Goal: Task Accomplishment & Management: Complete application form

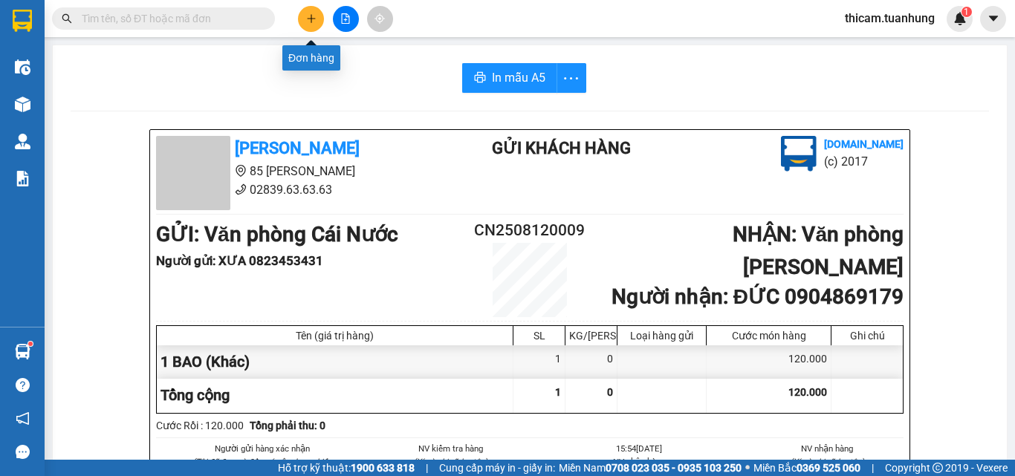
click at [309, 21] on icon "plus" at bounding box center [311, 18] width 10 height 10
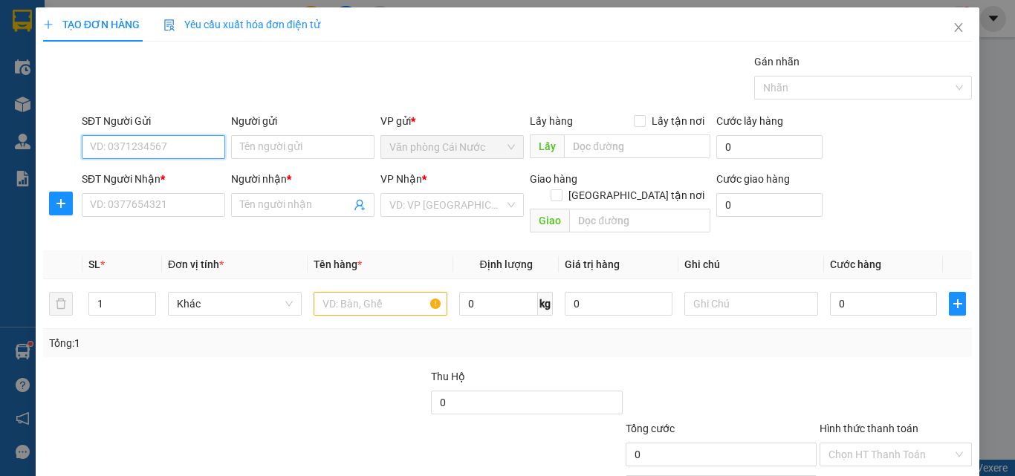
click at [175, 148] on input "SĐT Người Gửi" at bounding box center [153, 147] width 143 height 24
click at [955, 30] on icon "close" at bounding box center [959, 27] width 8 height 9
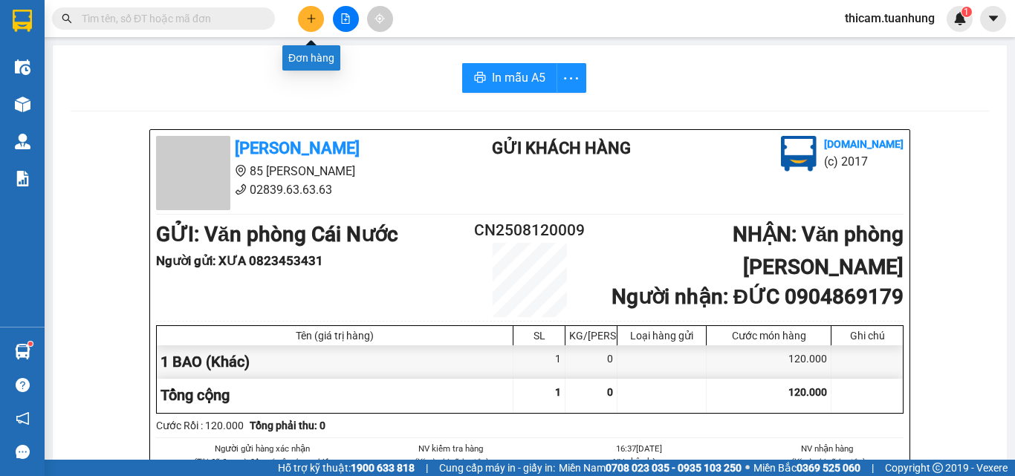
click at [311, 21] on icon "plus" at bounding box center [311, 18] width 10 height 10
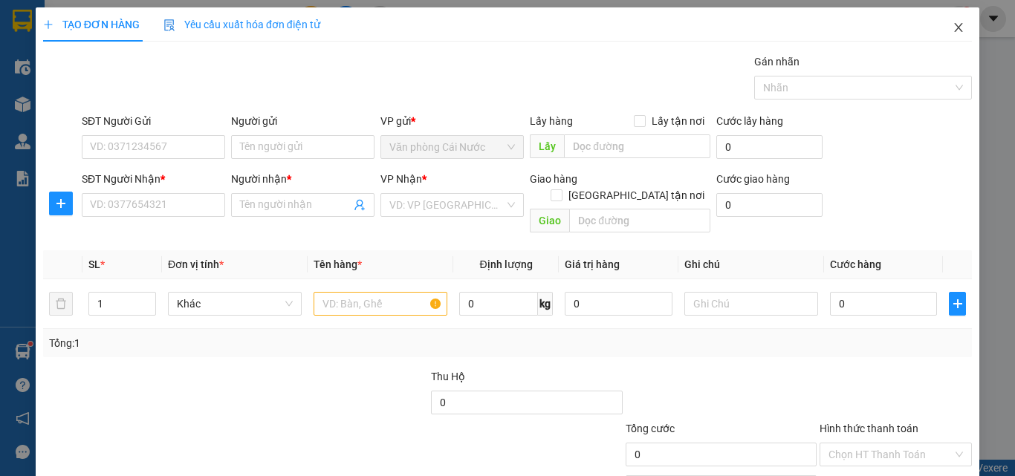
click at [952, 33] on icon "close" at bounding box center [958, 28] width 12 height 12
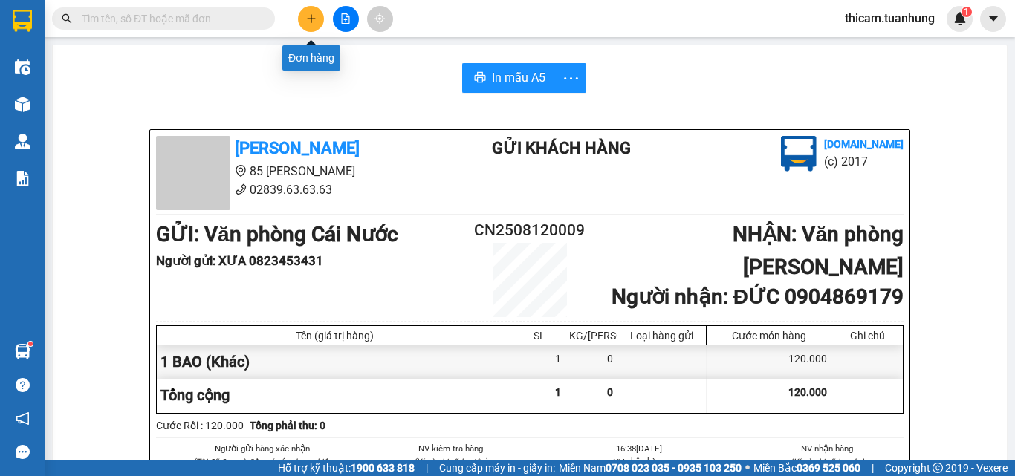
click at [311, 19] on icon "plus" at bounding box center [311, 18] width 10 height 10
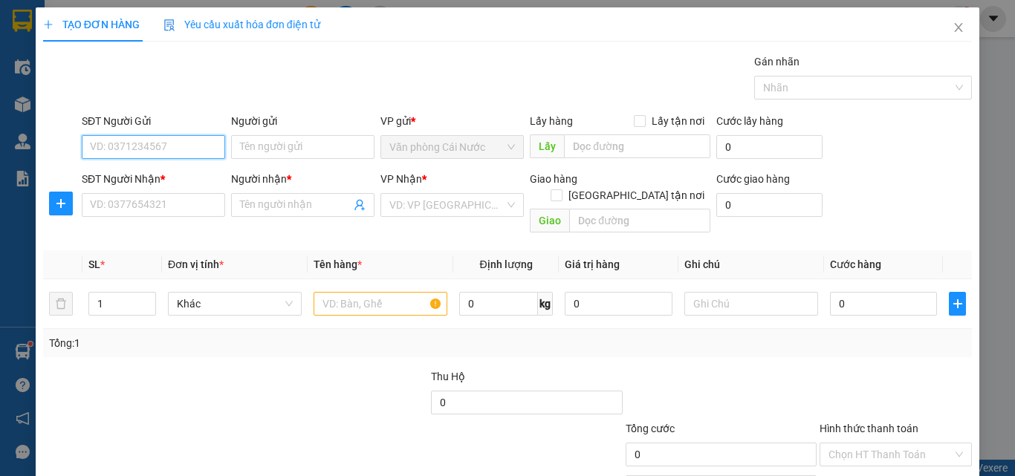
click at [169, 147] on input "SĐT Người Gửi" at bounding box center [153, 147] width 143 height 24
type input "0899114243"
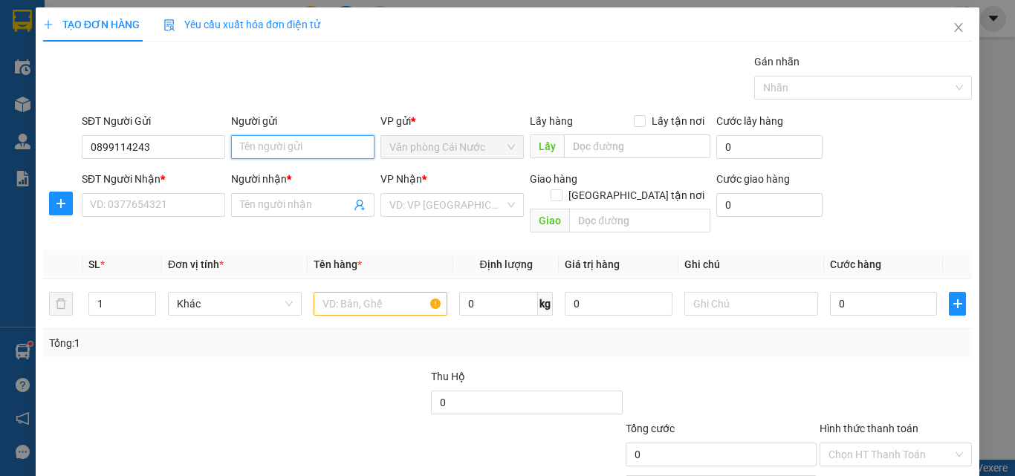
click at [289, 149] on input "Người gửi" at bounding box center [302, 147] width 143 height 24
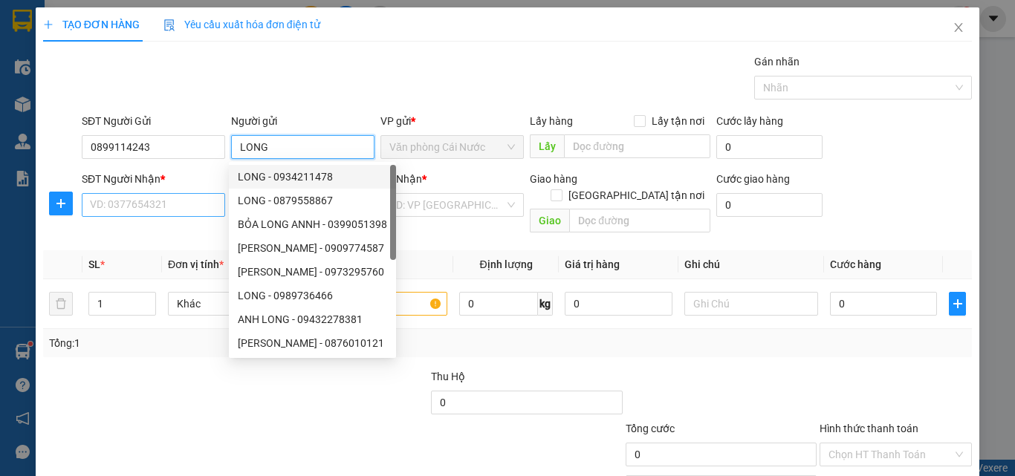
type input "LONG"
click at [169, 211] on input "SĐT Người Nhận *" at bounding box center [153, 205] width 143 height 24
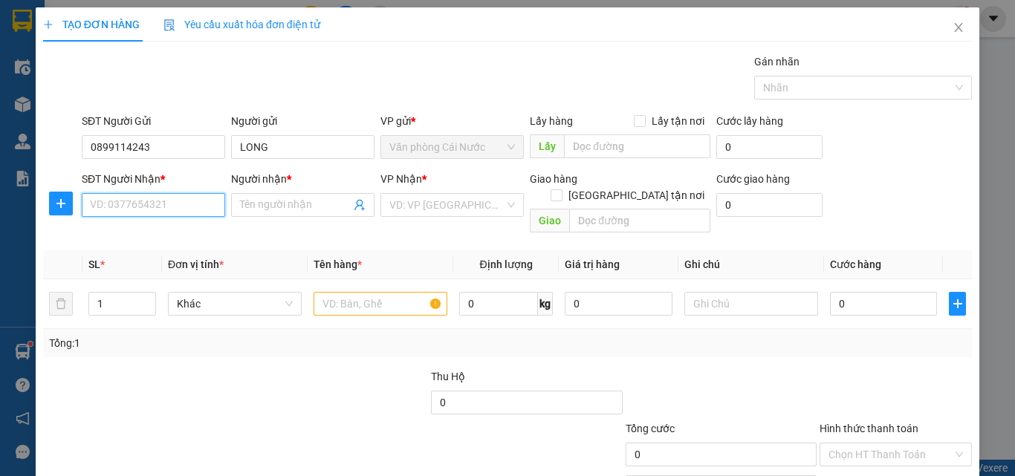
click at [128, 207] on input "SĐT Người Nhận *" at bounding box center [153, 205] width 143 height 24
type input "0899114243"
click at [264, 201] on input "Người nhận *" at bounding box center [295, 205] width 111 height 16
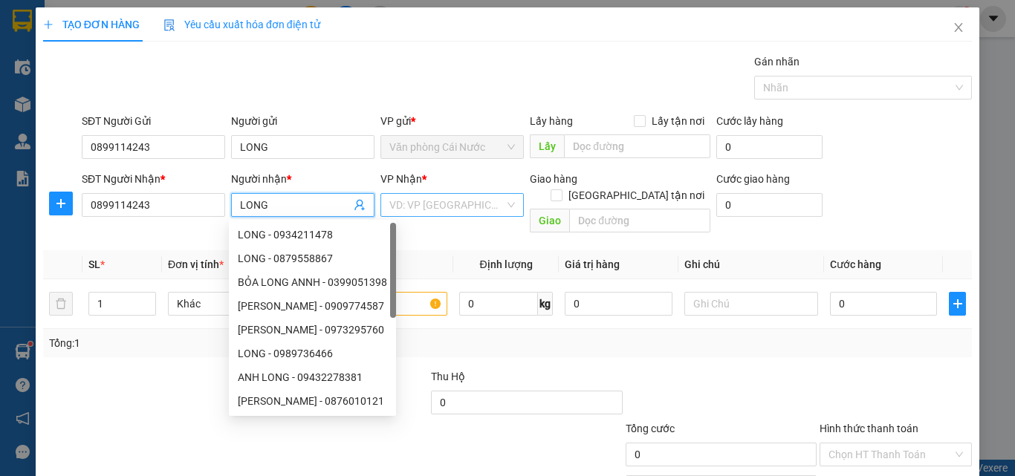
type input "LONG"
click at [432, 204] on input "search" at bounding box center [446, 205] width 115 height 22
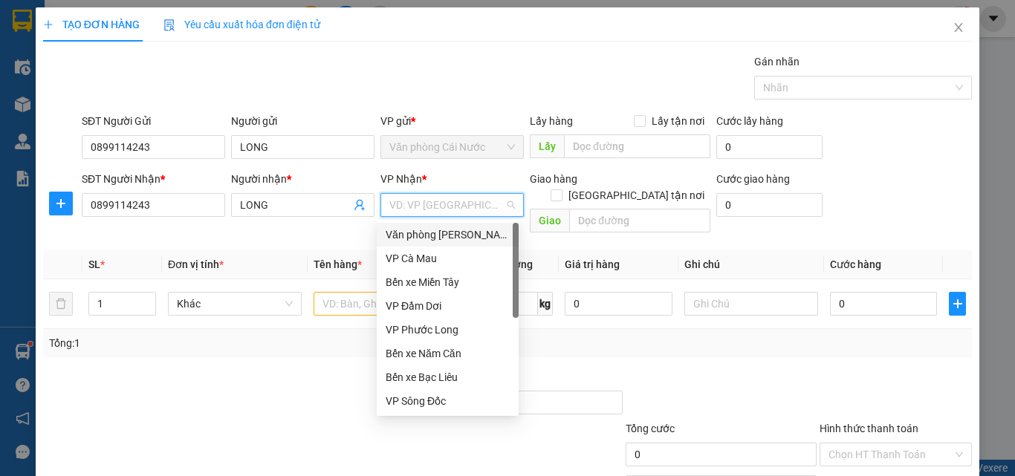
click at [435, 233] on div "Văn phòng [PERSON_NAME]" at bounding box center [448, 235] width 124 height 16
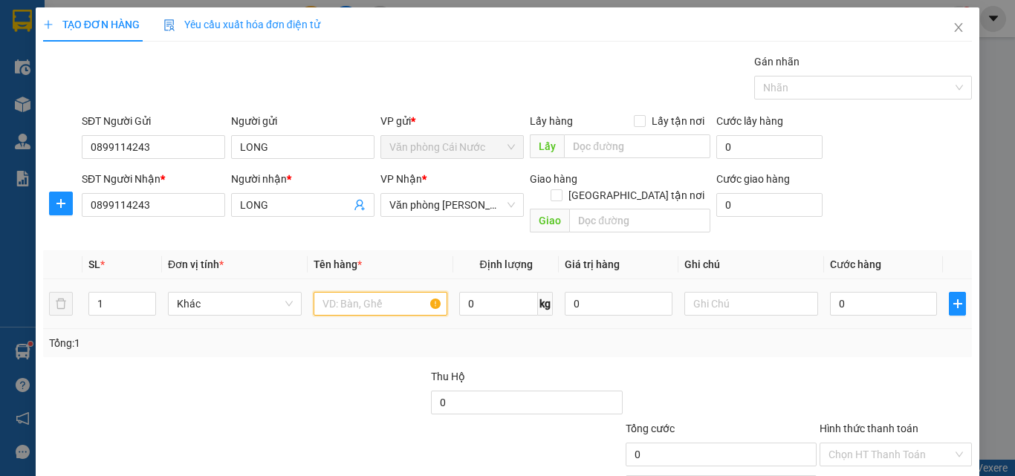
click at [350, 292] on input "text" at bounding box center [381, 304] width 134 height 24
type input "1 THÙNG"
click at [863, 292] on input "0" at bounding box center [883, 304] width 107 height 24
type input "4"
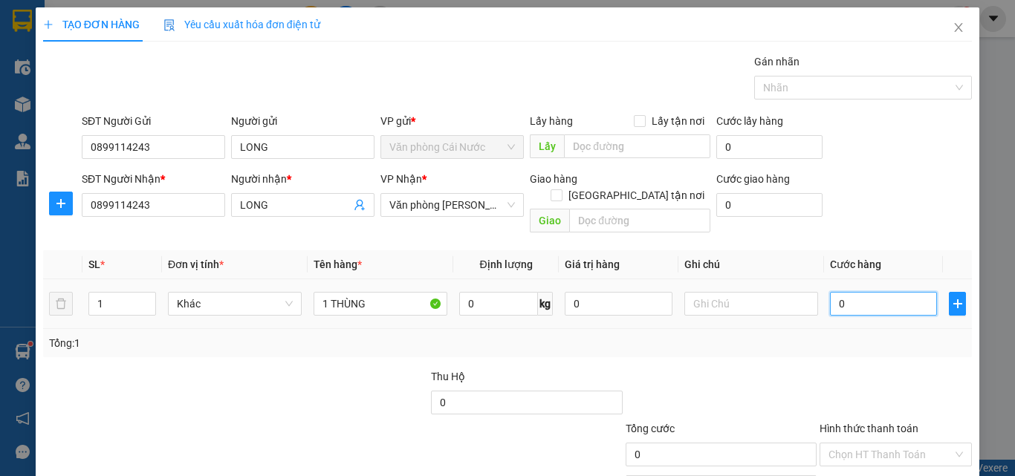
type input "4"
type input "40"
type input "40.000"
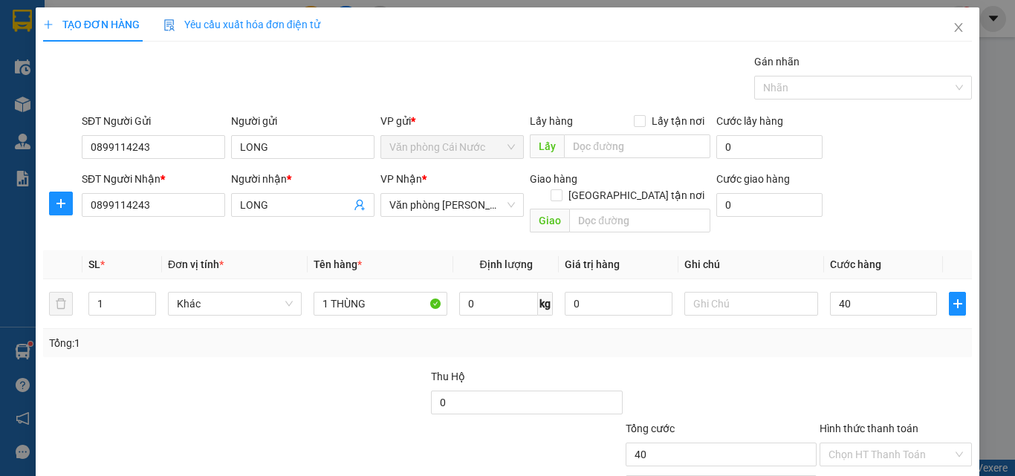
type input "40.000"
click at [897, 369] on div at bounding box center [895, 395] width 155 height 52
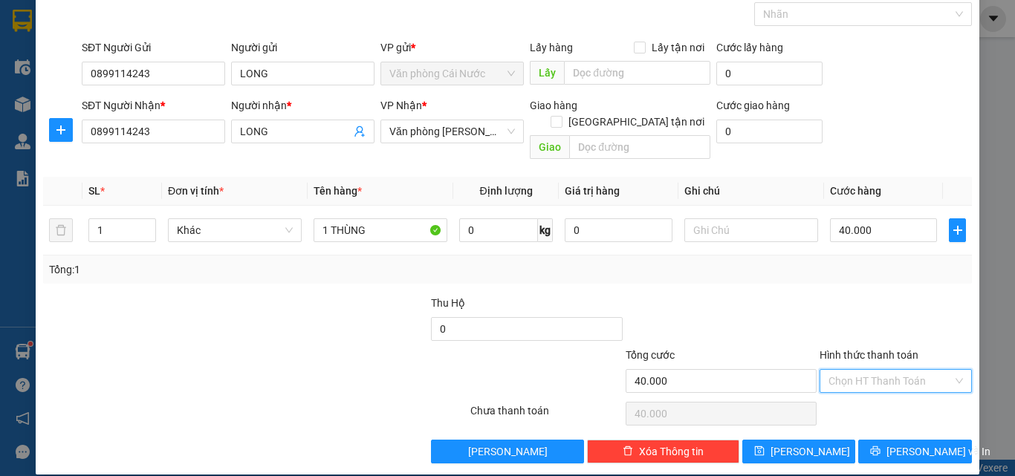
click at [897, 370] on input "Hình thức thanh toán" at bounding box center [890, 381] width 124 height 22
click at [861, 392] on div "Tại văn phòng" at bounding box center [886, 394] width 133 height 16
type input "0"
click at [913, 444] on span "Lưu và In" at bounding box center [938, 452] width 104 height 16
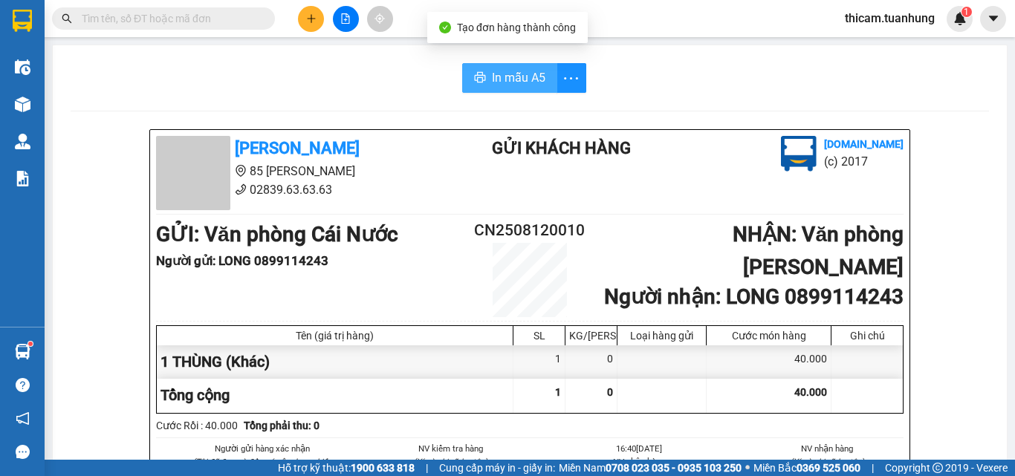
click at [528, 79] on span "In mẫu A5" at bounding box center [518, 77] width 53 height 19
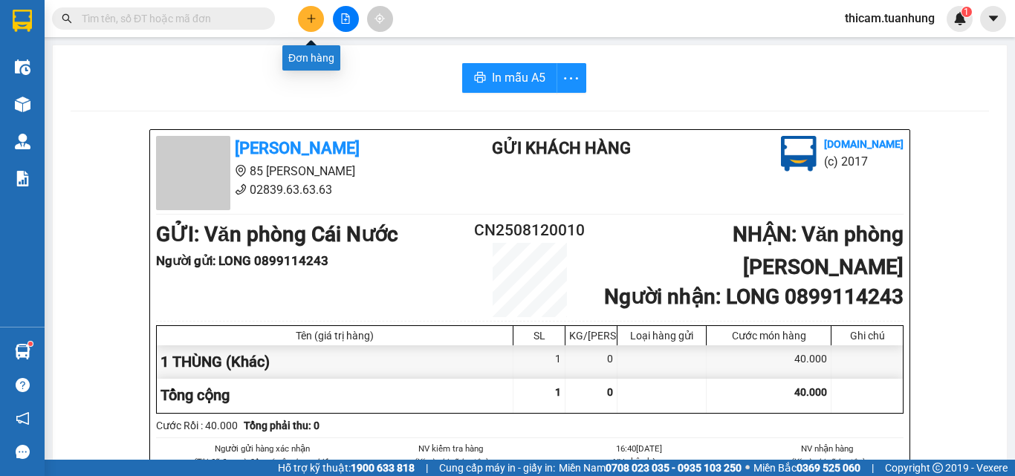
click at [313, 17] on icon "plus" at bounding box center [311, 18] width 10 height 10
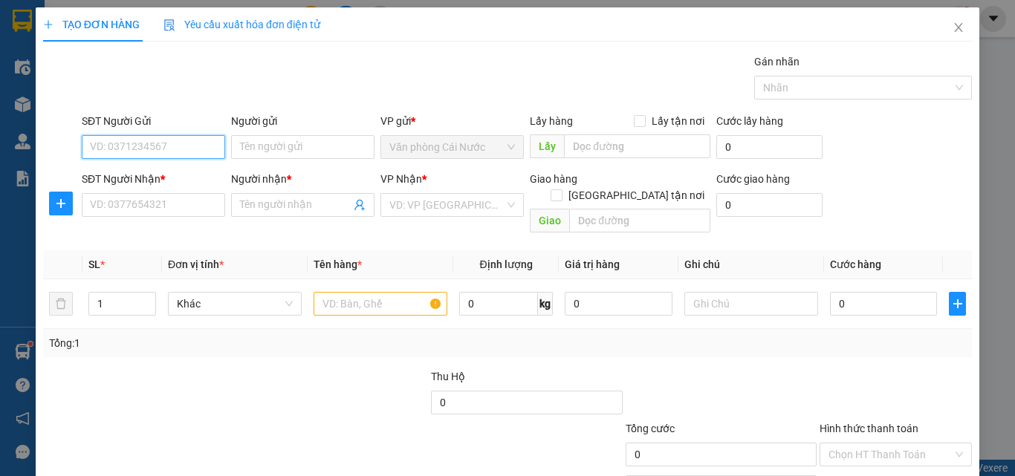
click at [171, 145] on input "SĐT Người Gửi" at bounding box center [153, 147] width 143 height 24
type input "0919812471"
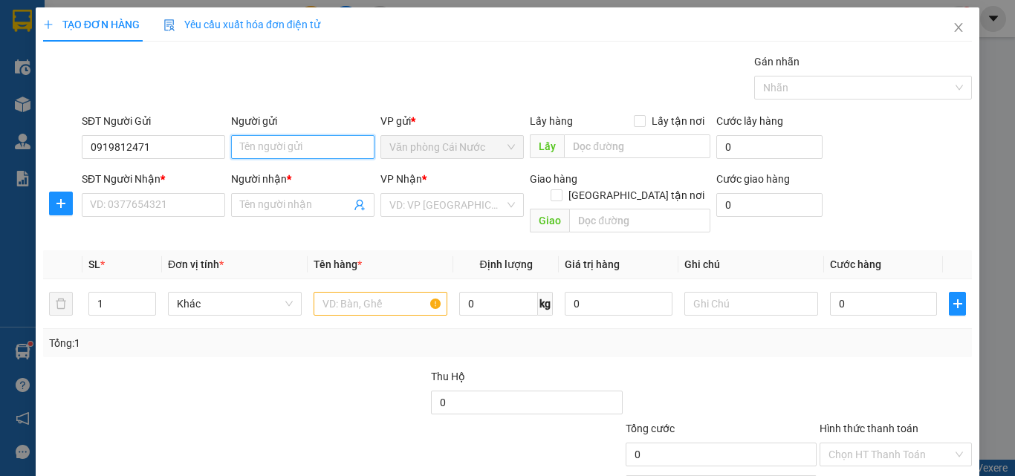
click at [252, 145] on input "Người gửi" at bounding box center [302, 147] width 143 height 24
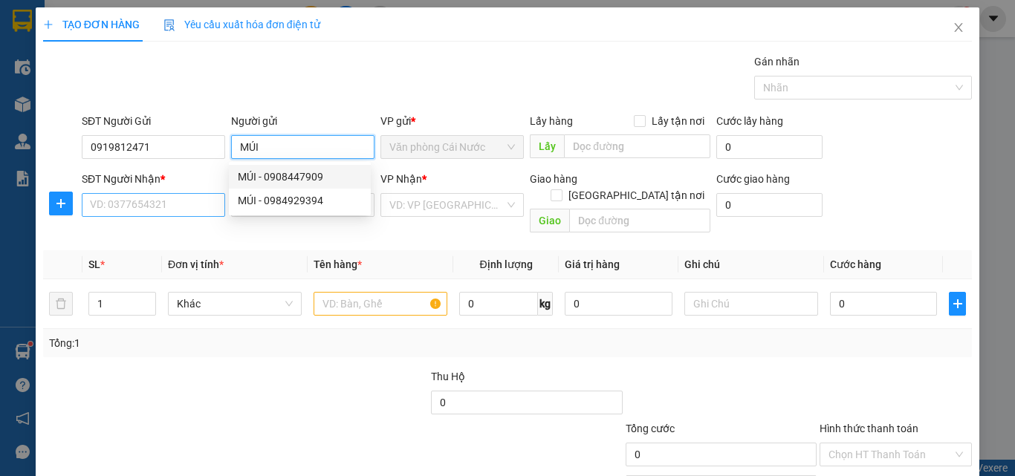
type input "MÚI"
click at [172, 210] on input "SĐT Người Nhận *" at bounding box center [153, 205] width 143 height 24
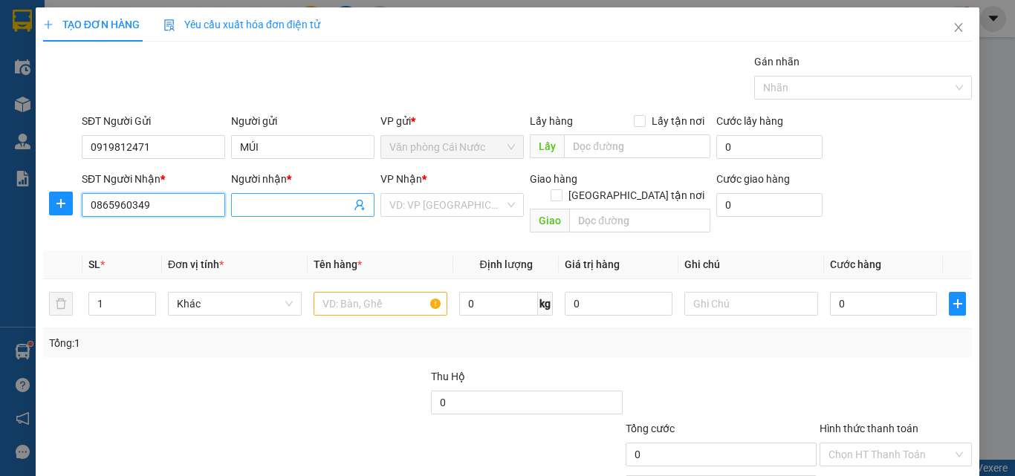
type input "0865960349"
click at [267, 204] on input "Người nhận *" at bounding box center [295, 205] width 111 height 16
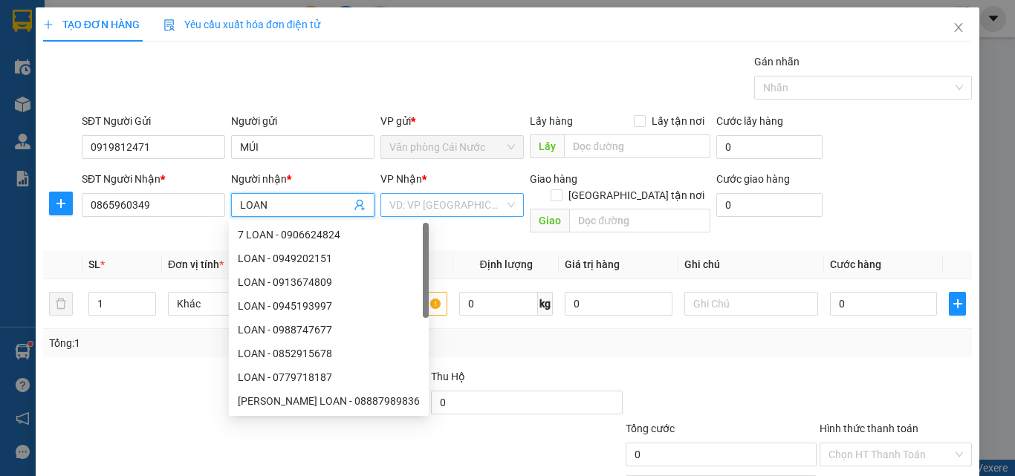
type input "LOAN"
click at [393, 202] on input "search" at bounding box center [446, 205] width 115 height 22
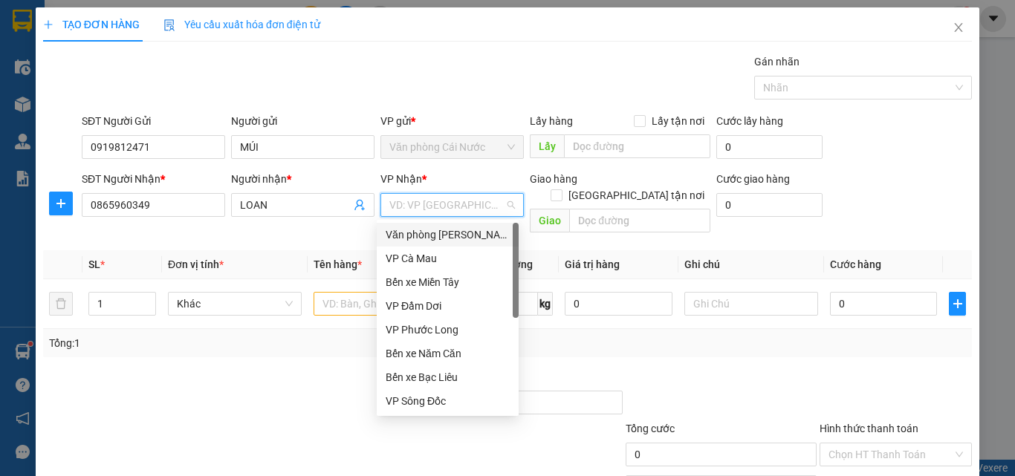
click at [435, 231] on div "Văn phòng [PERSON_NAME]" at bounding box center [448, 235] width 124 height 16
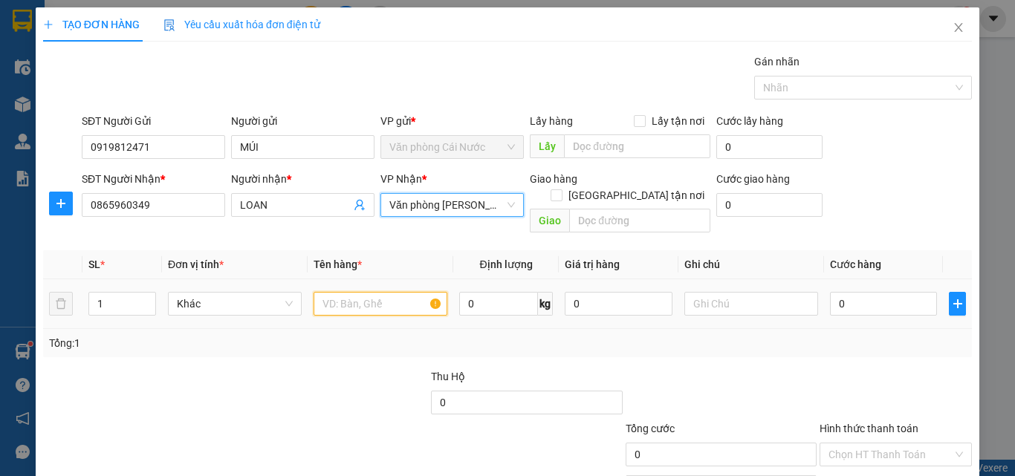
click at [355, 292] on input "text" at bounding box center [381, 304] width 134 height 24
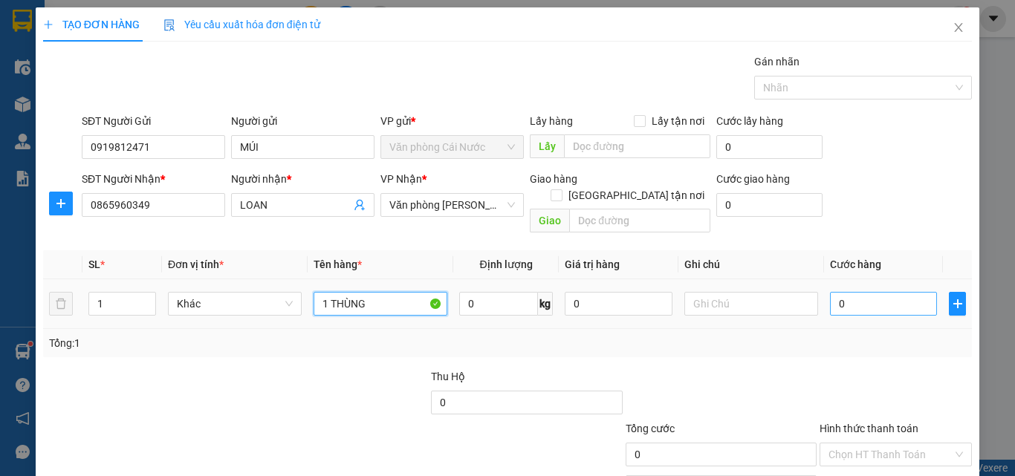
type input "1 THÙNG"
click at [883, 292] on input "0" at bounding box center [883, 304] width 107 height 24
type input "4"
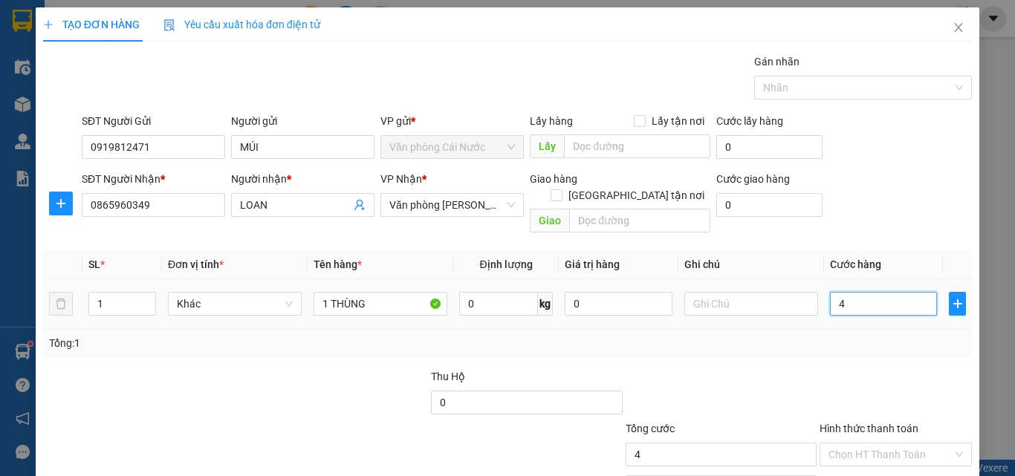
type input "40"
type input "40.000"
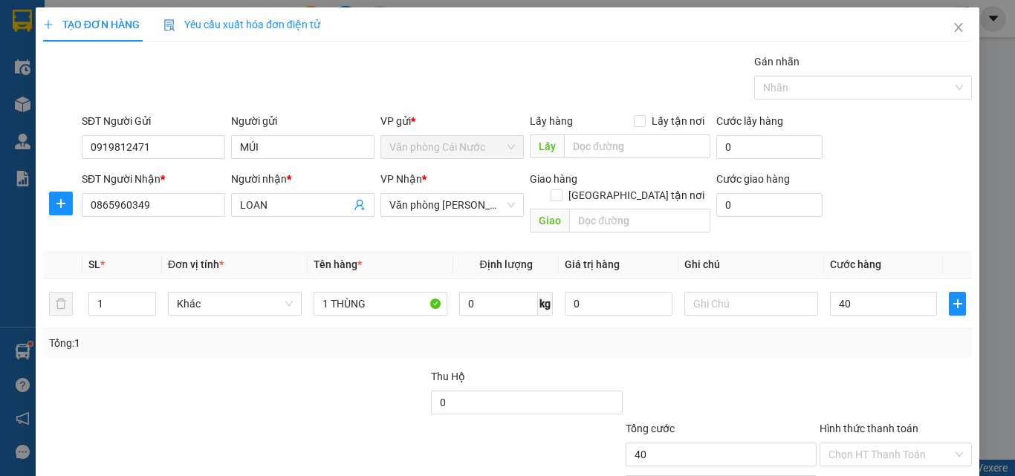
type input "40.000"
click at [748, 329] on div "Tổng: 1" at bounding box center [507, 343] width 929 height 28
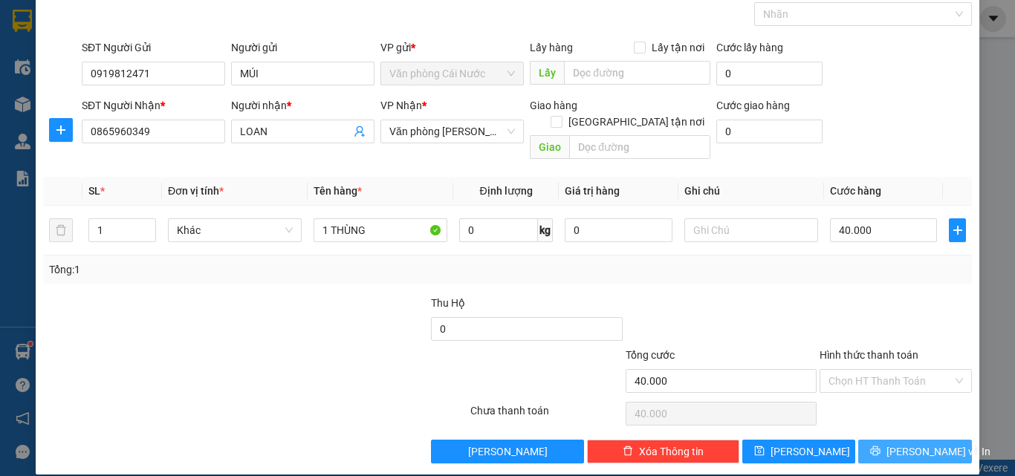
click at [901, 444] on span "Lưu và In" at bounding box center [938, 452] width 104 height 16
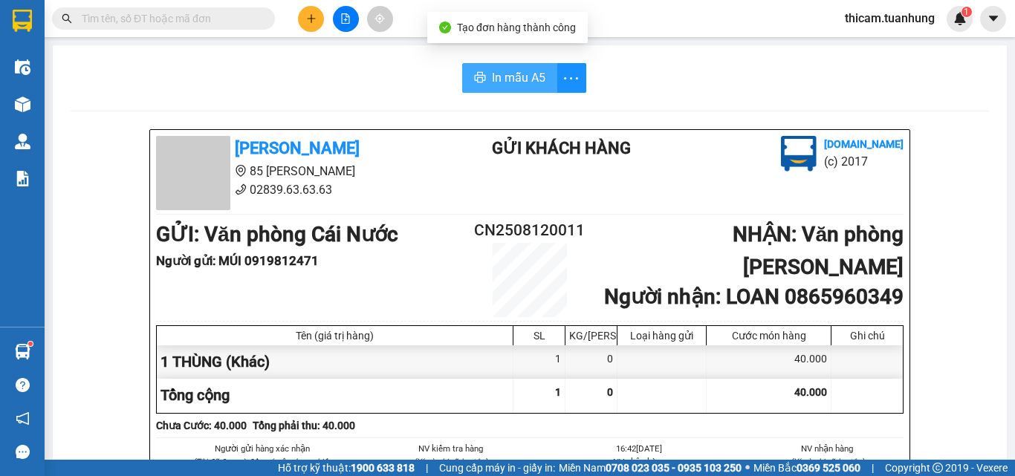
click at [521, 73] on span "In mẫu A5" at bounding box center [518, 77] width 53 height 19
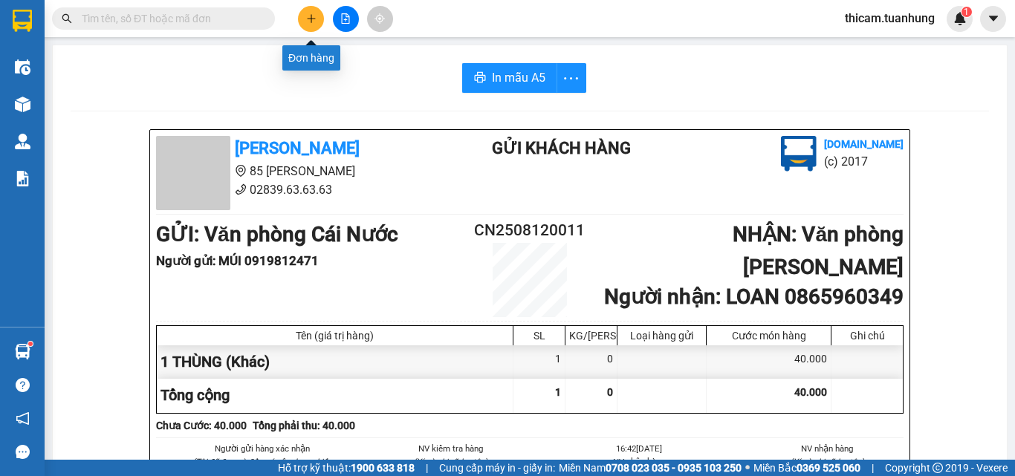
click at [319, 20] on button at bounding box center [311, 19] width 26 height 26
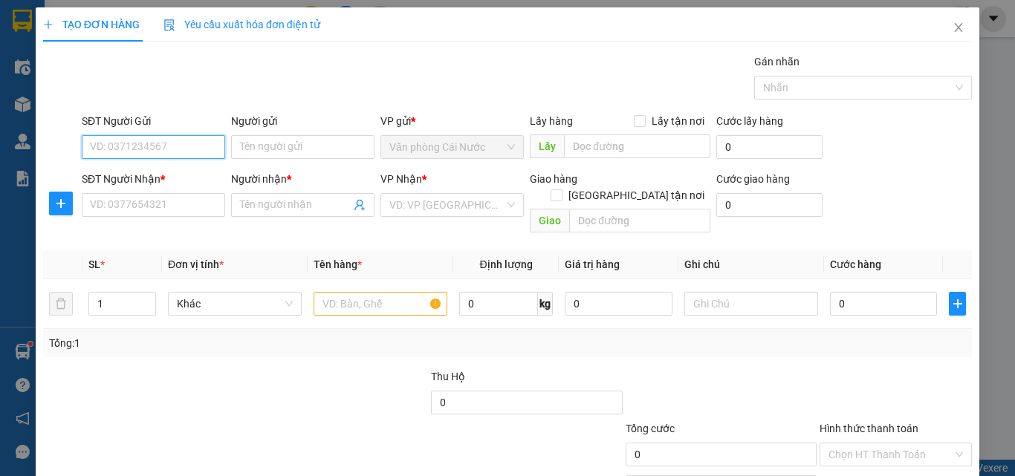
click at [173, 149] on input "SĐT Người Gửi" at bounding box center [153, 147] width 143 height 24
type input "0832085960"
click at [150, 176] on div "0832085960 - MỚI" at bounding box center [152, 177] width 124 height 16
type input "MỚI"
type input "0832085960"
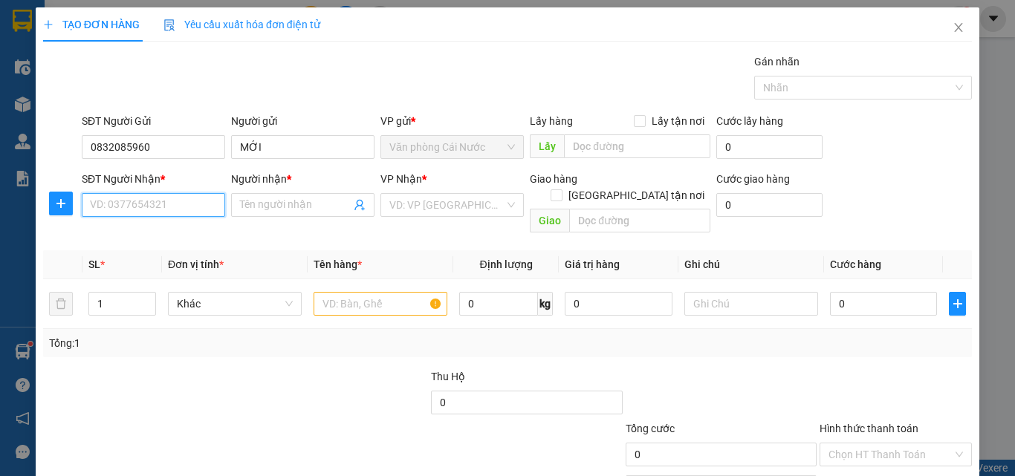
click at [140, 205] on input "SĐT Người Nhận *" at bounding box center [153, 205] width 143 height 24
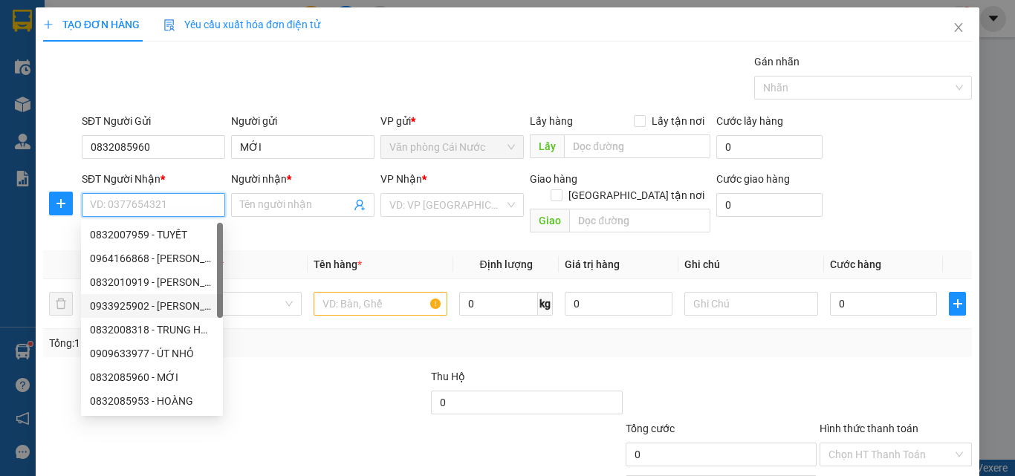
scroll to position [119, 0]
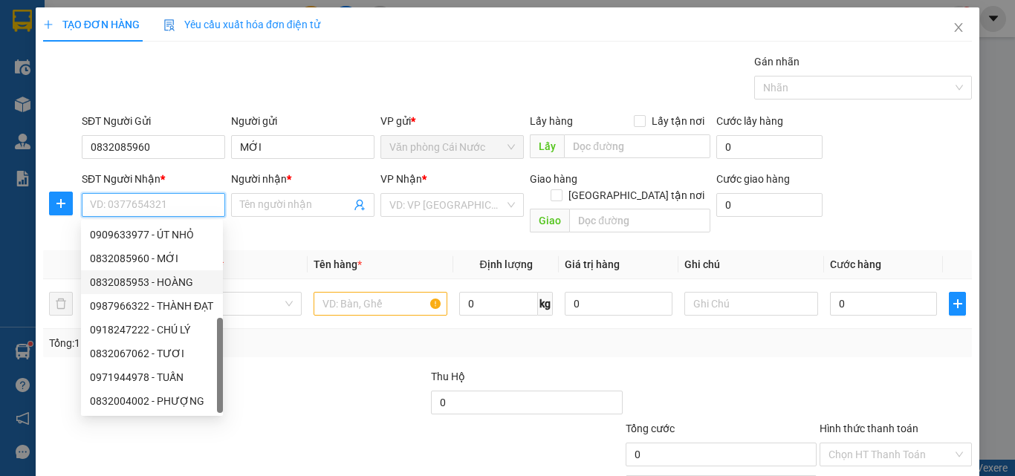
click at [181, 276] on div "0832085953 - HOÀNG" at bounding box center [152, 282] width 124 height 16
type input "0832085953"
type input "HOÀNG"
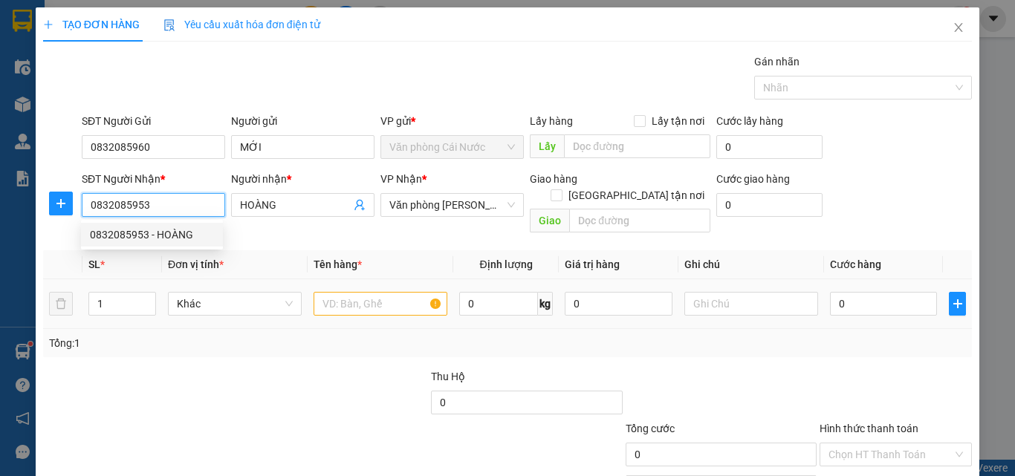
scroll to position [0, 0]
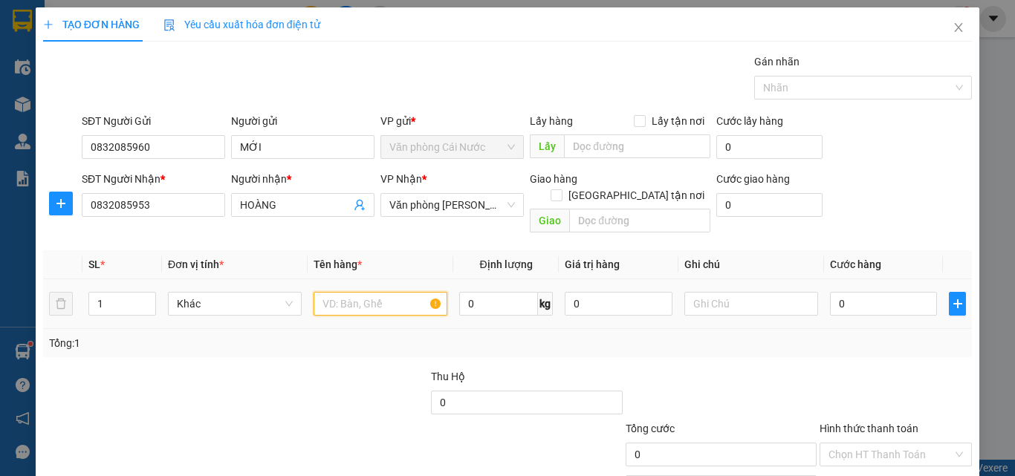
click at [352, 293] on input "text" at bounding box center [381, 304] width 134 height 24
type input "1 THÙNG"
click at [871, 292] on input "0" at bounding box center [883, 304] width 107 height 24
type input "3"
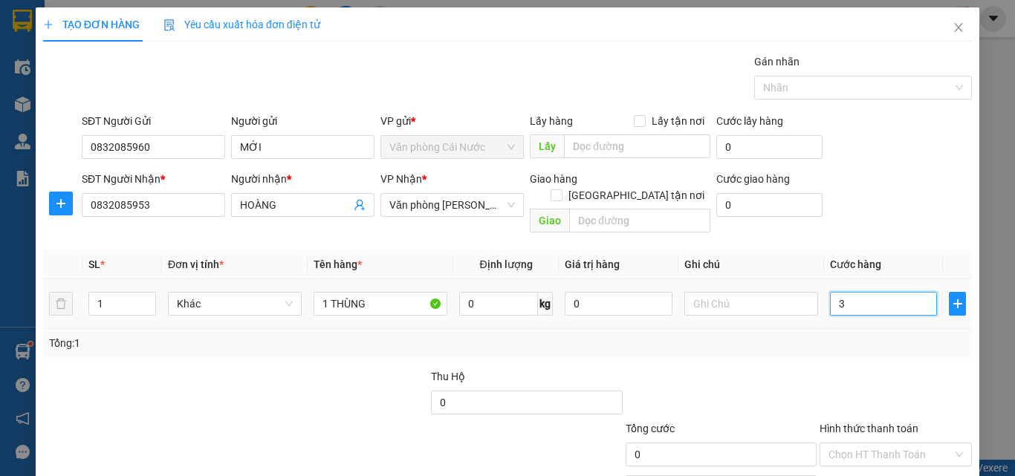
type input "3"
type input "30"
type input "30.000"
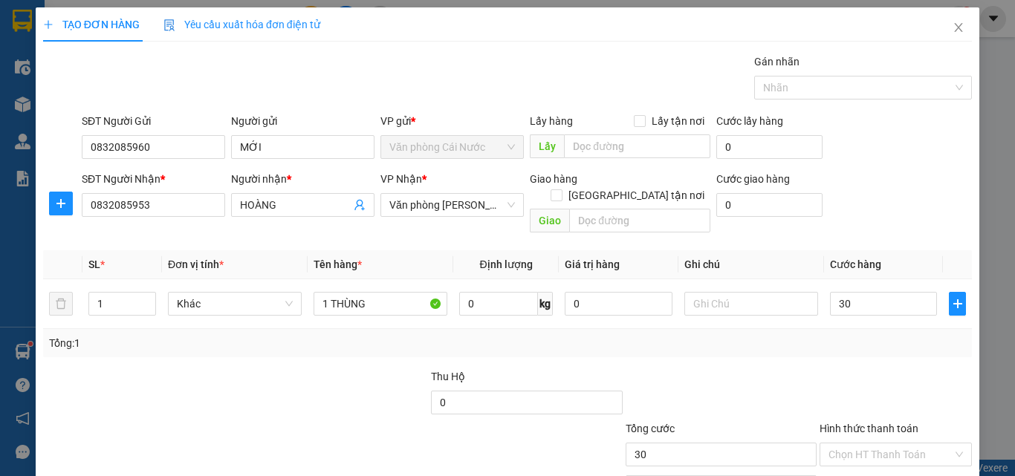
type input "30.000"
click at [813, 329] on div "Tổng: 1" at bounding box center [507, 343] width 929 height 28
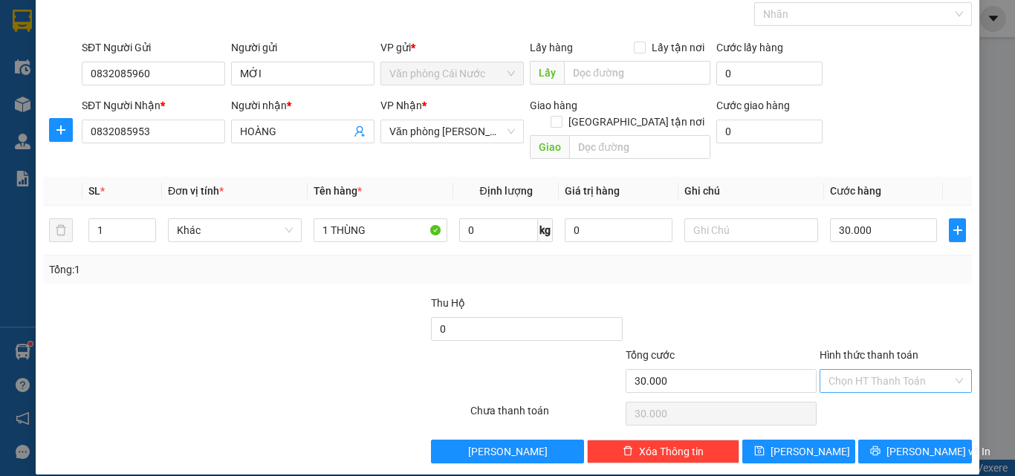
click at [891, 370] on input "Hình thức thanh toán" at bounding box center [890, 381] width 124 height 22
click at [867, 392] on div "Tại văn phòng" at bounding box center [886, 394] width 133 height 16
type input "0"
click at [910, 444] on span "Lưu và In" at bounding box center [938, 452] width 104 height 16
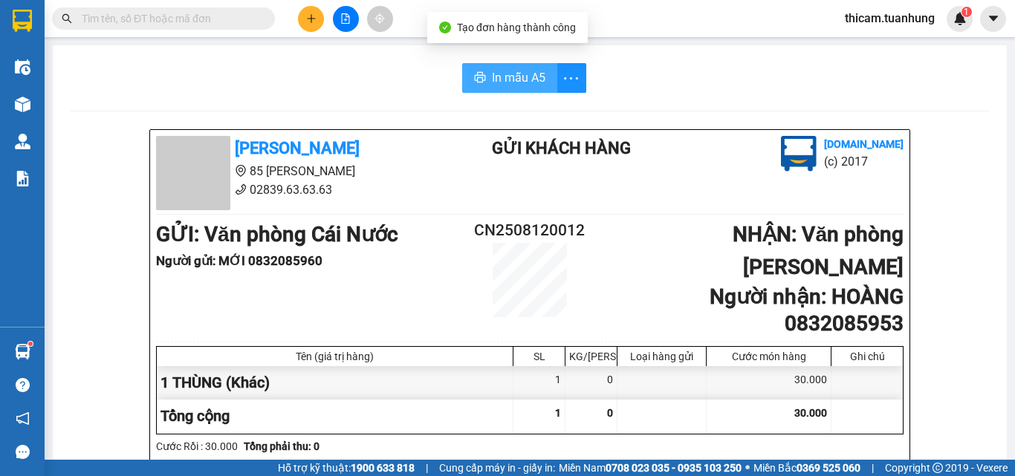
click at [496, 77] on span "In mẫu A5" at bounding box center [518, 77] width 53 height 19
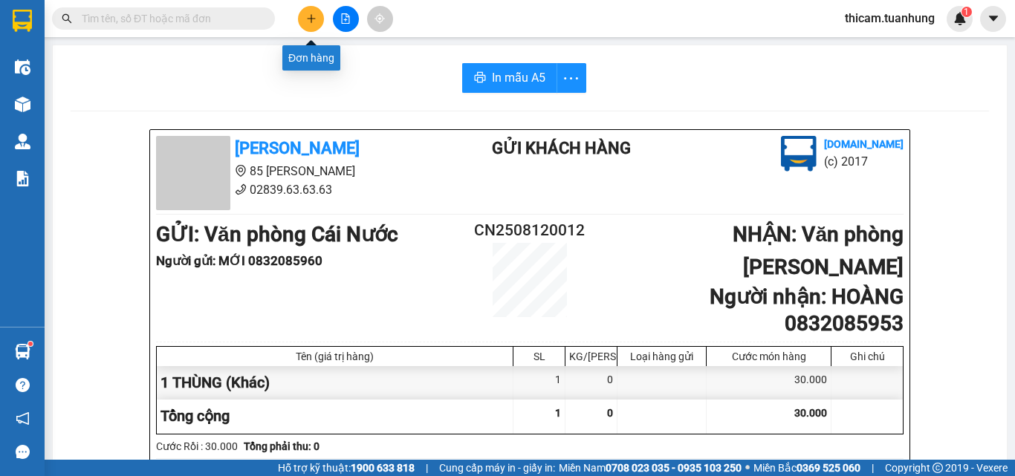
click at [315, 19] on icon "plus" at bounding box center [311, 18] width 8 height 1
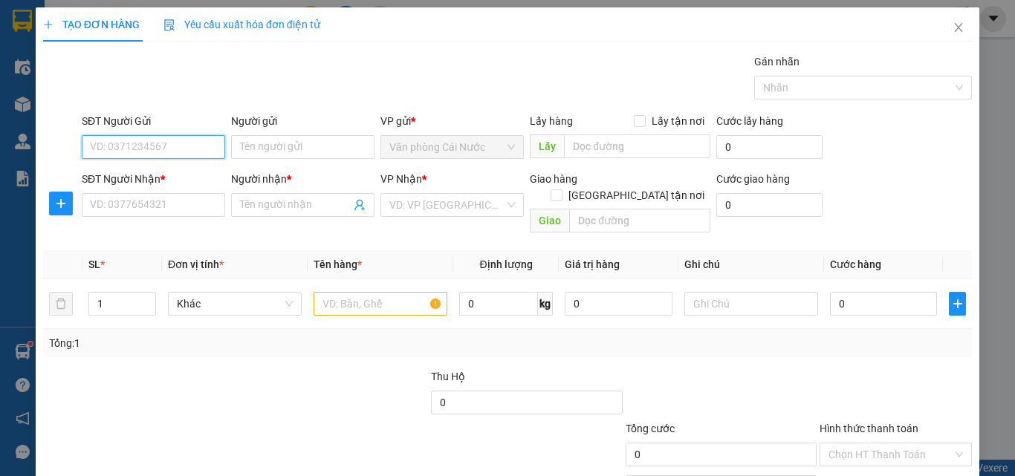
click at [178, 149] on input "SĐT Người Gửi" at bounding box center [153, 147] width 143 height 24
click at [173, 149] on input "SĐT Người Gửi" at bounding box center [153, 147] width 143 height 24
type input "0946636220"
click at [152, 175] on div "0946636220 - UYỂN" at bounding box center [152, 177] width 124 height 16
type input "UYỂN"
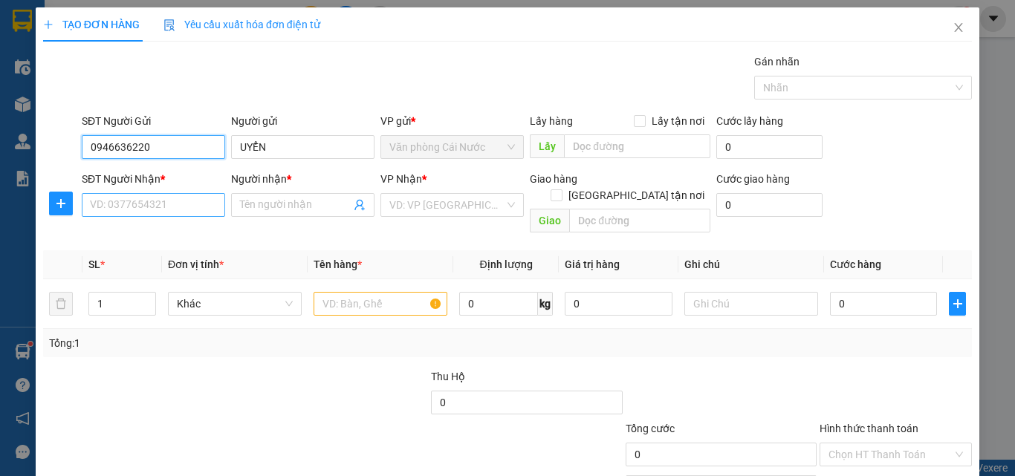
type input "0946636220"
click at [149, 210] on input "SĐT Người Nhận *" at bounding box center [153, 205] width 143 height 24
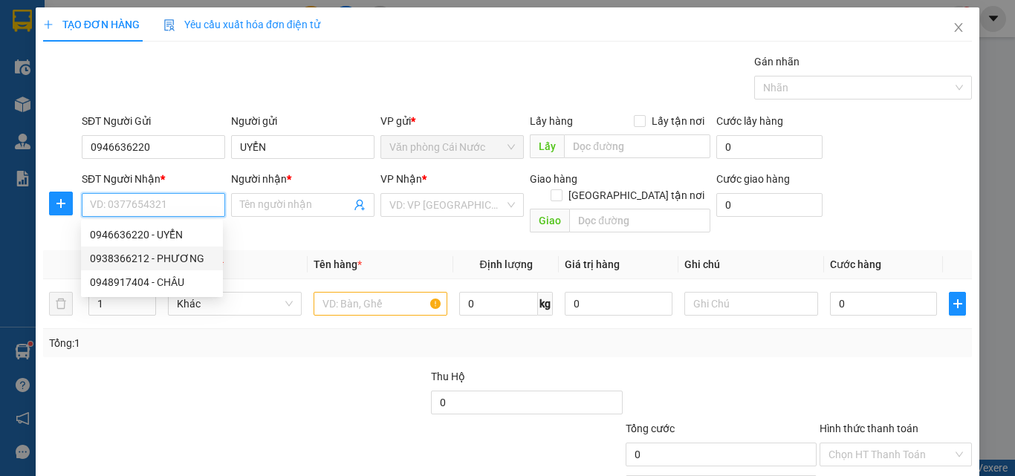
click at [151, 247] on div "0938366212 - PHƯƠNG" at bounding box center [152, 259] width 142 height 24
type input "0938366212"
type input "PHƯƠNG"
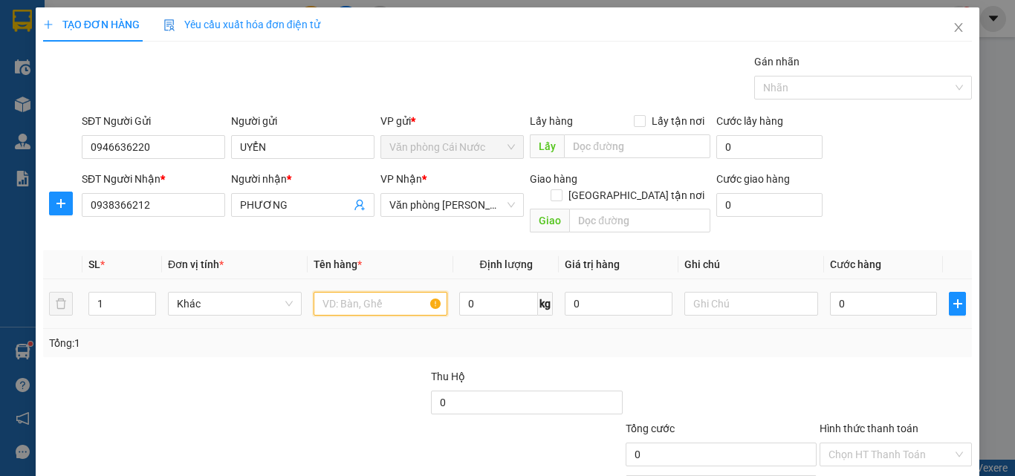
click at [386, 292] on input "text" at bounding box center [381, 304] width 134 height 24
type input "1 THÙNG"
click at [862, 292] on input "0" at bounding box center [883, 304] width 107 height 24
type input "8"
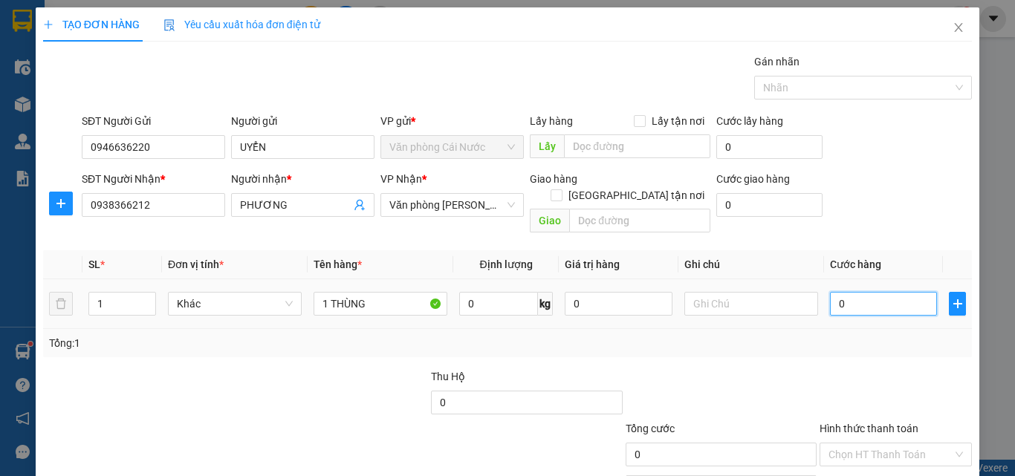
type input "8"
type input "80"
type input "80.000"
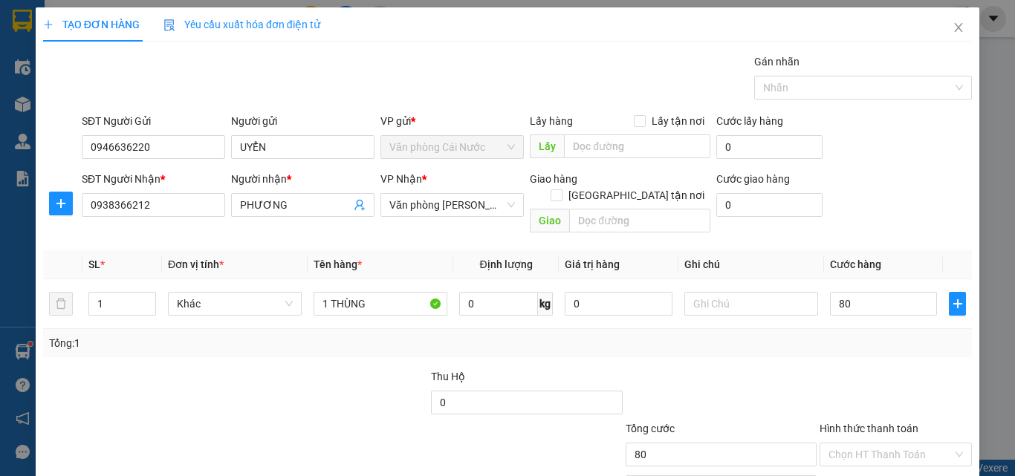
type input "80.000"
click at [822, 348] on div "Transit Pickup Surcharge Ids Transit Deliver Surcharge Ids Transit Deliver Surc…" at bounding box center [507, 295] width 929 height 484
click at [857, 444] on input "Hình thức thanh toán" at bounding box center [890, 455] width 124 height 22
click at [858, 460] on div "Tại văn phòng" at bounding box center [886, 468] width 133 height 16
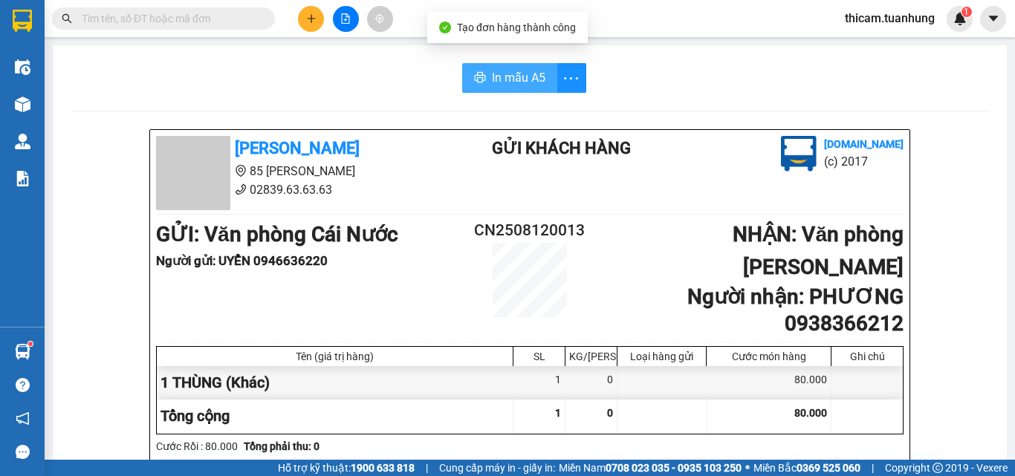
click at [506, 79] on span "In mẫu A5" at bounding box center [518, 77] width 53 height 19
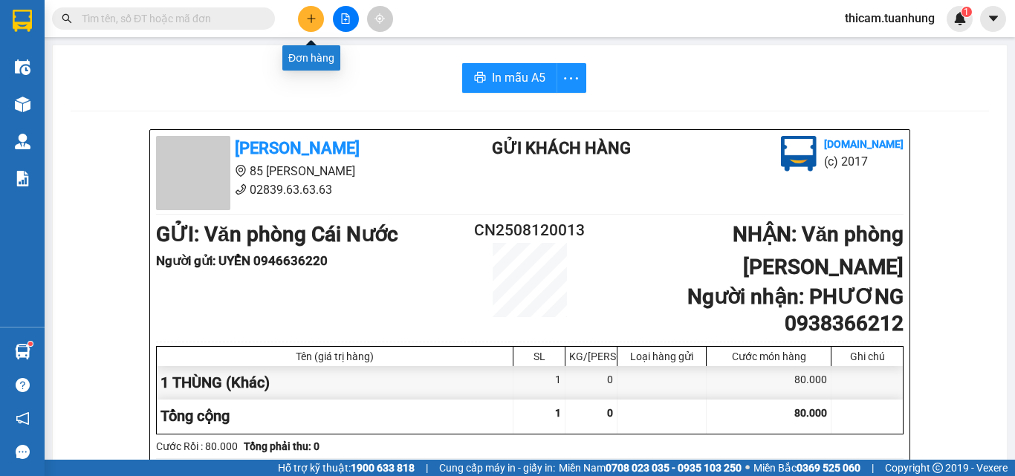
click at [312, 19] on icon "plus" at bounding box center [311, 18] width 8 height 1
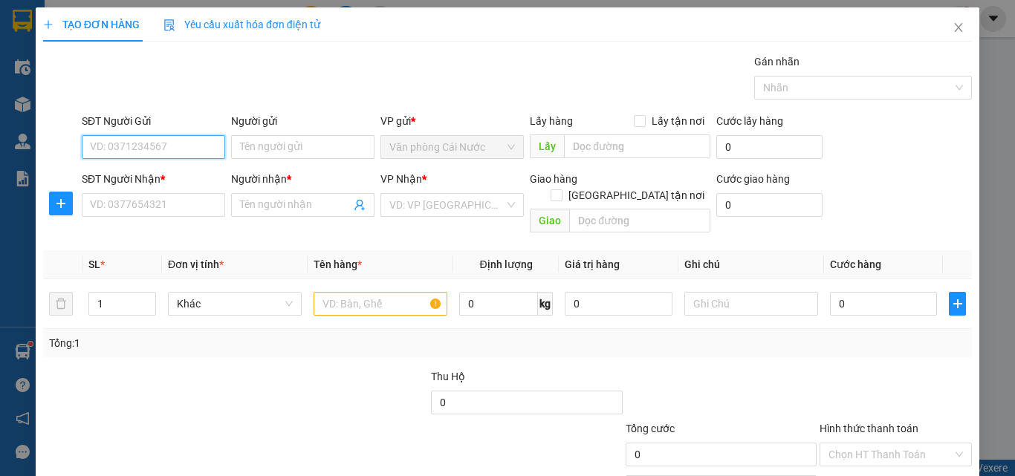
click at [143, 146] on input "SĐT Người Gửi" at bounding box center [153, 147] width 143 height 24
type input "0944608866"
click at [147, 175] on div "0944608866 - LỢI" at bounding box center [152, 177] width 124 height 16
type input "LỢI"
type input "0944608866"
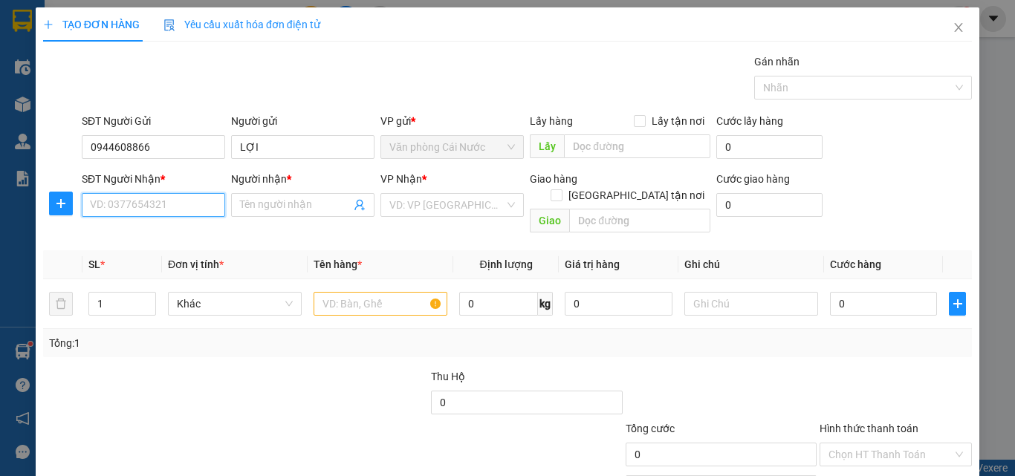
click at [146, 209] on input "SĐT Người Nhận *" at bounding box center [153, 205] width 143 height 24
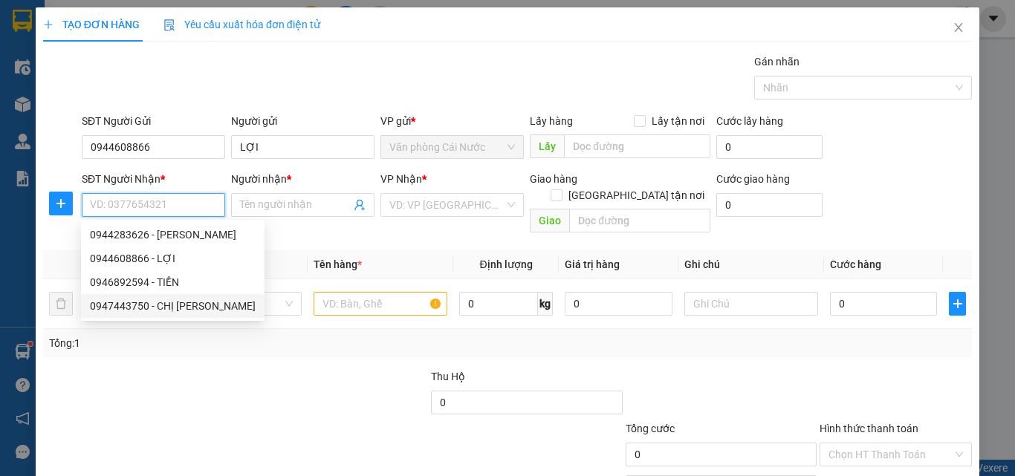
click at [181, 299] on div "0947443750 - CHỊ DUNG" at bounding box center [173, 306] width 166 height 16
type input "0947443750"
type input "CHỊ DUNG"
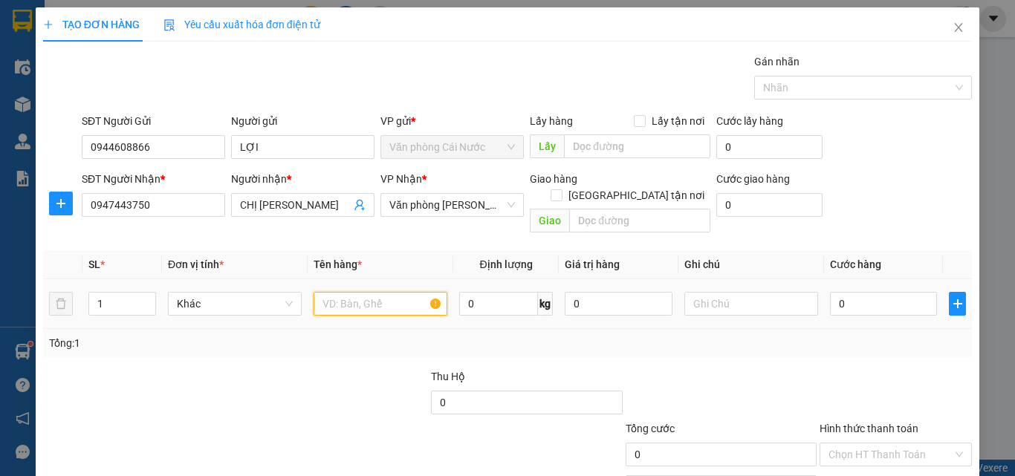
click at [343, 293] on input "text" at bounding box center [381, 304] width 134 height 24
type input "1 BAO"
click at [892, 295] on input "0" at bounding box center [883, 304] width 107 height 24
type input "4"
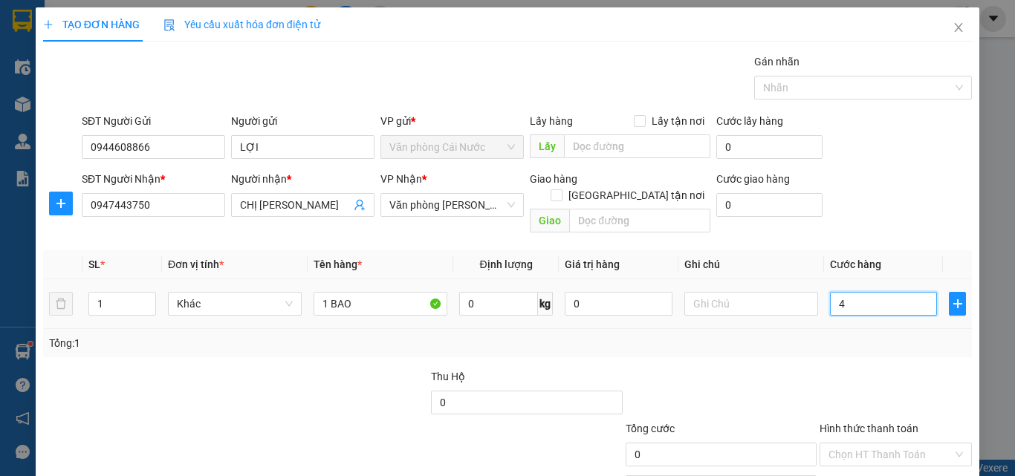
type input "4"
type input "40"
type input "40.000"
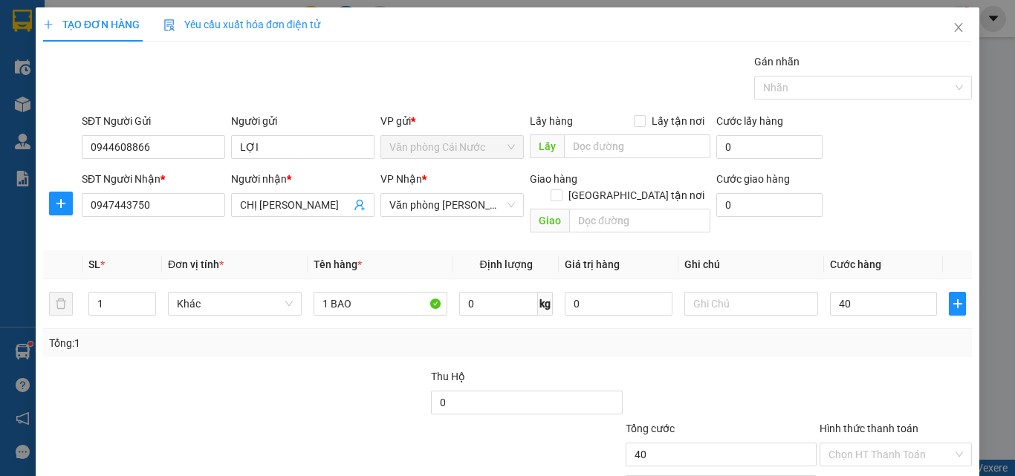
type input "40.000"
click at [834, 340] on div "Tổng: 1" at bounding box center [507, 343] width 929 height 28
click at [868, 444] on input "Hình thức thanh toán" at bounding box center [890, 455] width 124 height 22
click at [863, 460] on div "Tại văn phòng" at bounding box center [886, 468] width 133 height 16
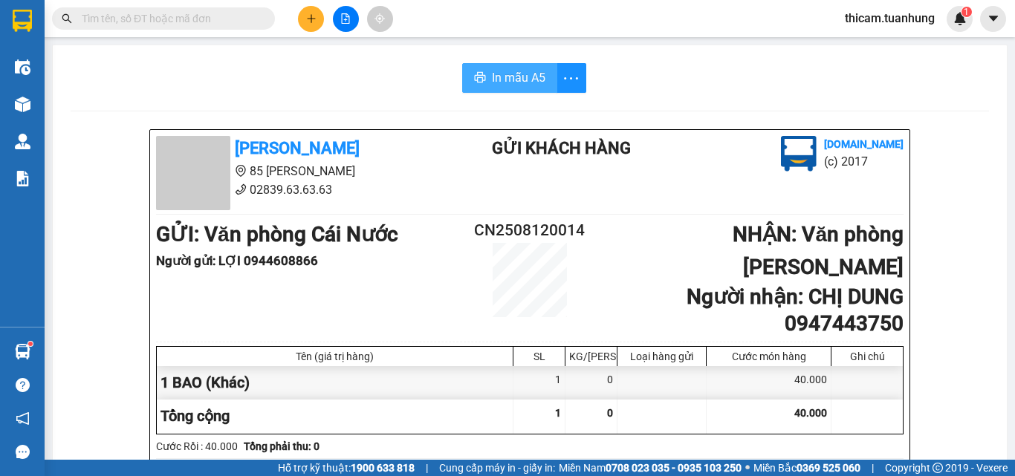
click at [513, 71] on span "In mẫu A5" at bounding box center [518, 77] width 53 height 19
click at [310, 23] on icon "plus" at bounding box center [311, 18] width 10 height 10
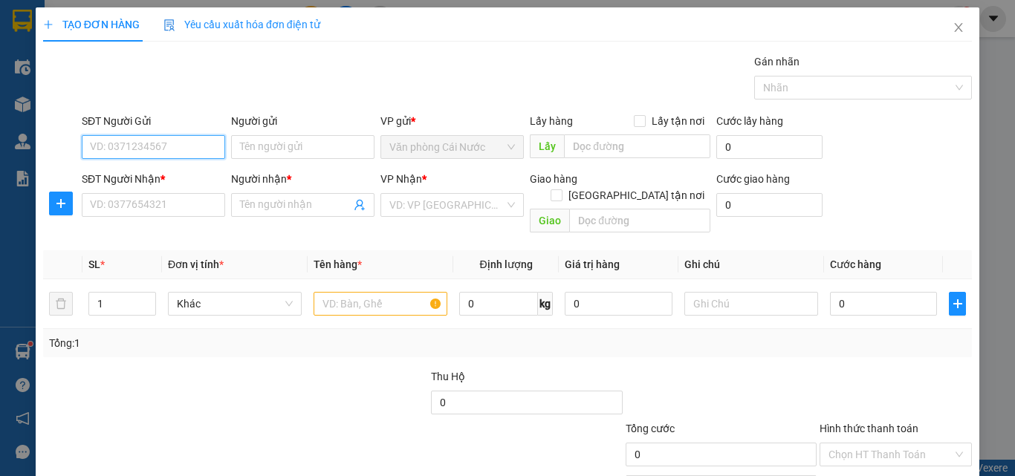
click at [159, 151] on input "SĐT Người Gửi" at bounding box center [153, 147] width 143 height 24
type input "0946024480"
click at [168, 172] on div "0946024480 - MỸ GIANG THÁI" at bounding box center [173, 177] width 167 height 16
type input "[PERSON_NAME][GEOGRAPHIC_DATA]"
type input "0946024480"
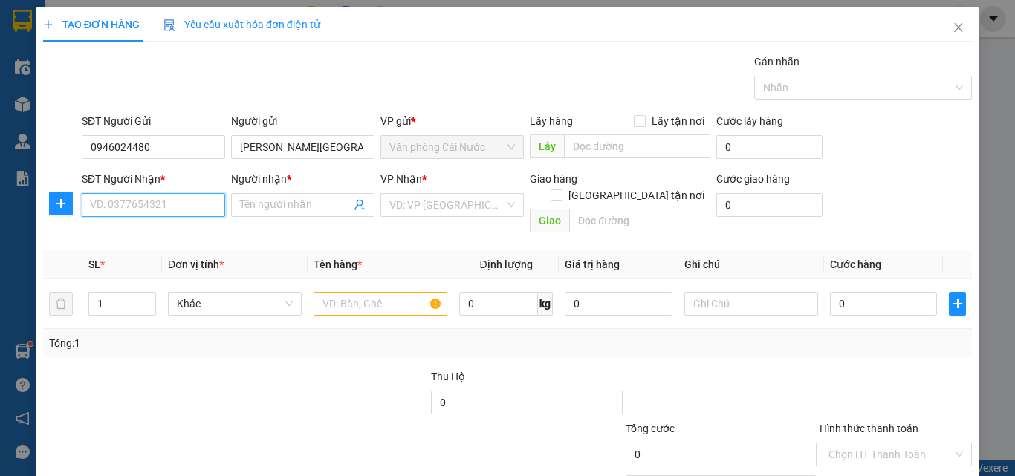
click at [155, 203] on input "SĐT Người Nhận *" at bounding box center [153, 205] width 143 height 24
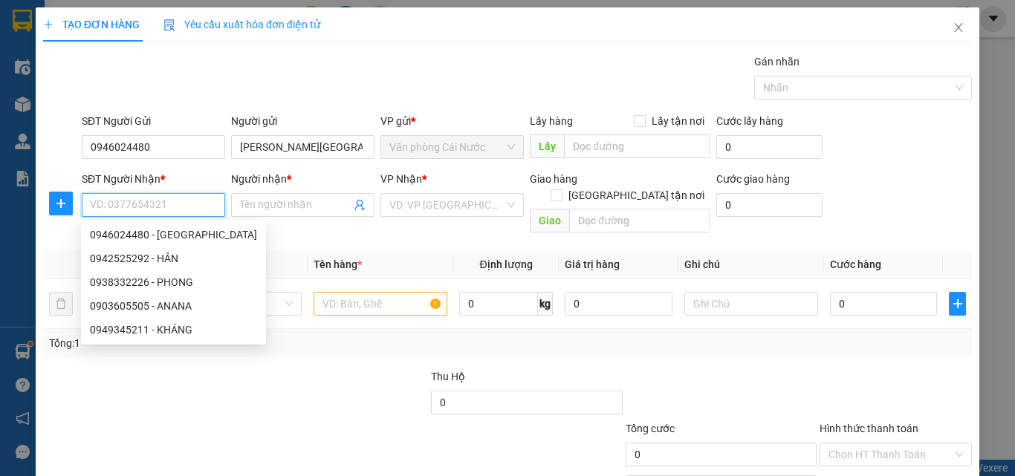
click at [124, 203] on input "SĐT Người Nhận *" at bounding box center [153, 205] width 143 height 24
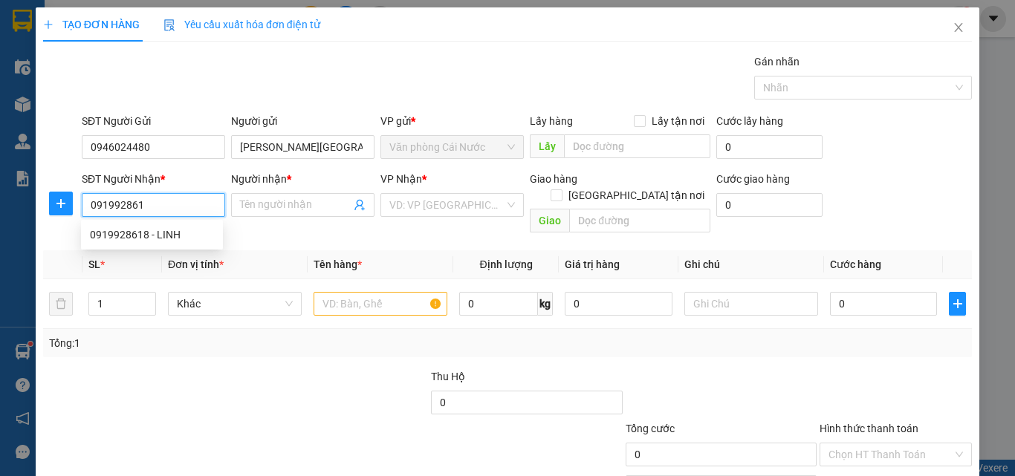
type input "0919928618"
click at [131, 235] on div "0919928618 - LINH" at bounding box center [152, 235] width 124 height 16
type input "LINH"
type input "0919928618"
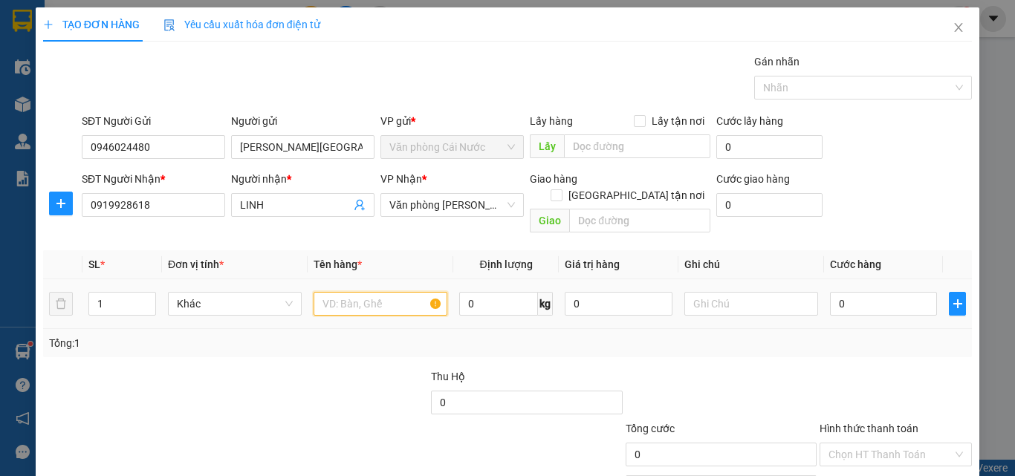
click at [345, 292] on input "text" at bounding box center [381, 304] width 134 height 24
type input "1 SƠ MI"
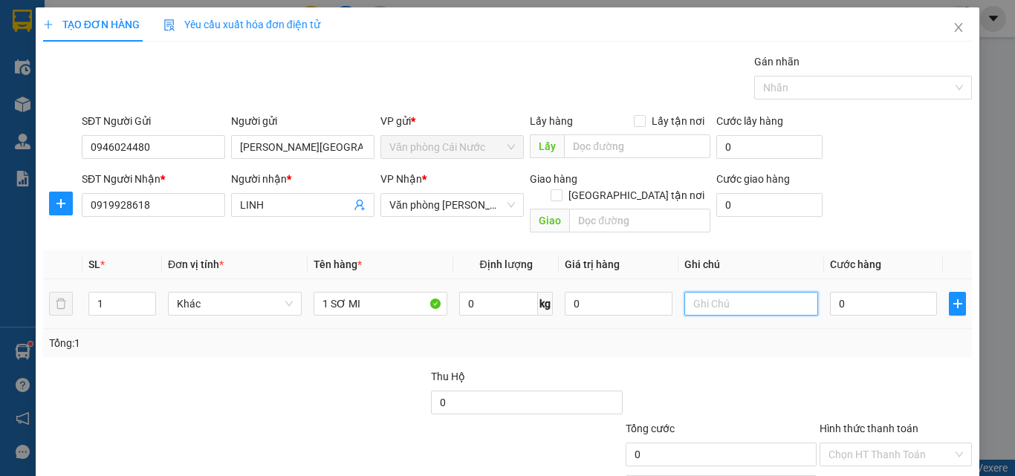
click at [752, 292] on input "text" at bounding box center [751, 304] width 134 height 24
type input "0942525292"
click at [843, 292] on input "0" at bounding box center [883, 304] width 107 height 24
type input "3"
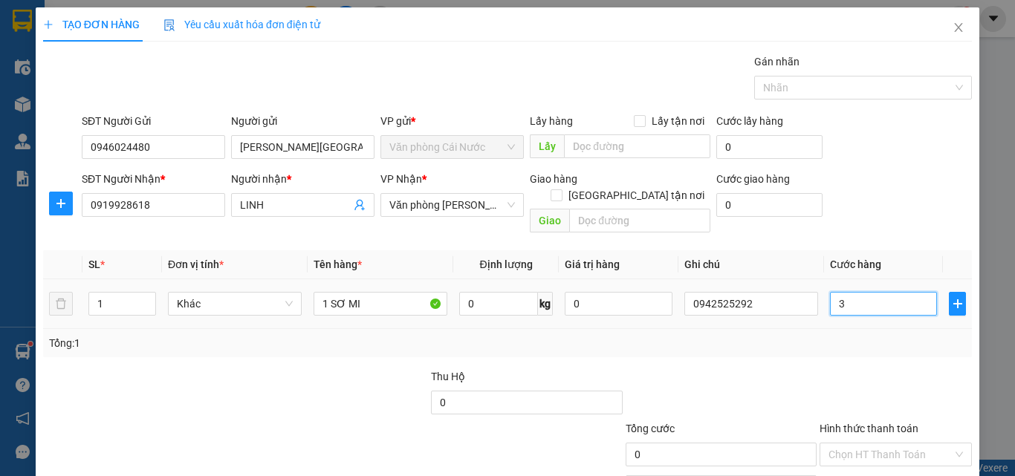
type input "3"
type input "30"
type input "30.000"
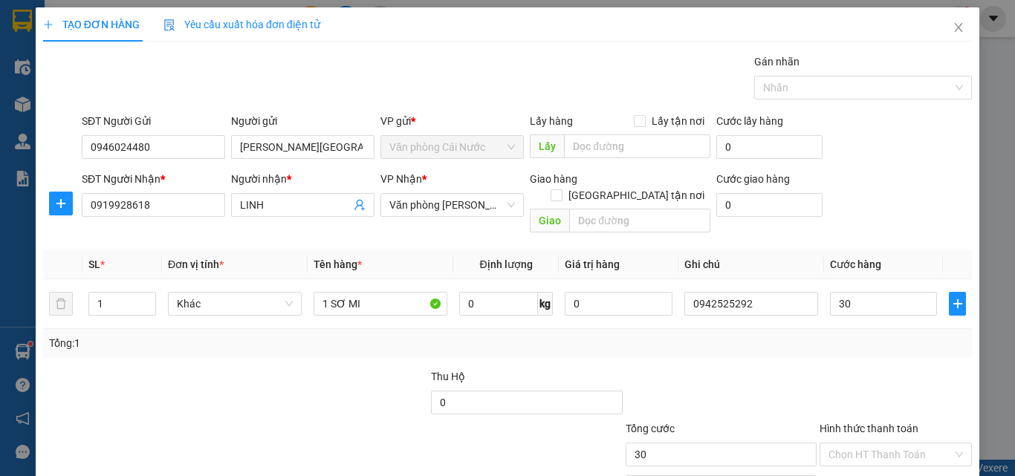
type input "30.000"
click at [736, 337] on div "Tổng: 1" at bounding box center [507, 343] width 929 height 28
click at [907, 444] on input "Hình thức thanh toán" at bounding box center [890, 455] width 124 height 22
click at [873, 460] on div "Tại văn phòng" at bounding box center [886, 468] width 133 height 16
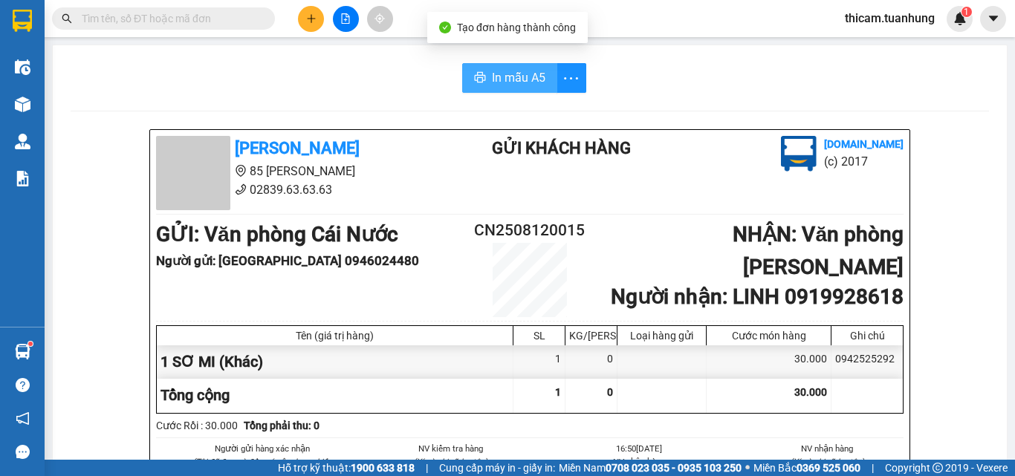
click at [499, 81] on span "In mẫu A5" at bounding box center [518, 77] width 53 height 19
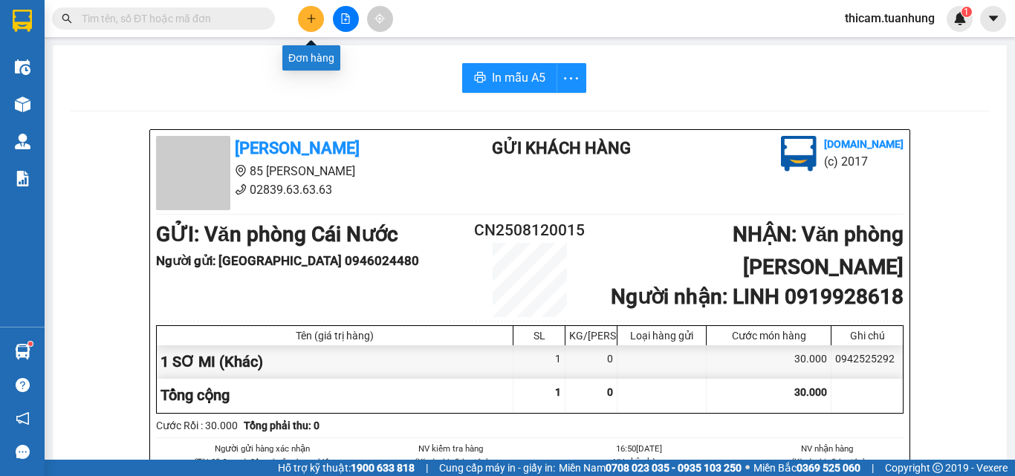
click at [309, 18] on icon "plus" at bounding box center [311, 18] width 10 height 10
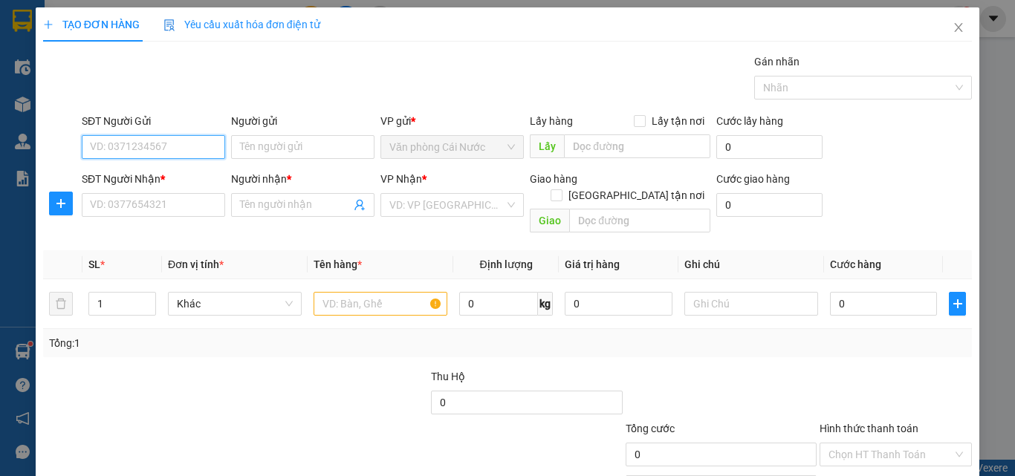
click at [198, 144] on input "SĐT Người Gửi" at bounding box center [153, 147] width 143 height 24
type input "0911747358"
click at [150, 179] on div "0911747358 - SỮA" at bounding box center [152, 177] width 124 height 16
type input "SỮA"
type input "0911747358"
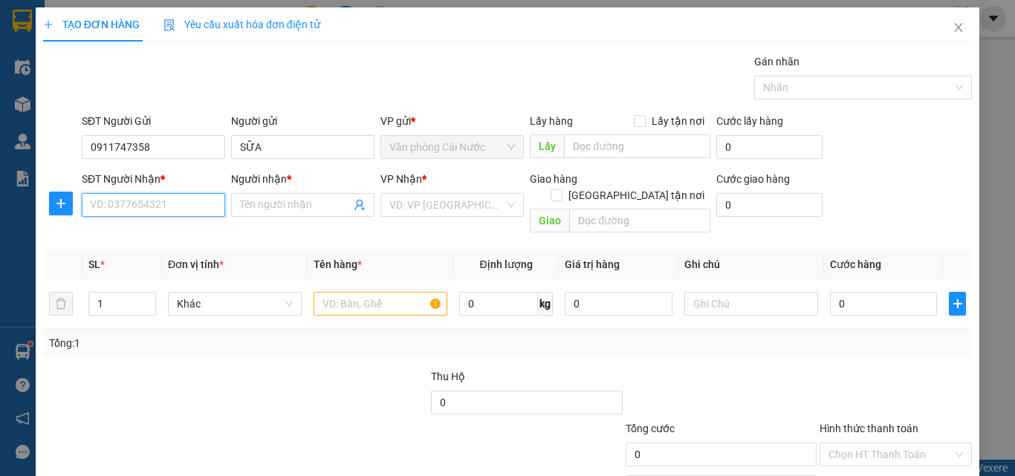
click at [135, 215] on input "SĐT Người Nhận *" at bounding box center [153, 205] width 143 height 24
click at [141, 195] on input "SĐT Người Nhận *" at bounding box center [153, 205] width 143 height 24
click at [135, 209] on input "SĐT Người Nhận *" at bounding box center [153, 205] width 143 height 24
type input "0919937132"
click at [144, 237] on div "0919937132 - HẬU" at bounding box center [152, 235] width 124 height 16
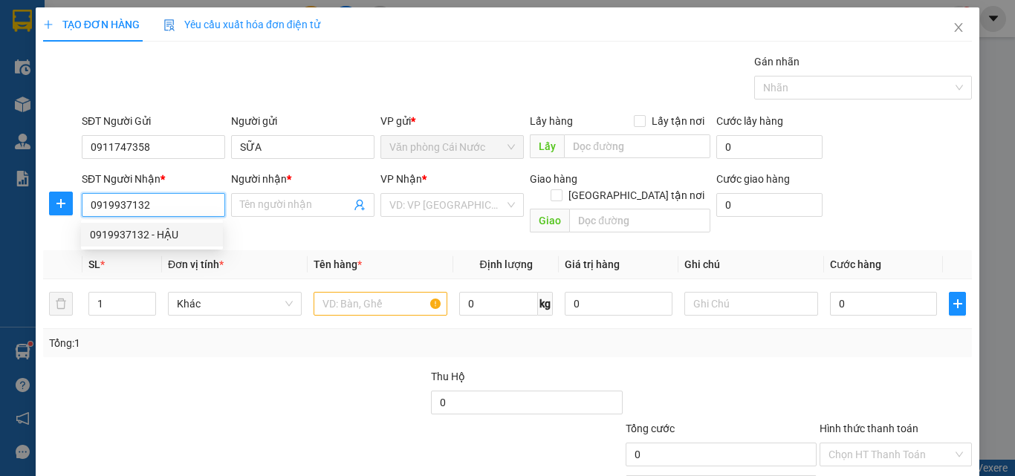
type input "HẬU"
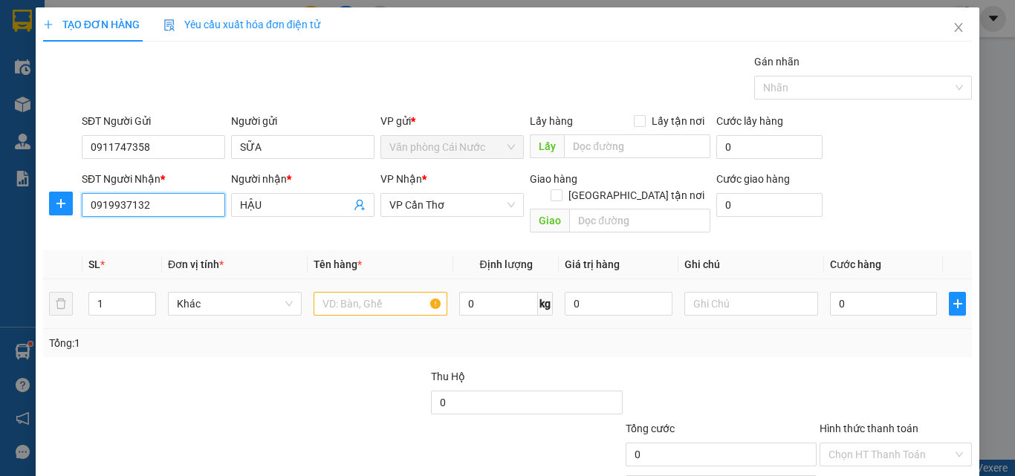
type input "0919937132"
click at [359, 292] on input "text" at bounding box center [381, 304] width 134 height 24
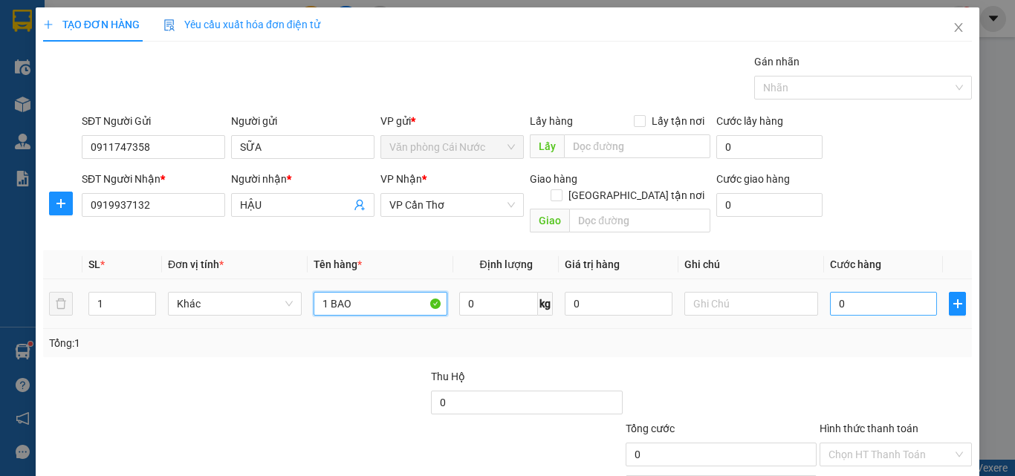
type input "1 BAO"
click at [879, 297] on input "0" at bounding box center [883, 304] width 107 height 24
type input "4"
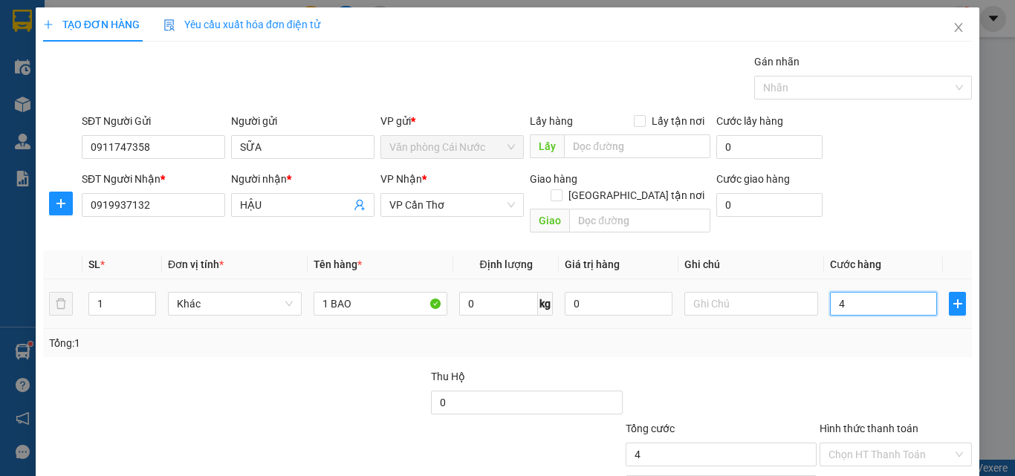
type input "40"
type input "40.000"
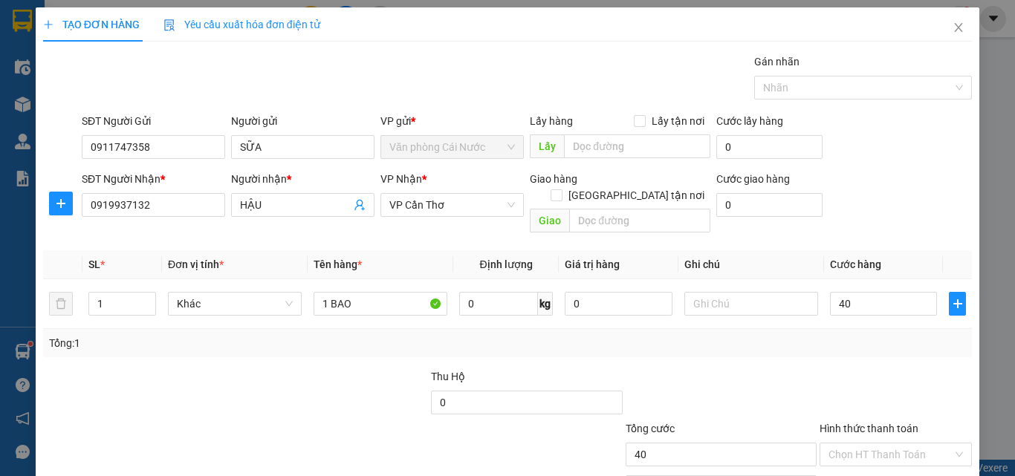
type input "40.000"
click at [898, 329] on div "Tổng: 1" at bounding box center [507, 343] width 929 height 28
click at [871, 444] on input "Hình thức thanh toán" at bounding box center [890, 455] width 124 height 22
click at [859, 460] on div "Tại văn phòng" at bounding box center [886, 468] width 133 height 16
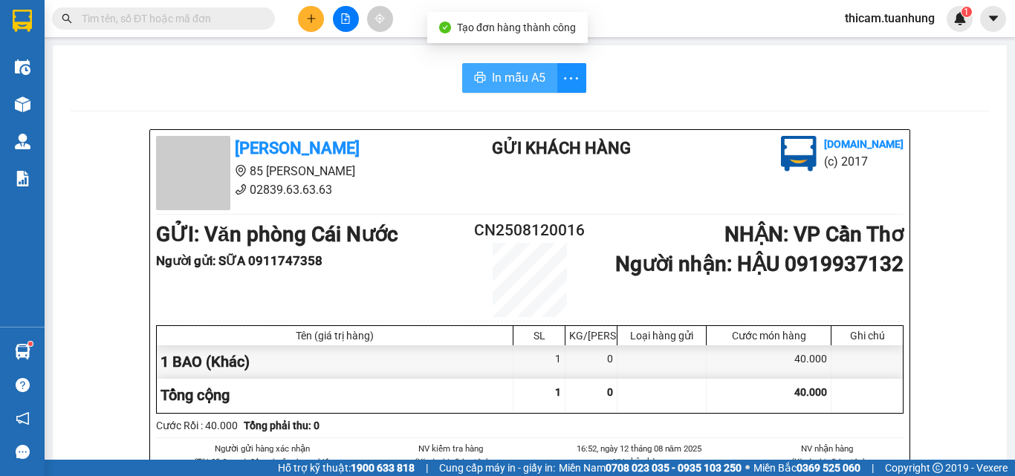
click at [507, 77] on span "In mẫu A5" at bounding box center [518, 77] width 53 height 19
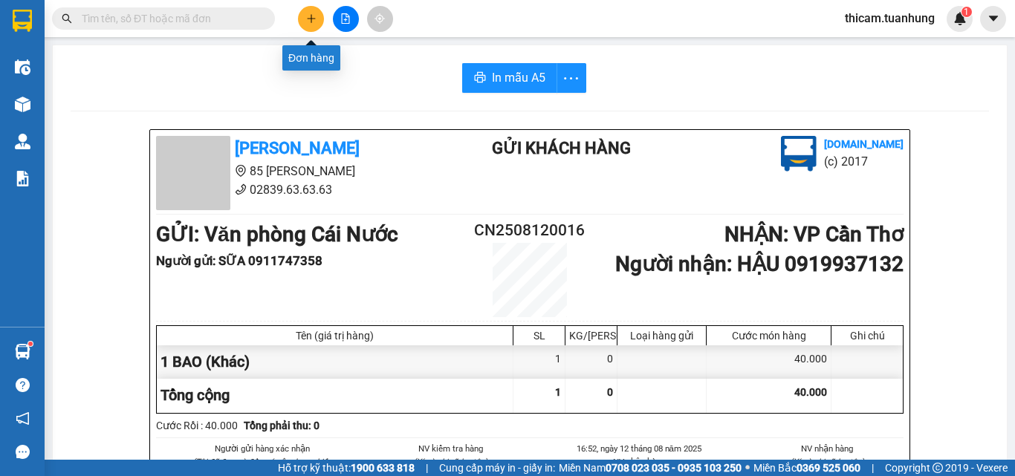
click at [304, 18] on button at bounding box center [311, 19] width 26 height 26
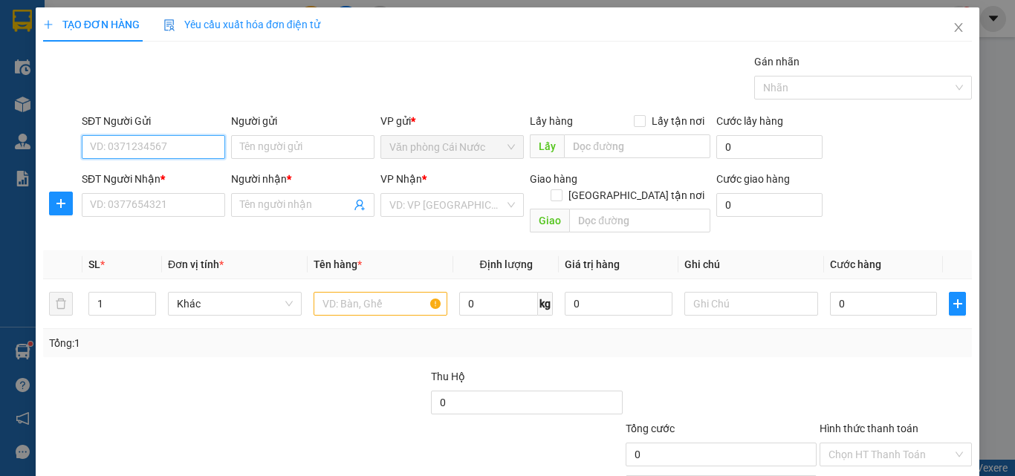
click at [157, 152] on input "SĐT Người Gửi" at bounding box center [153, 147] width 143 height 24
type input "0916748682"
click at [174, 170] on div "0916748682 - TRANG" at bounding box center [152, 177] width 124 height 16
type input "TRANG"
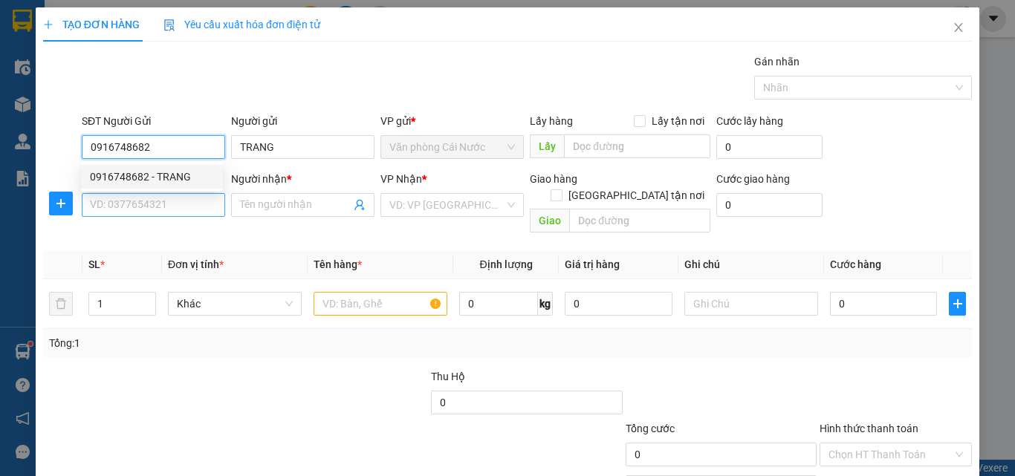
type input "0916748682"
click at [163, 210] on input "SĐT Người Nhận *" at bounding box center [153, 205] width 143 height 24
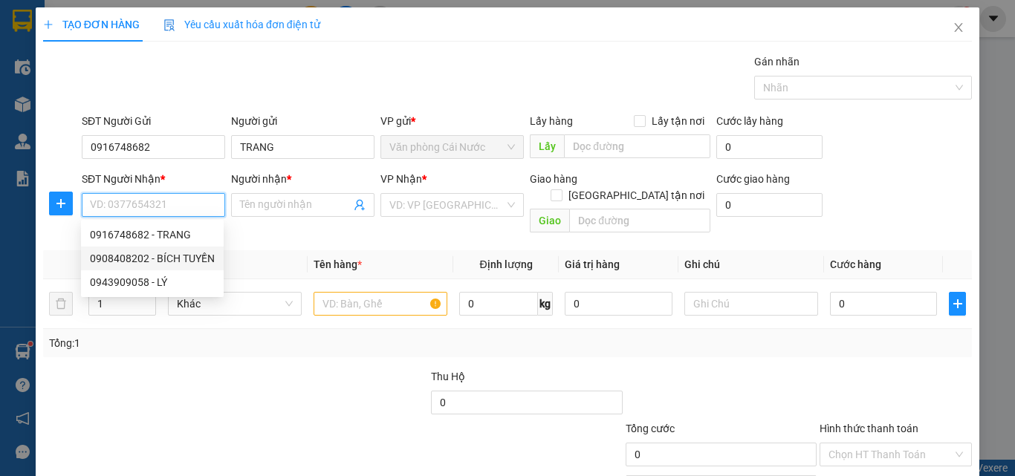
click at [159, 261] on div "0908408202 - BÍCH TUYỀN" at bounding box center [152, 258] width 125 height 16
type input "0908408202"
type input "BÍCH TUYỀN"
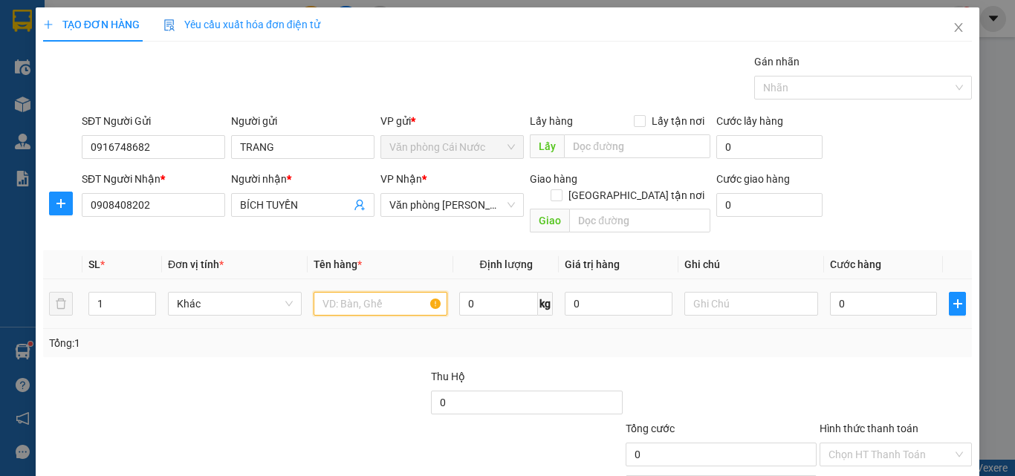
click at [352, 293] on input "text" at bounding box center [381, 304] width 134 height 24
type input "1 CỤC"
click at [906, 292] on input "0" at bounding box center [883, 304] width 107 height 24
click at [891, 345] on div "Transit Pickup Surcharge Ids Transit Deliver Surcharge Ids Transit Deliver Surc…" at bounding box center [507, 295] width 929 height 484
click at [877, 444] on input "Hình thức thanh toán" at bounding box center [890, 455] width 124 height 22
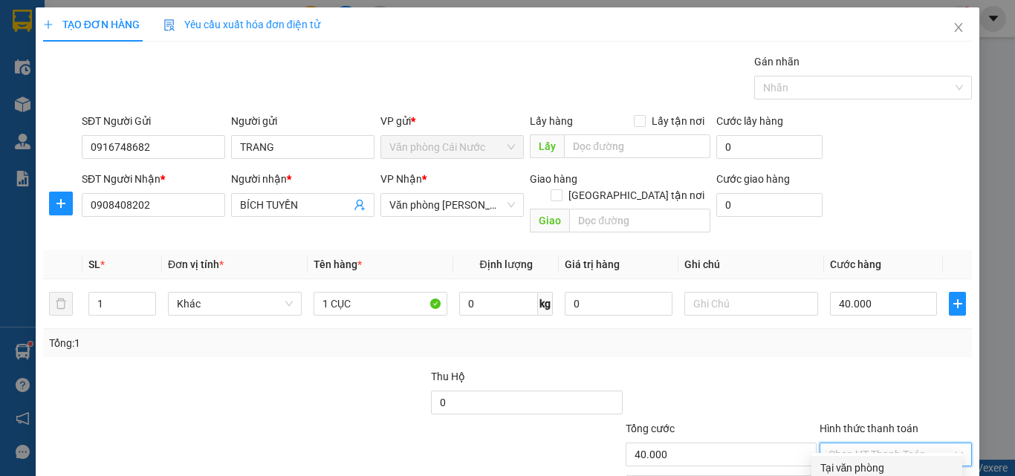
click at [851, 460] on div "Tại văn phòng" at bounding box center [886, 468] width 133 height 16
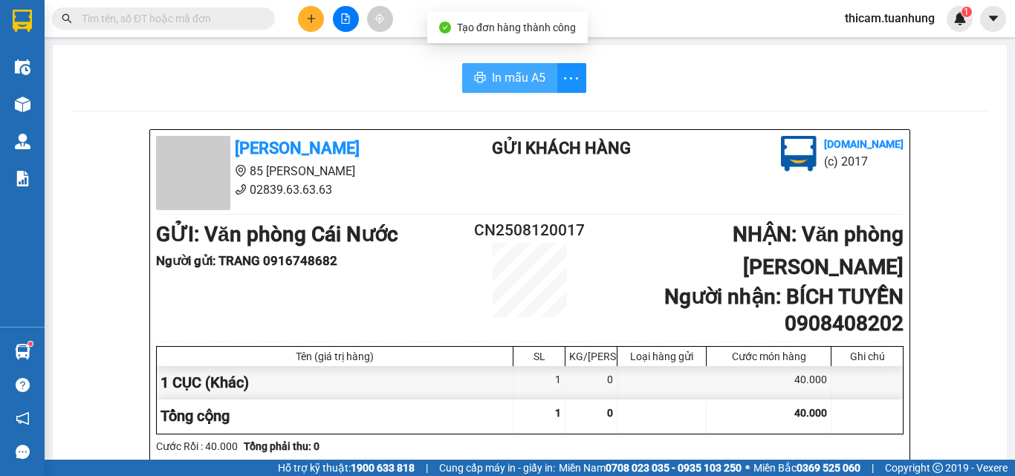
click at [510, 79] on span "In mẫu A5" at bounding box center [518, 77] width 53 height 19
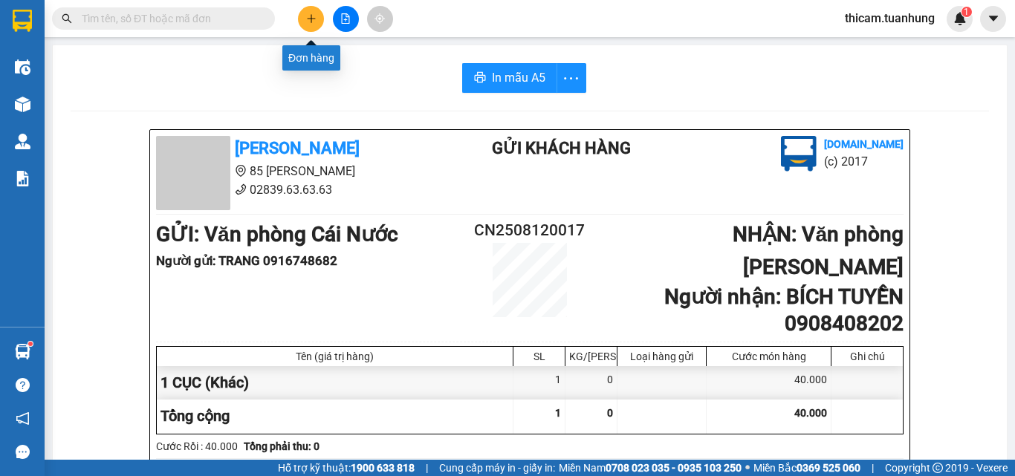
click at [317, 16] on button at bounding box center [311, 19] width 26 height 26
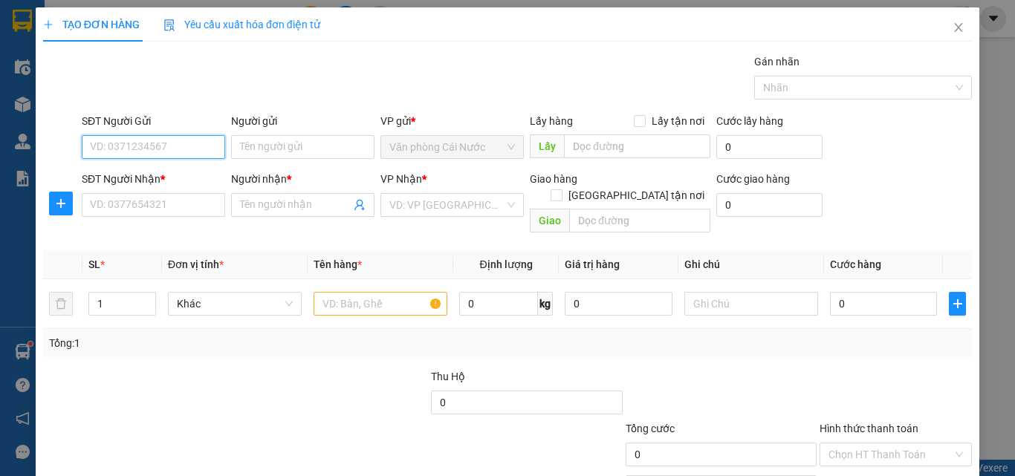
click at [198, 144] on input "SĐT Người Gửi" at bounding box center [153, 147] width 143 height 24
type input "0943866060"
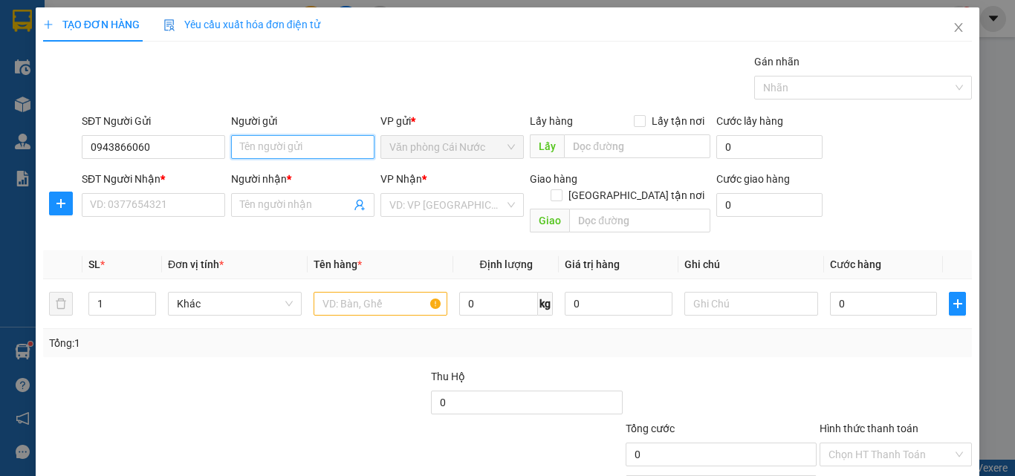
click at [302, 152] on input "Người gửi" at bounding box center [302, 147] width 143 height 24
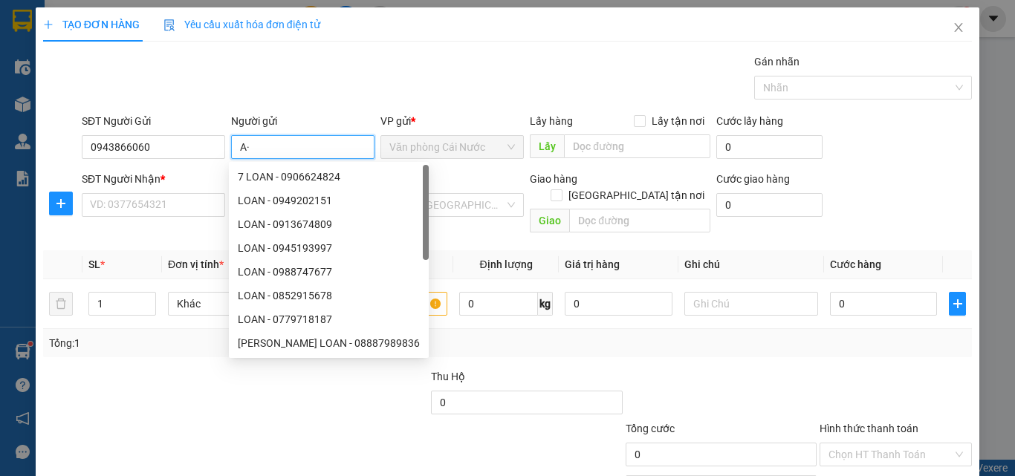
type input "A"
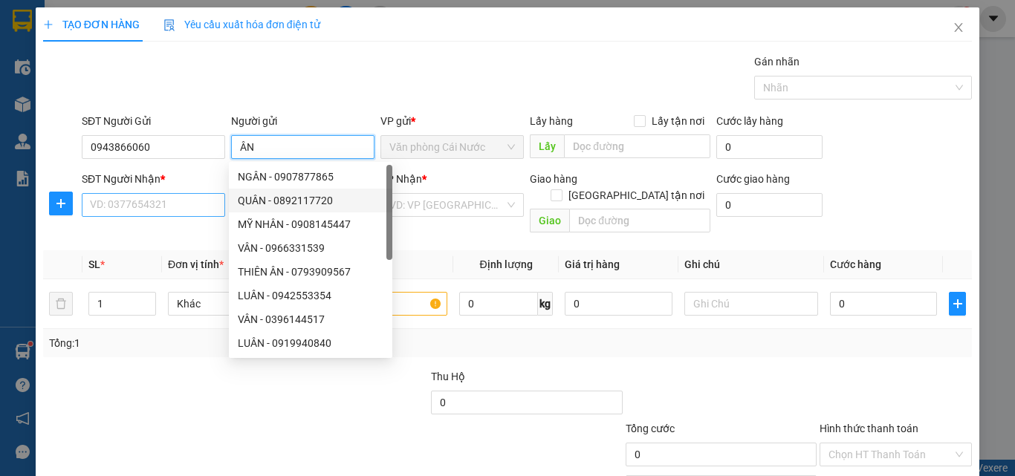
type input "ÂN"
click at [166, 201] on input "SĐT Người Nhận *" at bounding box center [153, 205] width 143 height 24
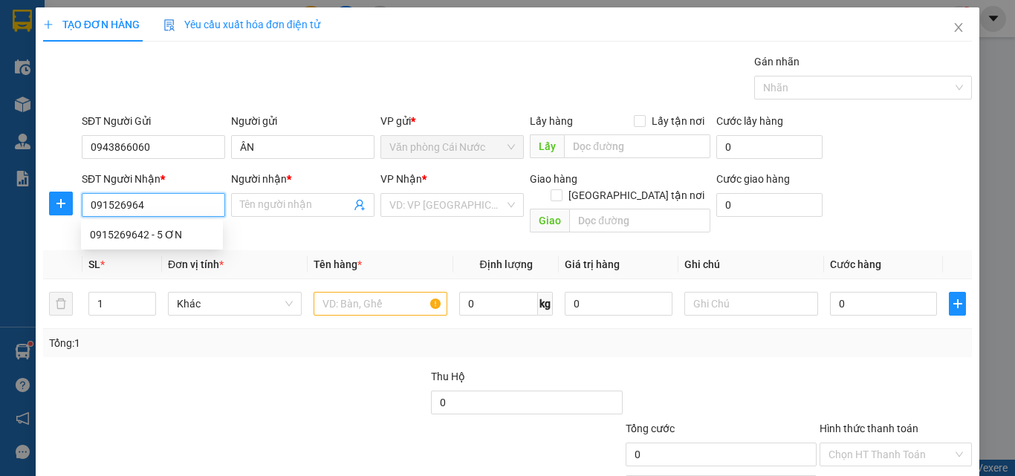
type input "0915269642"
click at [141, 236] on div "0915269642 - 5 ƠN" at bounding box center [152, 235] width 124 height 16
type input "5 ƠN"
type input "0915269642"
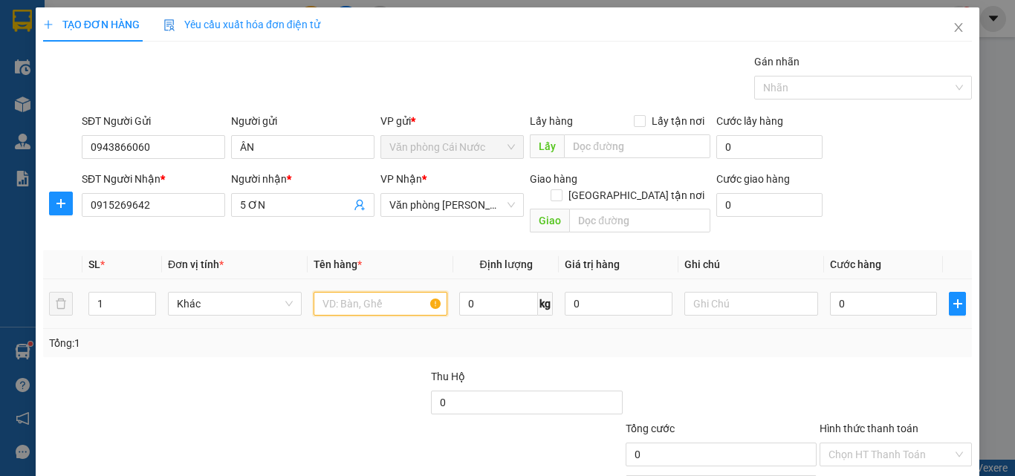
click at [340, 292] on input "text" at bounding box center [381, 304] width 134 height 24
type input "1 THÙNG"
click at [893, 292] on input "0" at bounding box center [883, 304] width 107 height 24
type input "5"
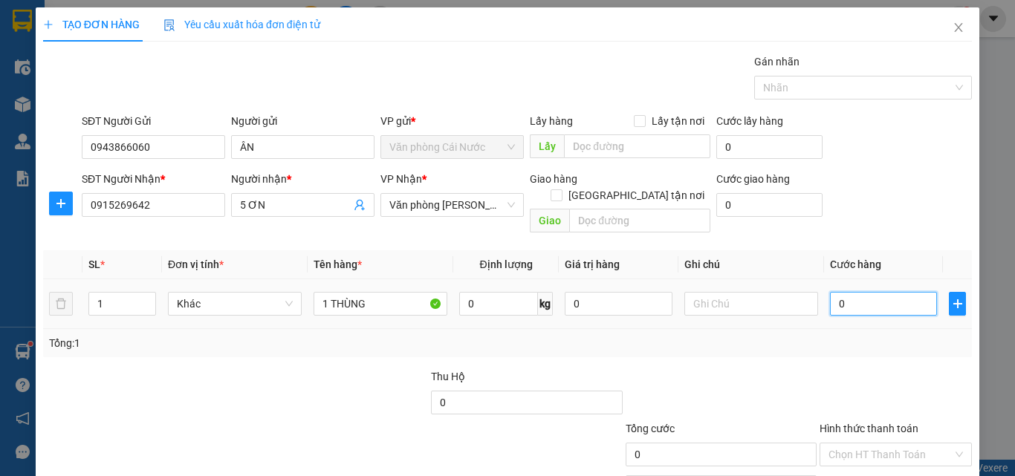
type input "5"
type input "50"
click at [823, 369] on div at bounding box center [895, 395] width 155 height 52
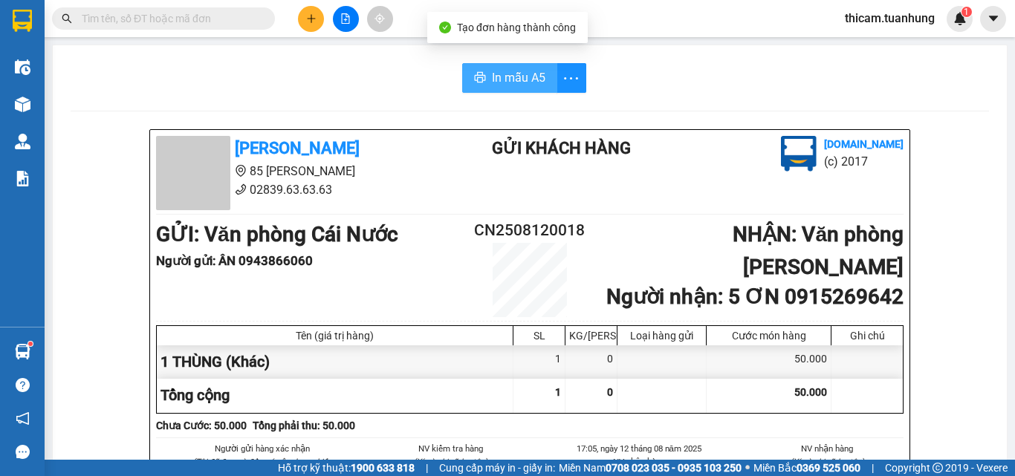
click at [520, 74] on span "In mẫu A5" at bounding box center [518, 77] width 53 height 19
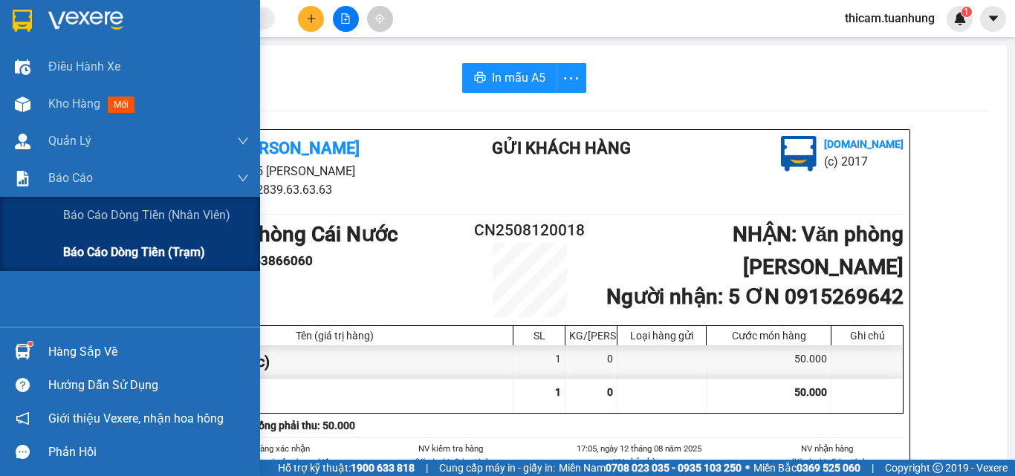
click at [116, 252] on span "Báo cáo dòng tiền (trạm)" at bounding box center [134, 252] width 142 height 19
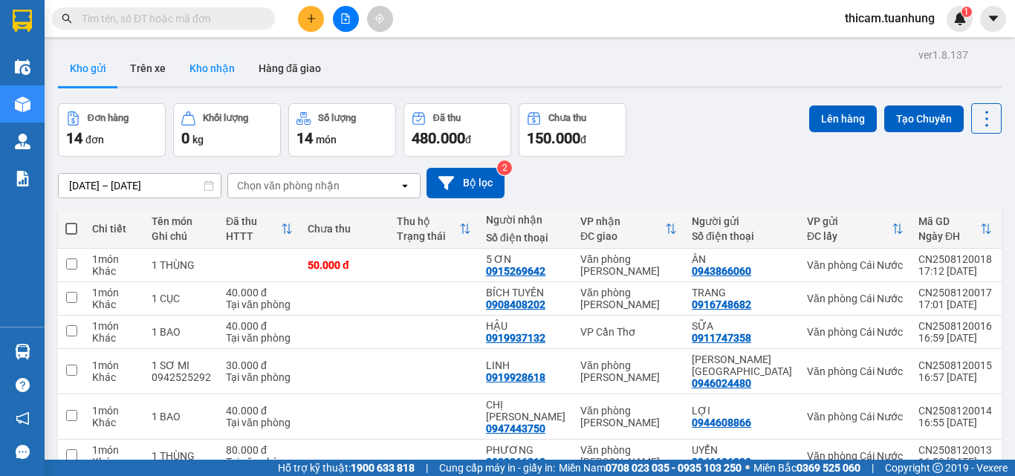
click at [215, 61] on button "Kho nhận" at bounding box center [212, 69] width 69 height 36
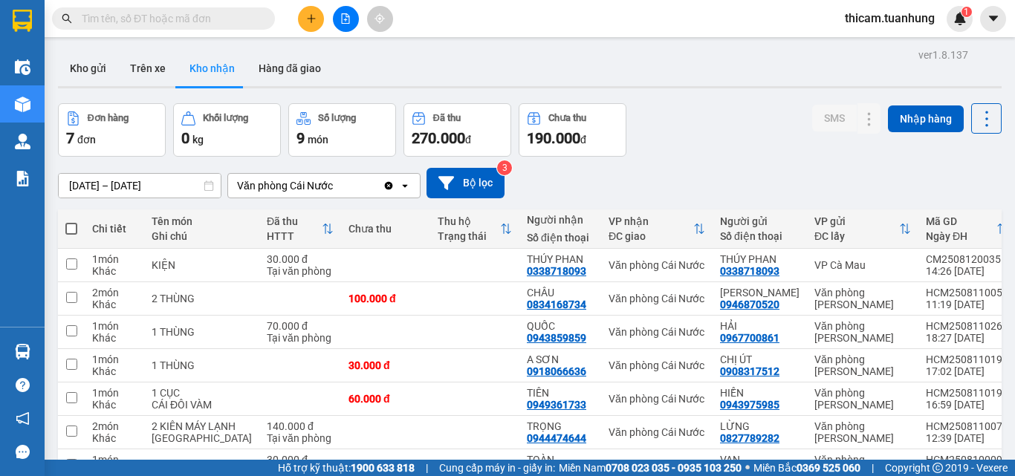
click at [218, 20] on input "text" at bounding box center [169, 18] width 175 height 16
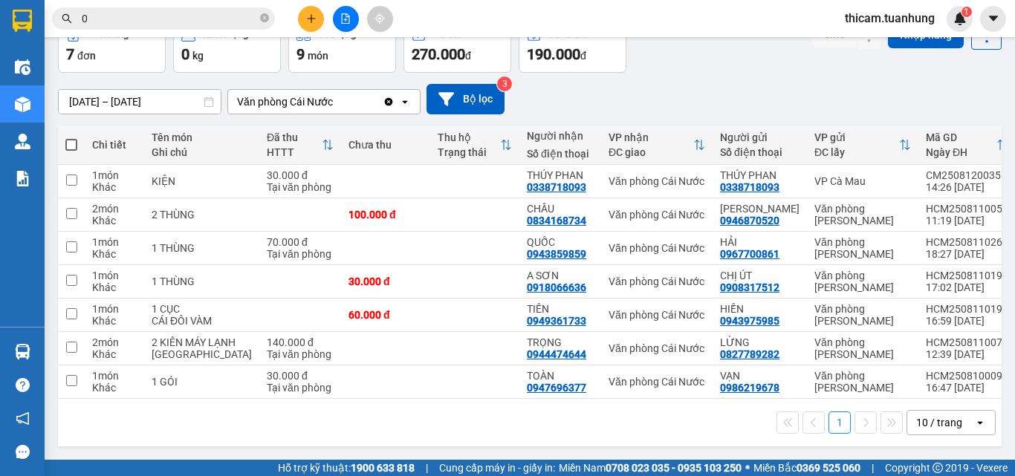
type input "0"
click at [311, 21] on icon "plus" at bounding box center [311, 18] width 10 height 10
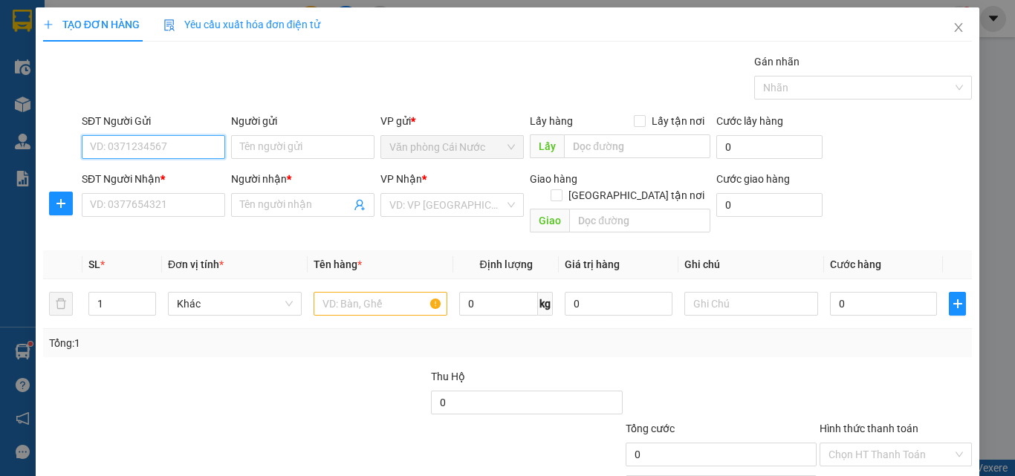
click at [183, 140] on input "SĐT Người Gửi" at bounding box center [153, 147] width 143 height 24
click at [183, 146] on input "SĐT Người Gửi" at bounding box center [153, 147] width 143 height 24
type input "0395988308"
click at [177, 177] on div "0395988308 - HOÀNG" at bounding box center [152, 177] width 124 height 16
type input "HOÀNG"
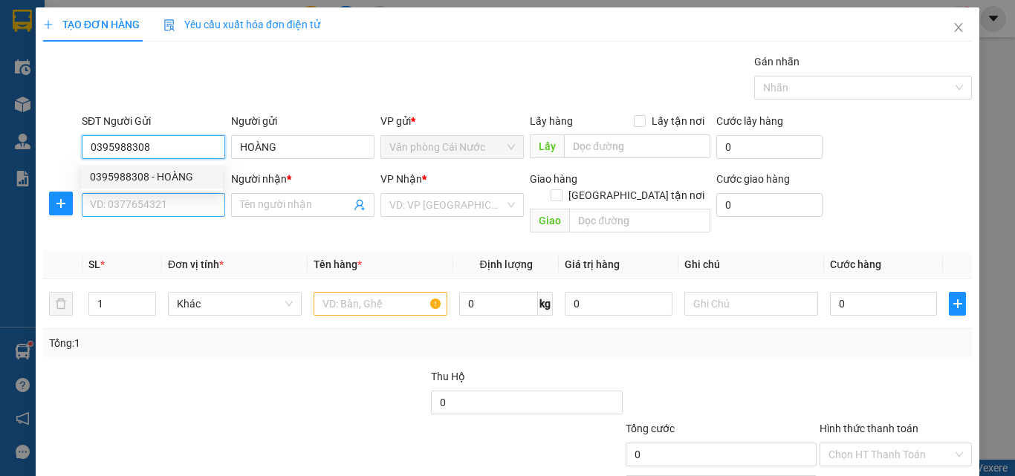
type input "0395988308"
click at [166, 208] on input "SĐT Người Nhận *" at bounding box center [153, 205] width 143 height 24
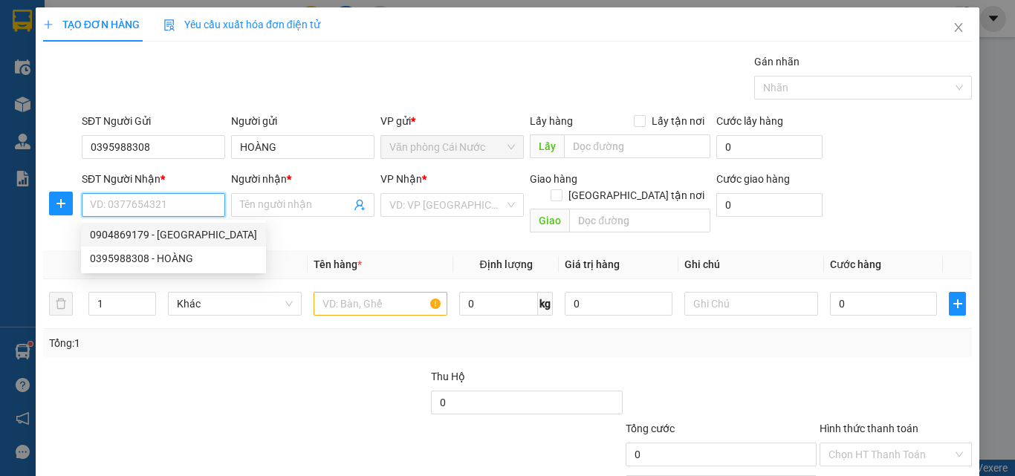
click at [158, 235] on div "0904869179 - ĐỨC" at bounding box center [173, 235] width 167 height 16
type input "0904869179"
type input "ĐỨC"
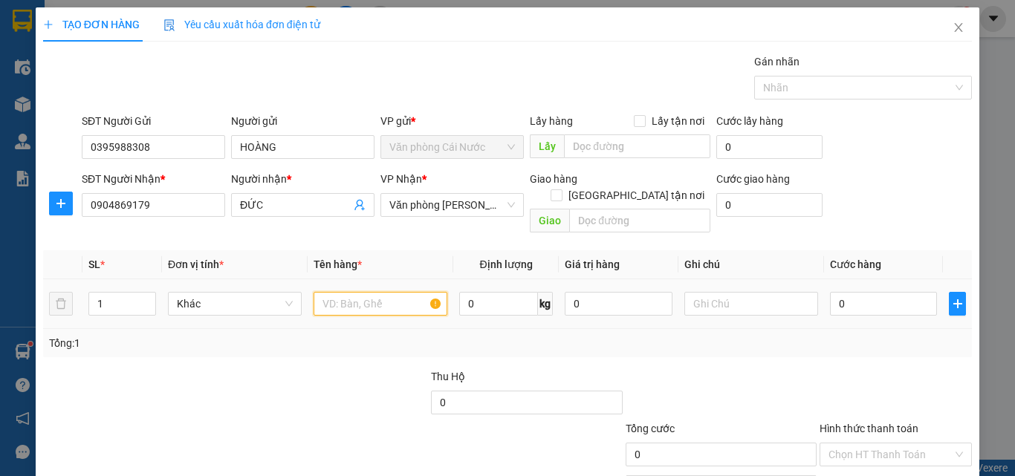
click at [373, 293] on input "text" at bounding box center [381, 304] width 134 height 24
click at [381, 292] on input "text" at bounding box center [381, 304] width 134 height 24
type input "1 BAO"
click at [900, 292] on input "0" at bounding box center [883, 304] width 107 height 24
type input "1"
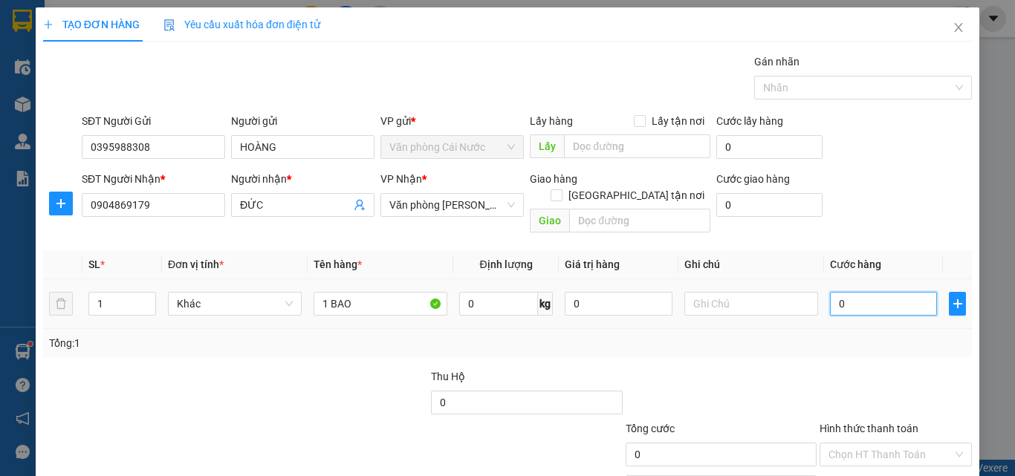
type input "1"
type input "12"
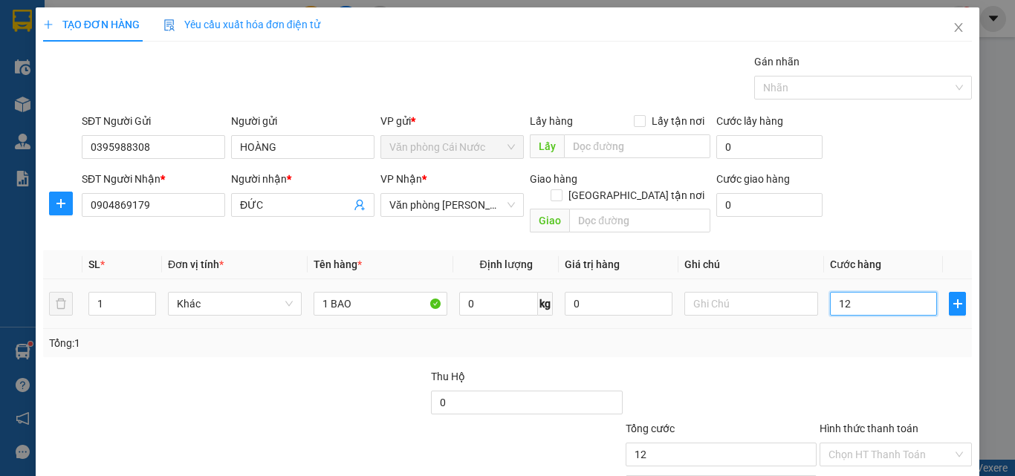
type input "120"
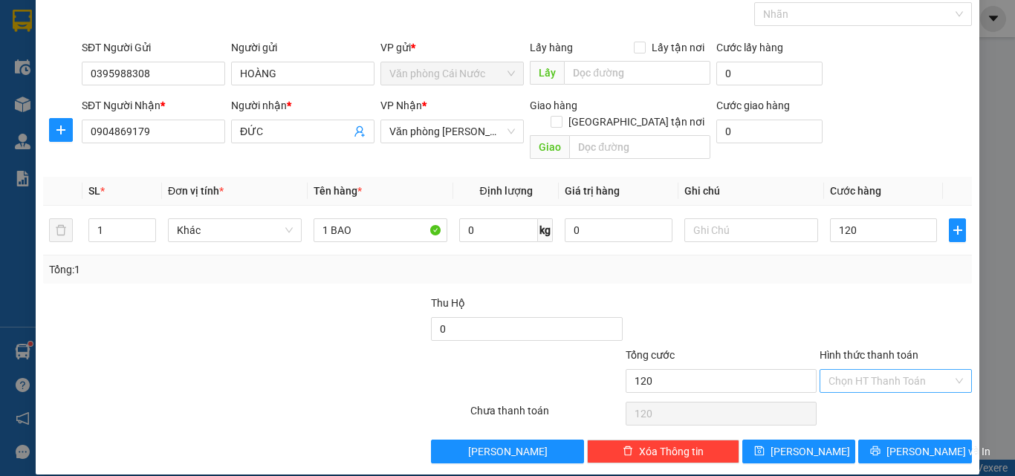
type input "120.000"
click at [884, 370] on input "Hình thức thanh toán" at bounding box center [890, 381] width 124 height 22
click at [869, 391] on div "Tại văn phòng" at bounding box center [886, 394] width 133 height 16
type input "0"
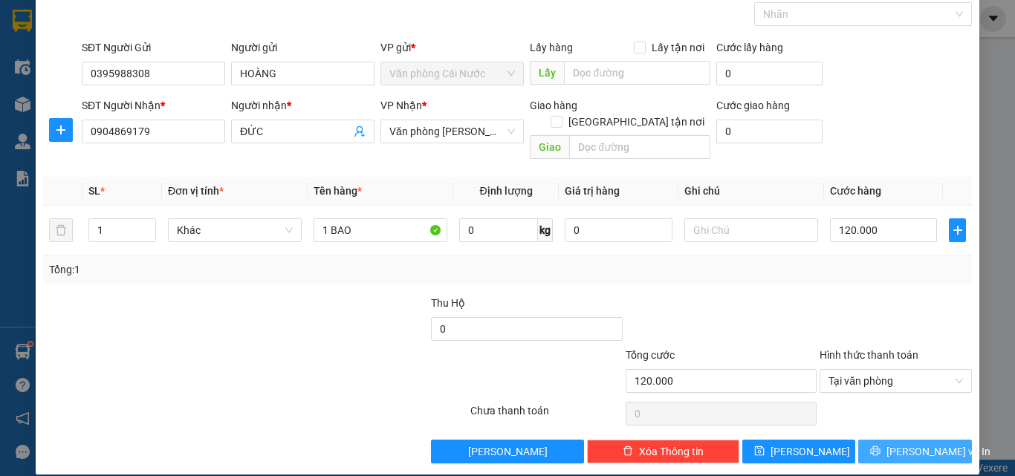
click at [882, 443] on button "[PERSON_NAME] và In" at bounding box center [915, 452] width 114 height 24
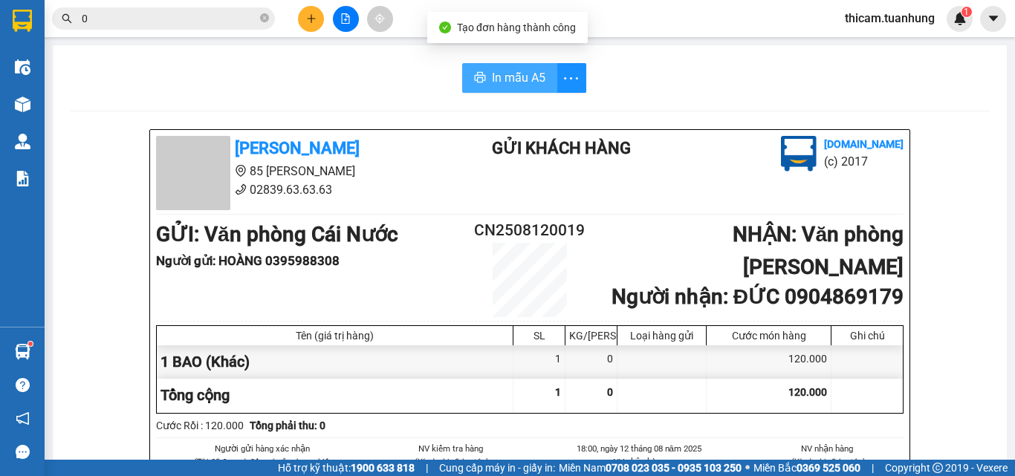
click at [508, 63] on button "In mẫu A5" at bounding box center [509, 78] width 95 height 30
click at [516, 87] on span "In mẫu A5" at bounding box center [518, 77] width 53 height 19
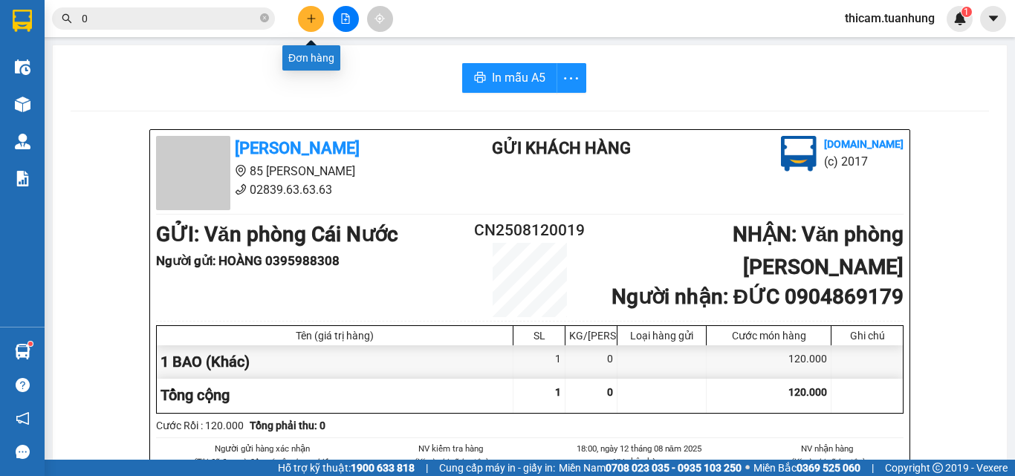
click at [319, 14] on button at bounding box center [311, 19] width 26 height 26
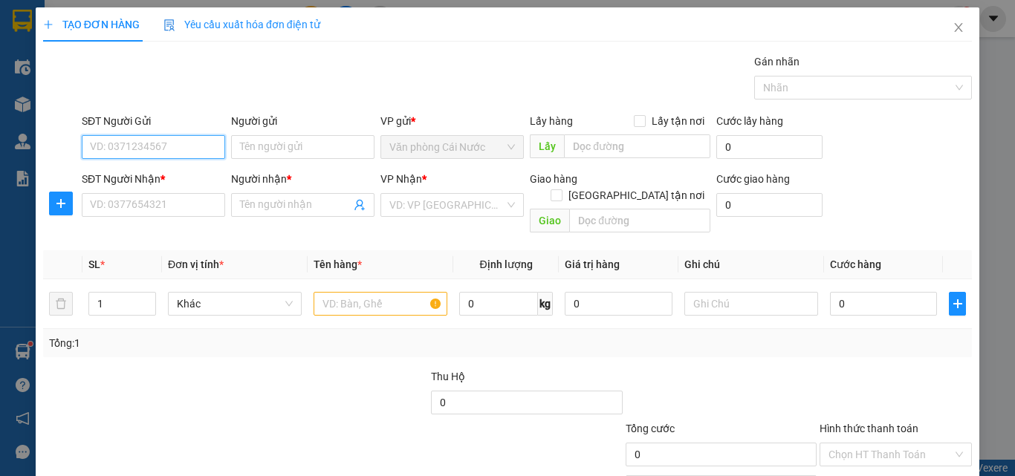
click at [188, 152] on input "SĐT Người Gửi" at bounding box center [153, 147] width 143 height 24
click at [181, 177] on div "02906297799 - NK HOÀN MỸ CN" at bounding box center [166, 177] width 152 height 16
type input "02906297799"
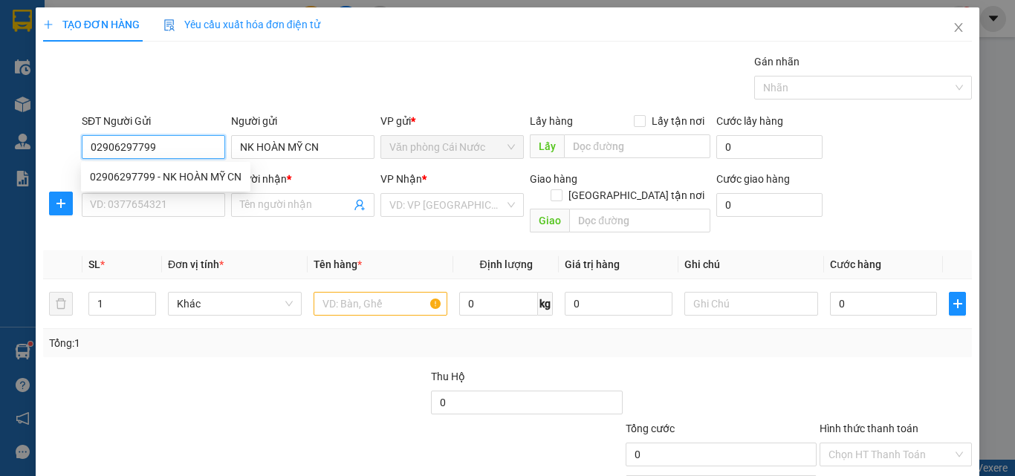
type input "NK HOÀN MỸ CN"
type input "02906297799"
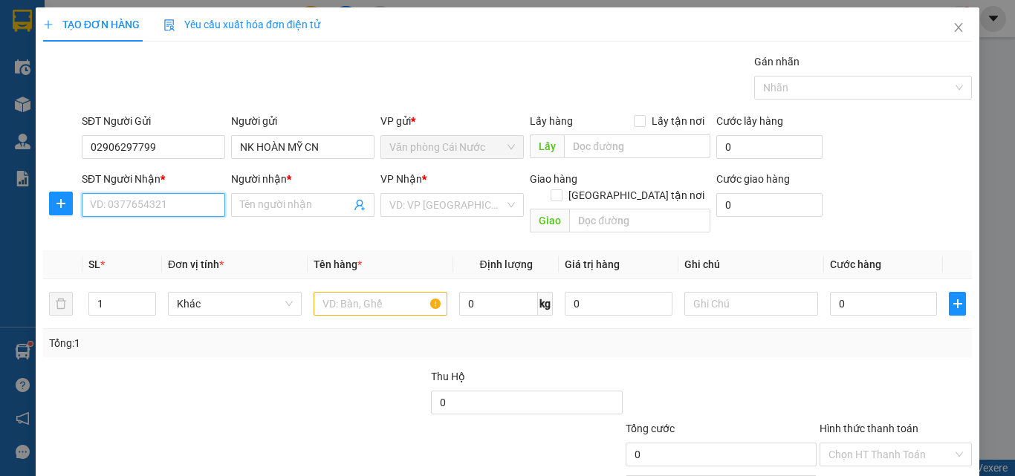
click at [177, 206] on input "SĐT Người Nhận *" at bounding box center [153, 205] width 143 height 24
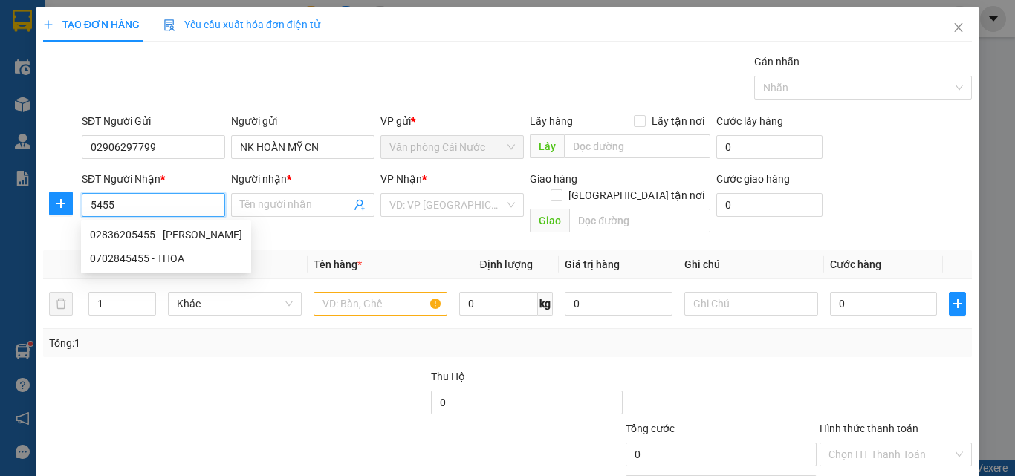
click at [163, 232] on div "02836205455 - CÁT TƯỜNG" at bounding box center [166, 235] width 152 height 16
type input "02836205455"
type input "[PERSON_NAME]"
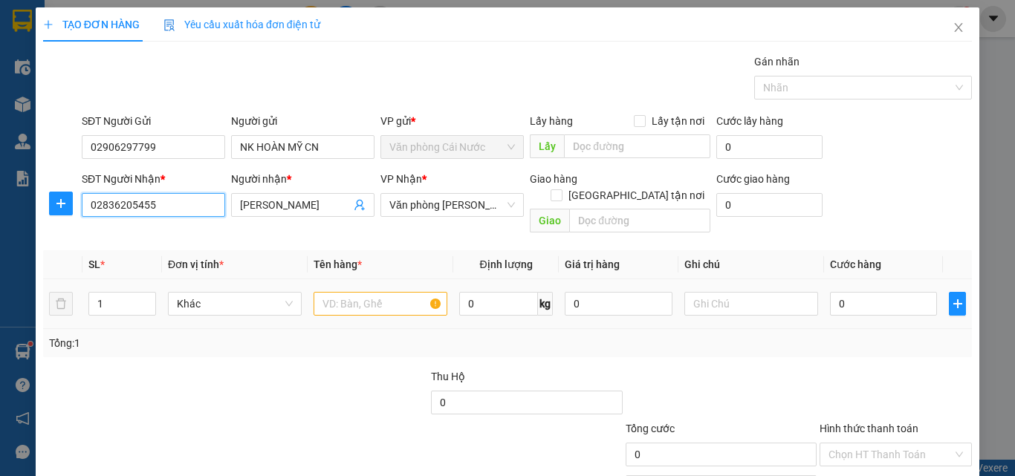
type input "02836205455"
click at [347, 292] on input "text" at bounding box center [381, 304] width 134 height 24
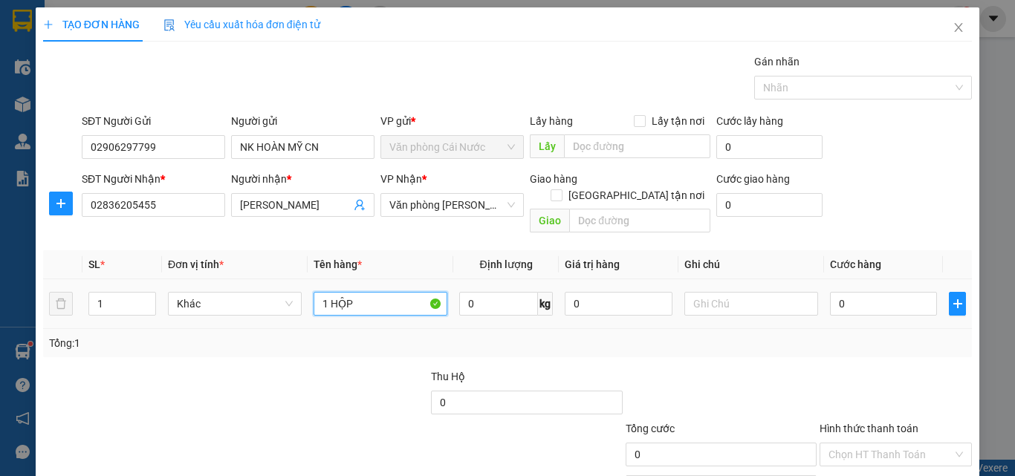
type input "1 HỘP"
click at [883, 301] on div "0" at bounding box center [883, 304] width 107 height 30
click at [883, 292] on input "0" at bounding box center [883, 304] width 107 height 24
type input "3"
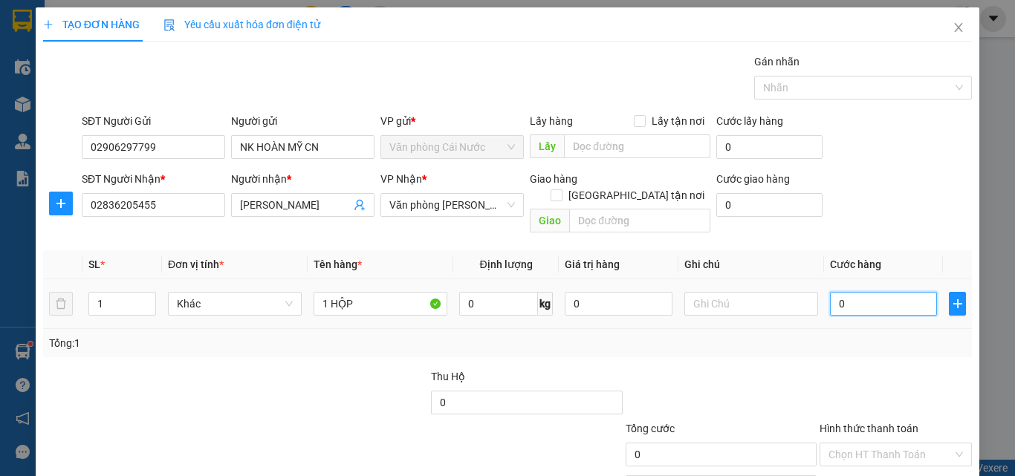
type input "3"
type input "30"
type input "30.000"
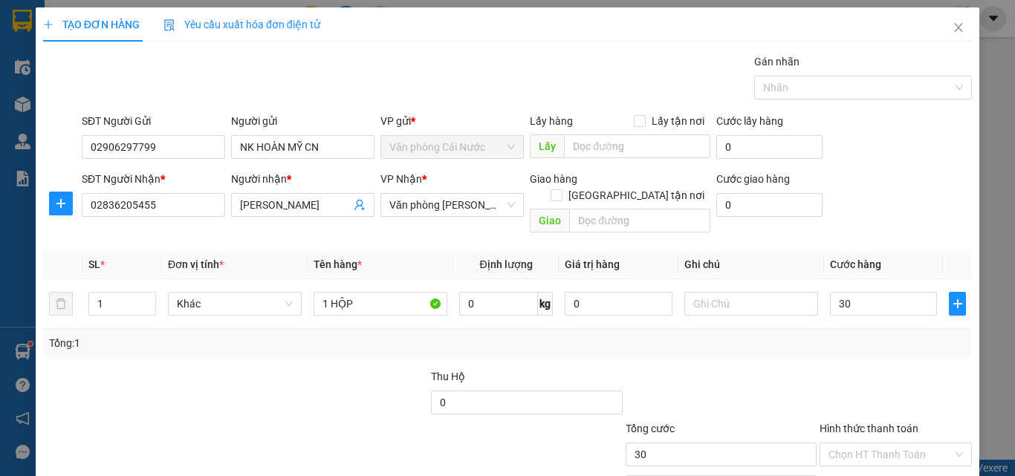
type input "30.000"
click at [799, 339] on div "Tổng: 1" at bounding box center [507, 343] width 929 height 28
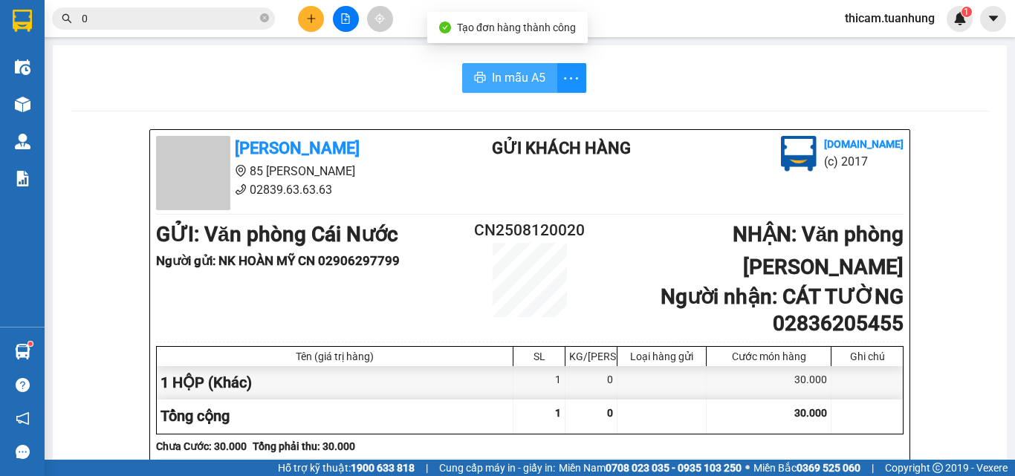
click at [518, 80] on span "In mẫu A5" at bounding box center [518, 77] width 53 height 19
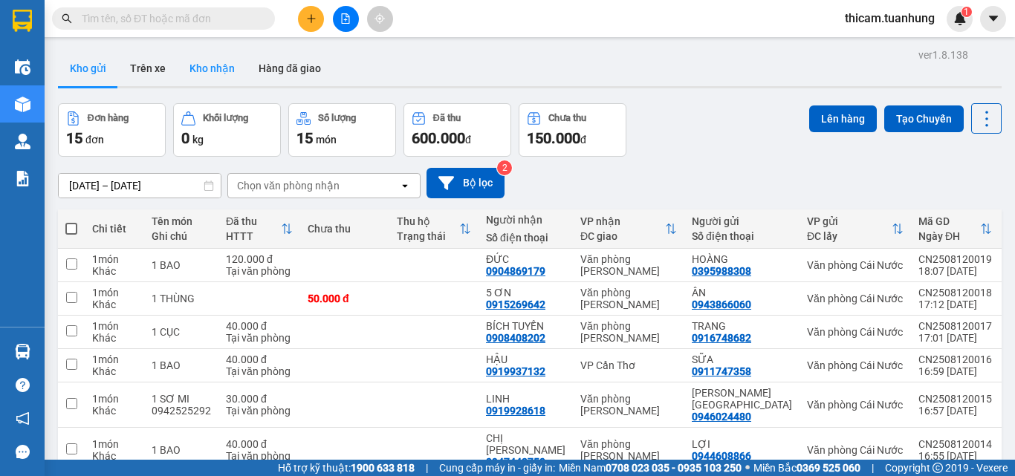
click at [211, 62] on button "Kho nhận" at bounding box center [212, 69] width 69 height 36
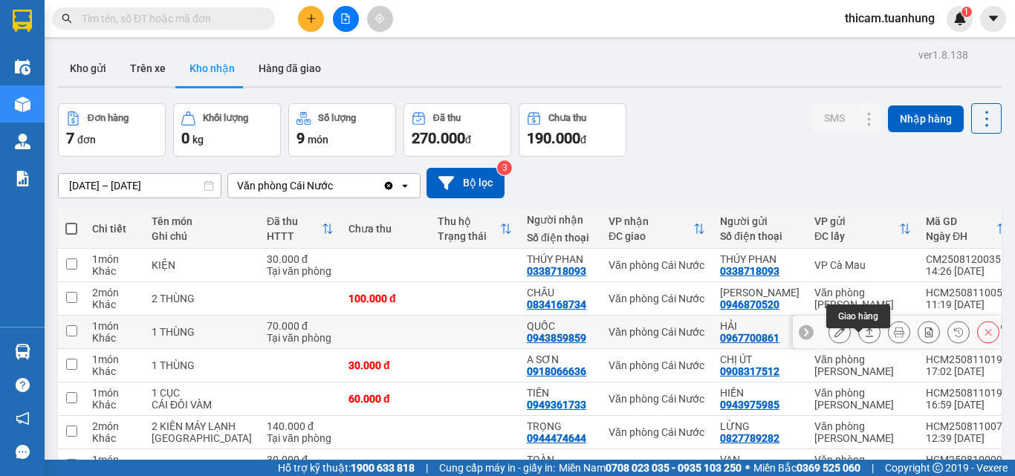
click at [866, 337] on icon at bounding box center [870, 332] width 8 height 9
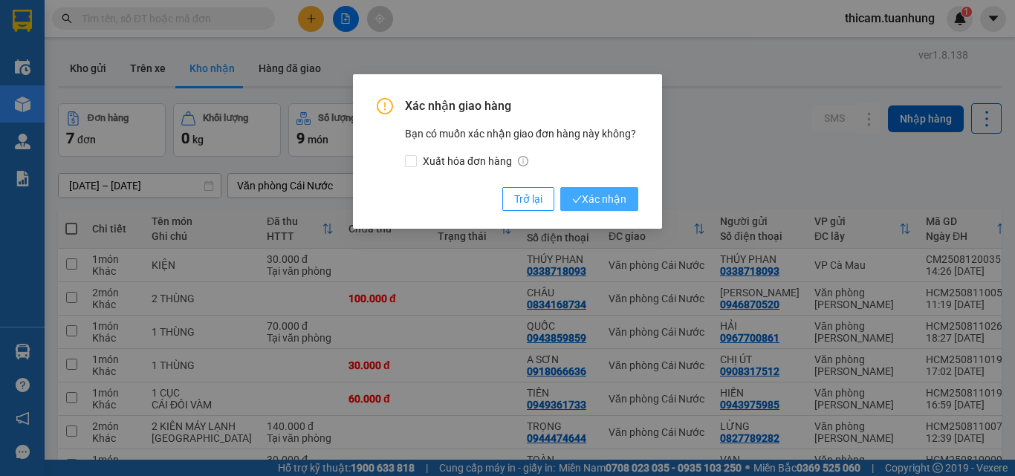
click at [616, 187] on button "Xác nhận" at bounding box center [599, 199] width 78 height 24
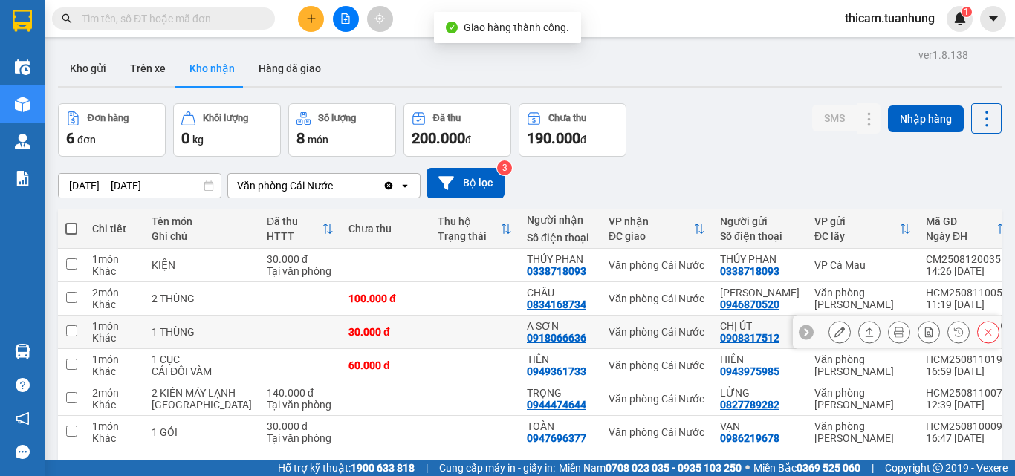
scroll to position [74, 0]
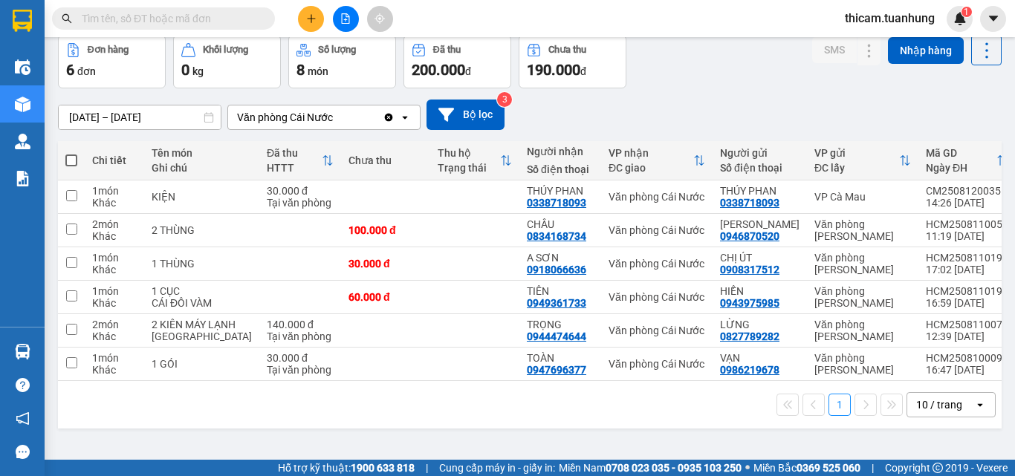
click at [724, 418] on div "1 10 / trang open" at bounding box center [530, 404] width 932 height 25
click at [864, 369] on icon at bounding box center [869, 364] width 10 height 10
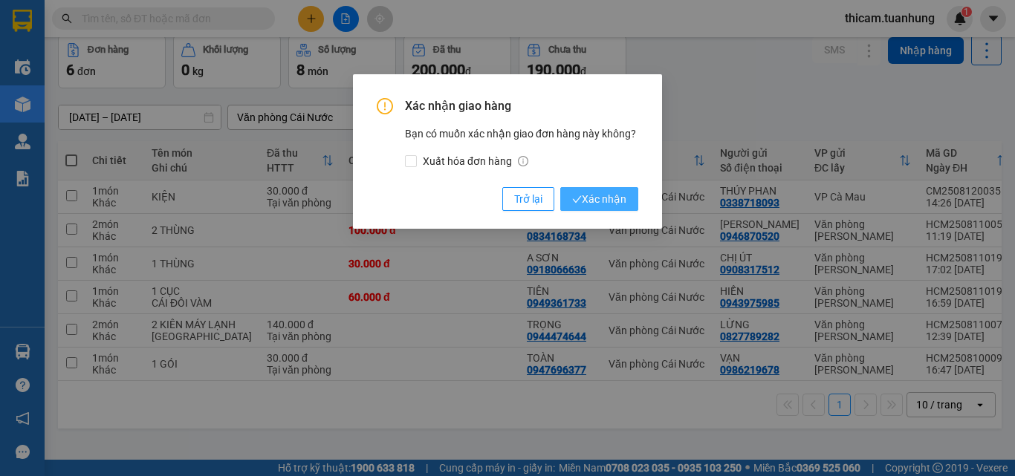
click at [622, 201] on span "Xác nhận" at bounding box center [599, 199] width 54 height 16
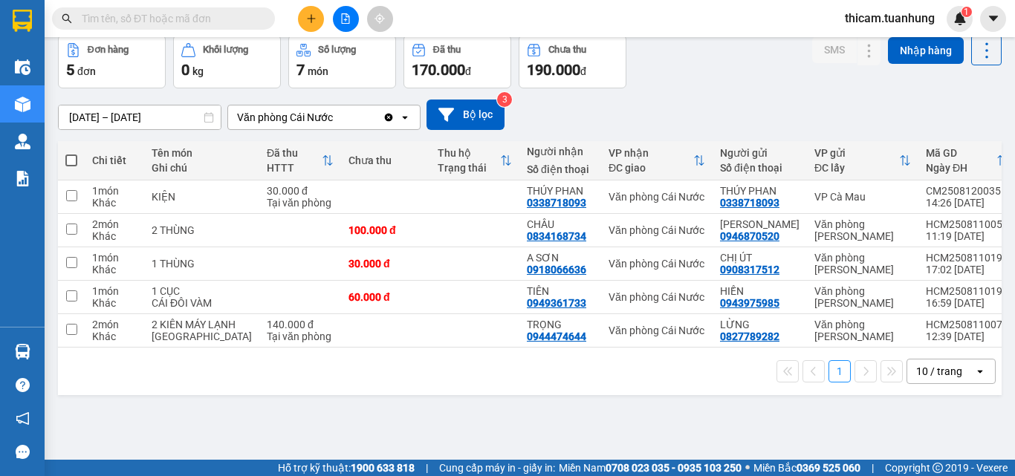
scroll to position [0, 0]
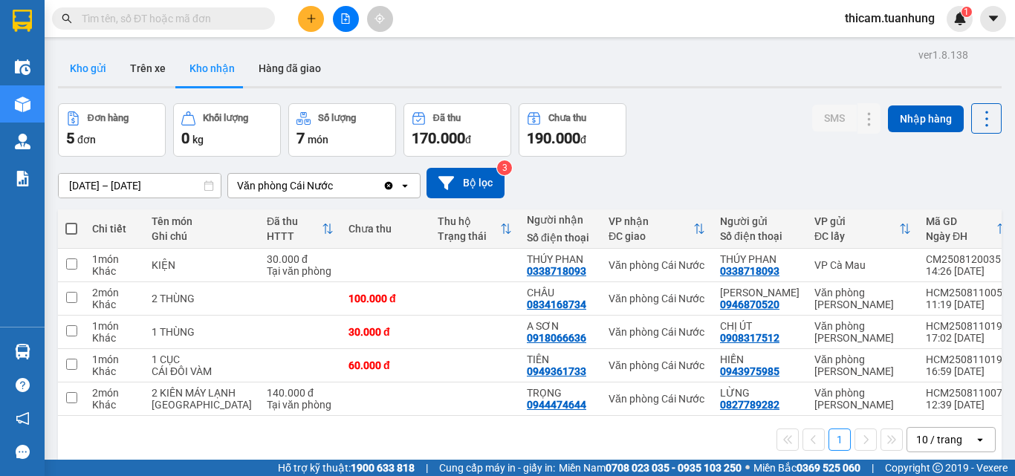
click at [82, 68] on button "Kho gửi" at bounding box center [88, 69] width 60 height 36
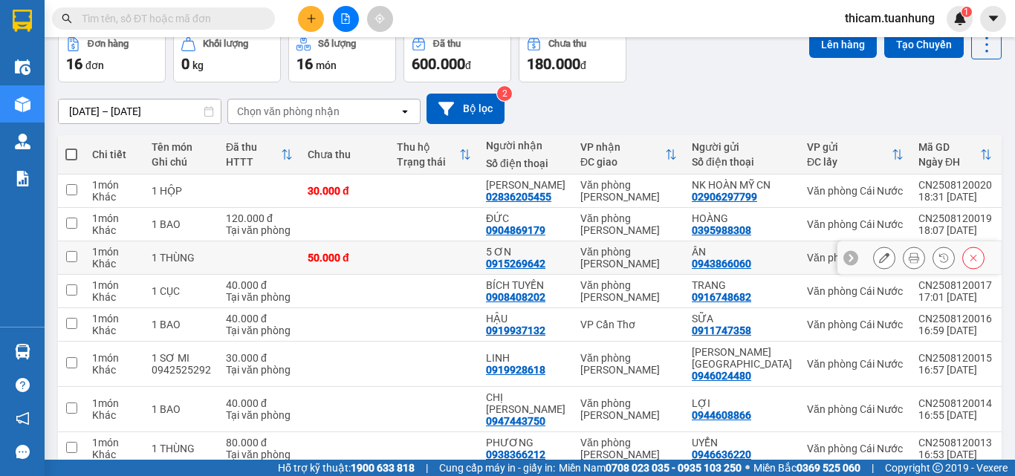
scroll to position [149, 0]
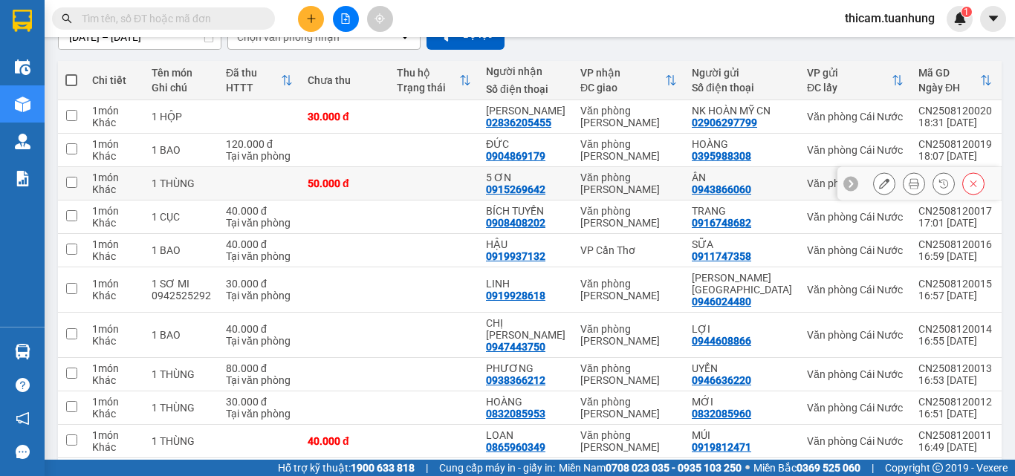
click at [71, 187] on td at bounding box center [71, 183] width 27 height 33
checkbox input "true"
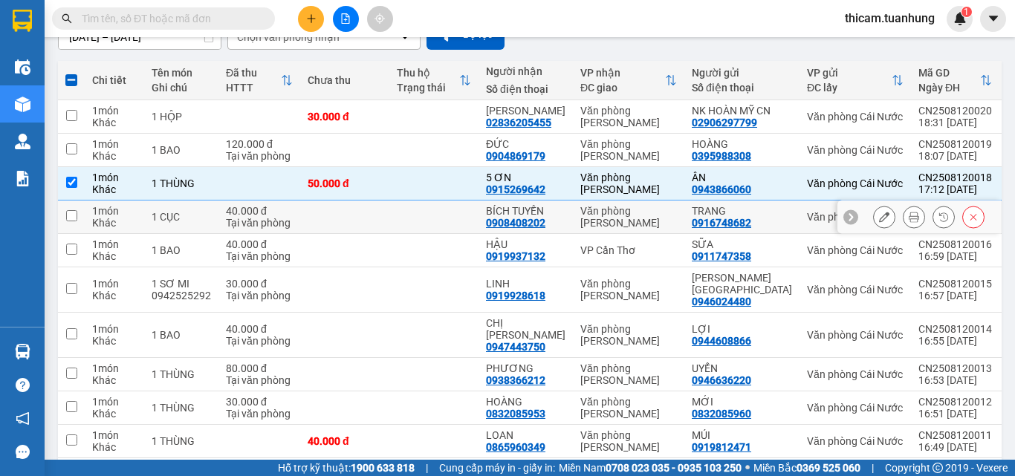
click at [68, 221] on input "checkbox" at bounding box center [71, 215] width 11 height 11
checkbox input "true"
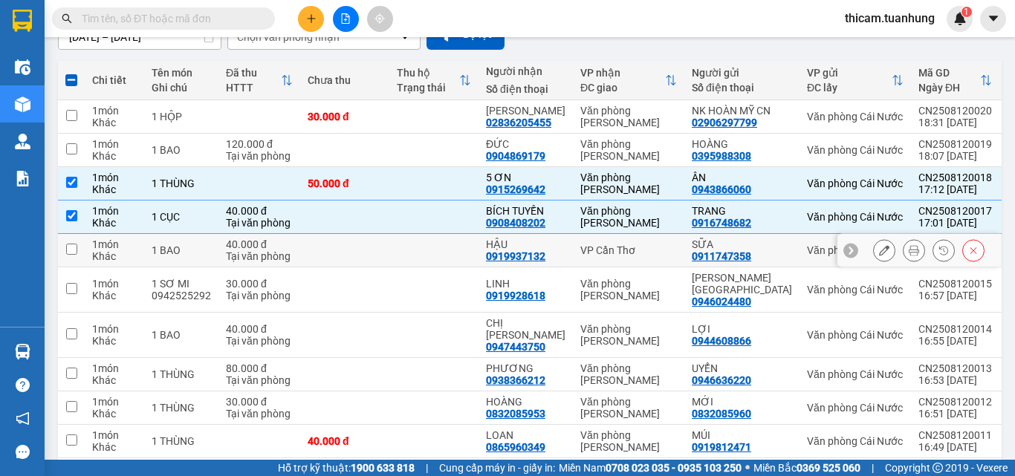
click at [79, 252] on td at bounding box center [71, 250] width 27 height 33
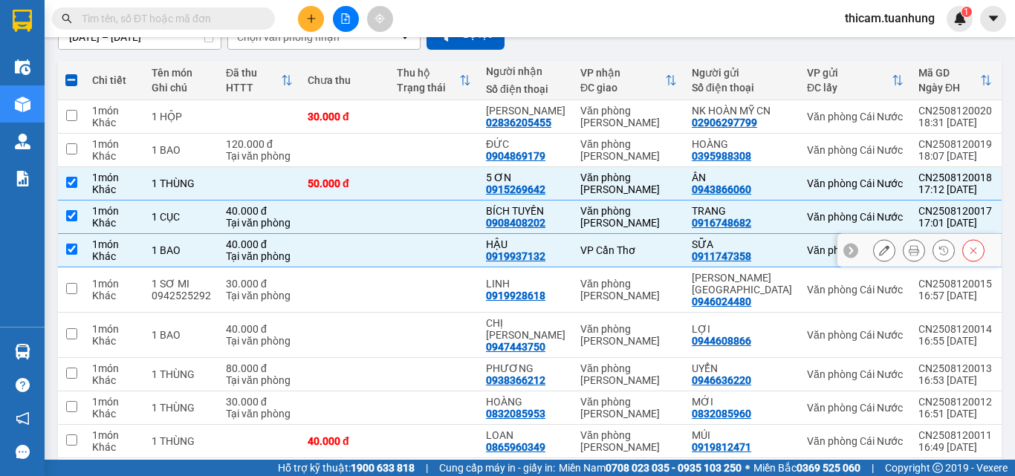
click at [79, 252] on td at bounding box center [71, 250] width 27 height 33
checkbox input "false"
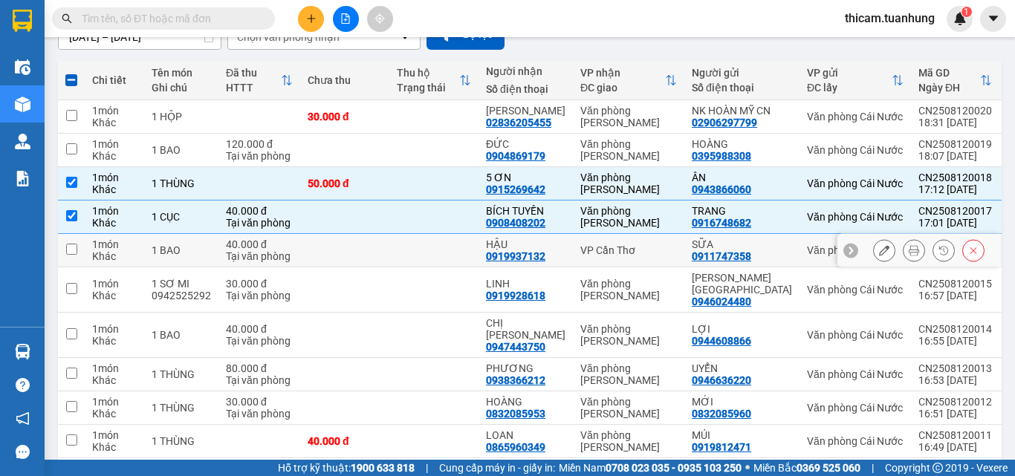
scroll to position [214, 0]
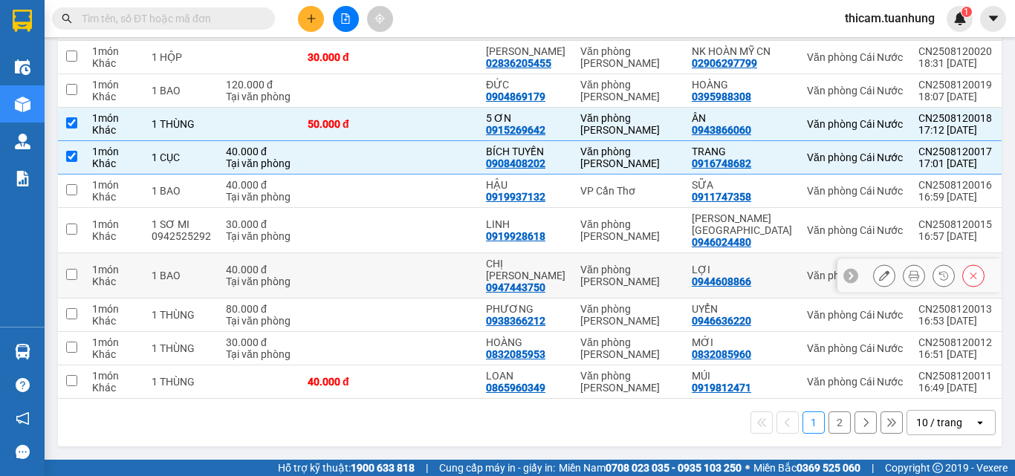
click at [74, 275] on input "checkbox" at bounding box center [71, 274] width 11 height 11
checkbox input "true"
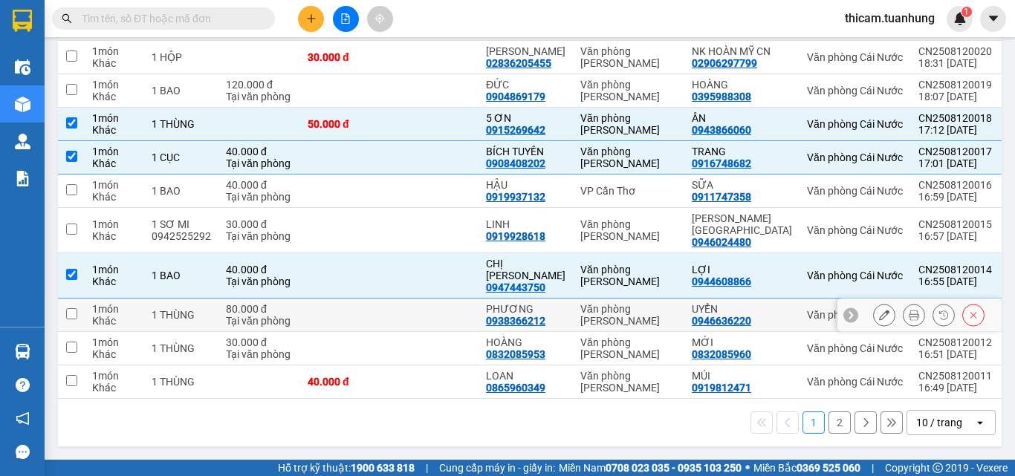
click at [68, 308] on input "checkbox" at bounding box center [71, 313] width 11 height 11
checkbox input "true"
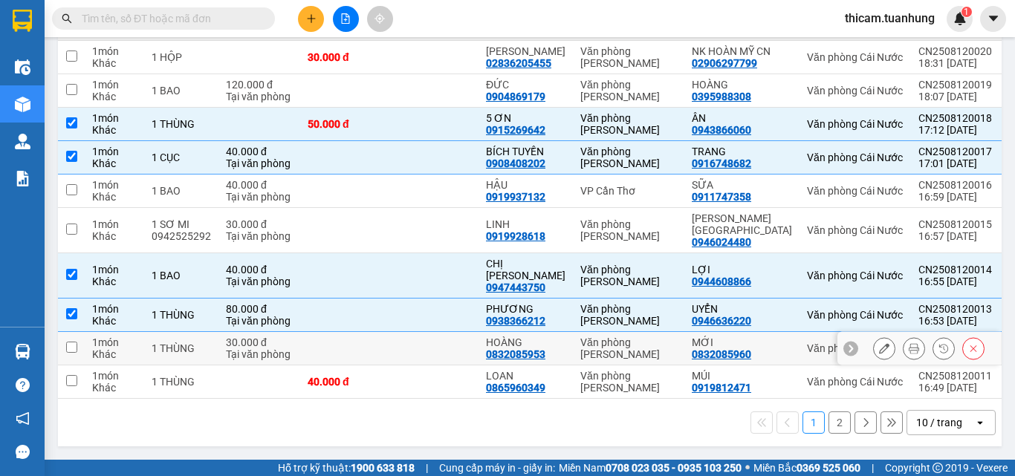
click at [71, 342] on input "checkbox" at bounding box center [71, 347] width 11 height 11
checkbox input "true"
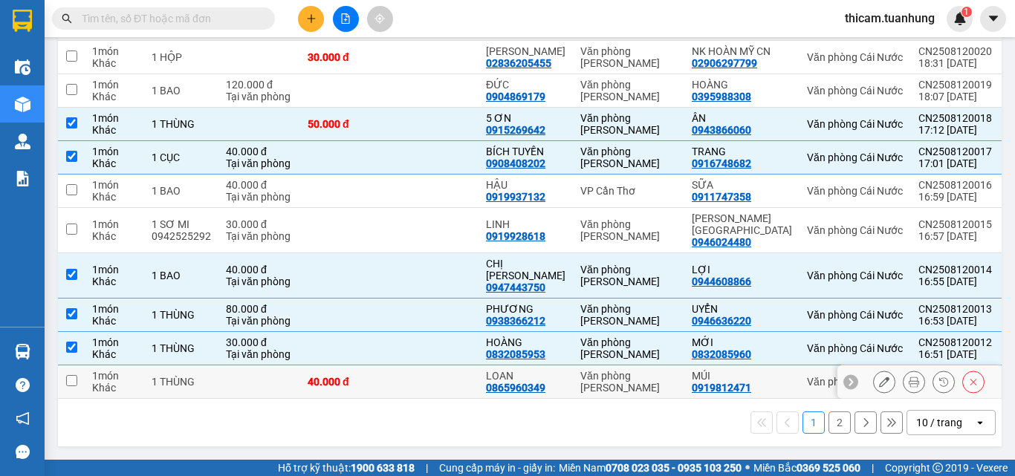
click at [68, 377] on input "checkbox" at bounding box center [71, 380] width 11 height 11
checkbox input "true"
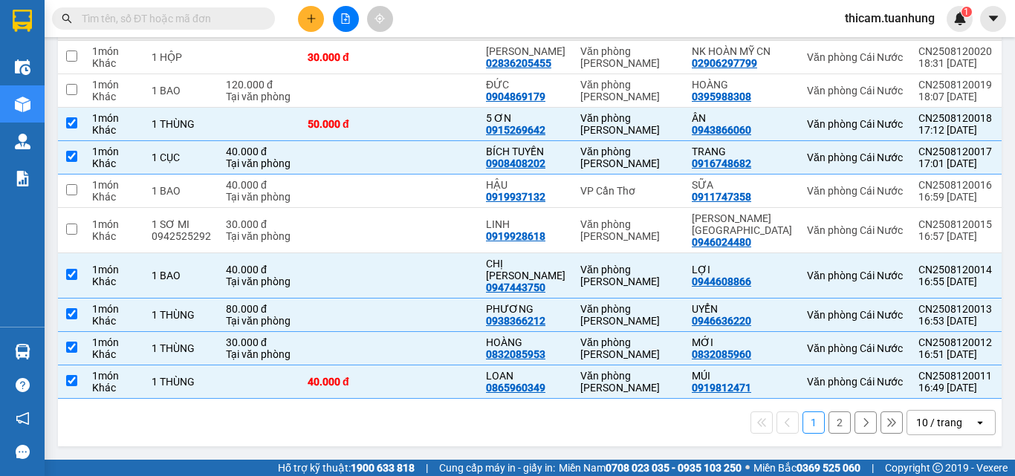
click at [828, 416] on button "2" at bounding box center [839, 423] width 22 height 22
checkbox input "false"
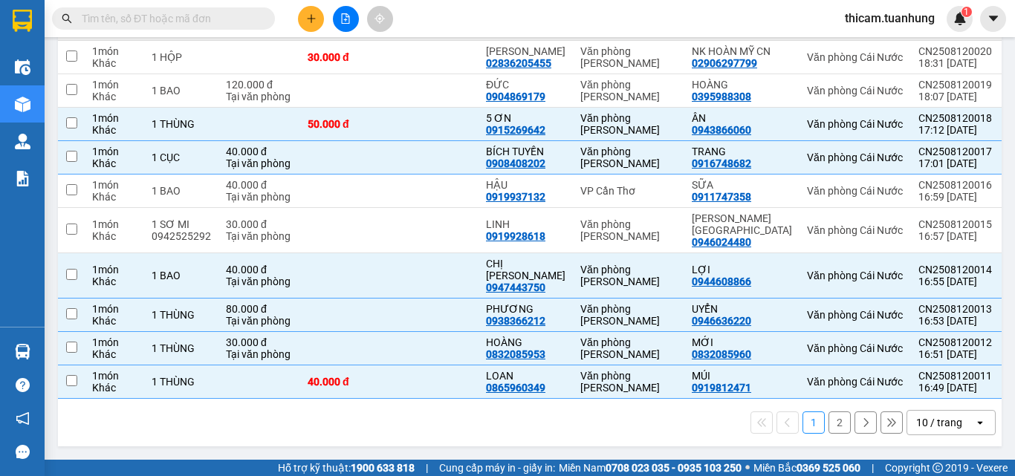
checkbox input "false"
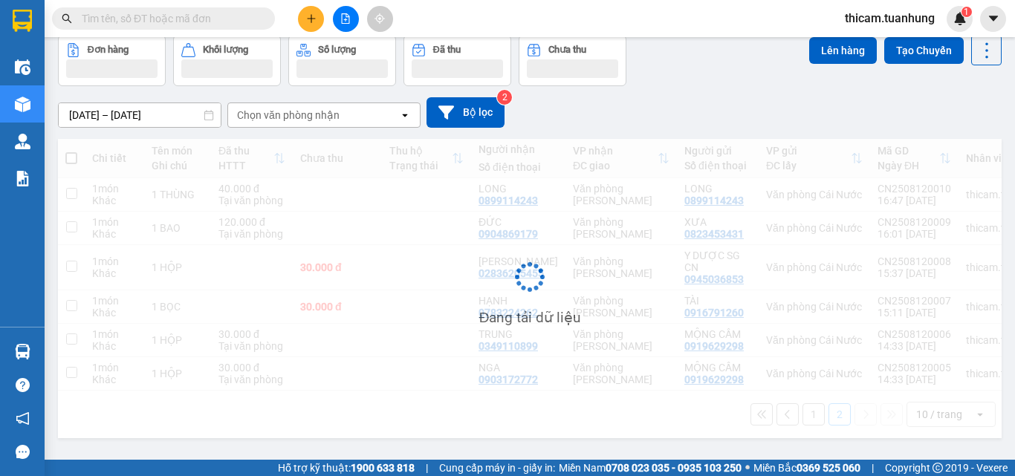
scroll to position [68, 0]
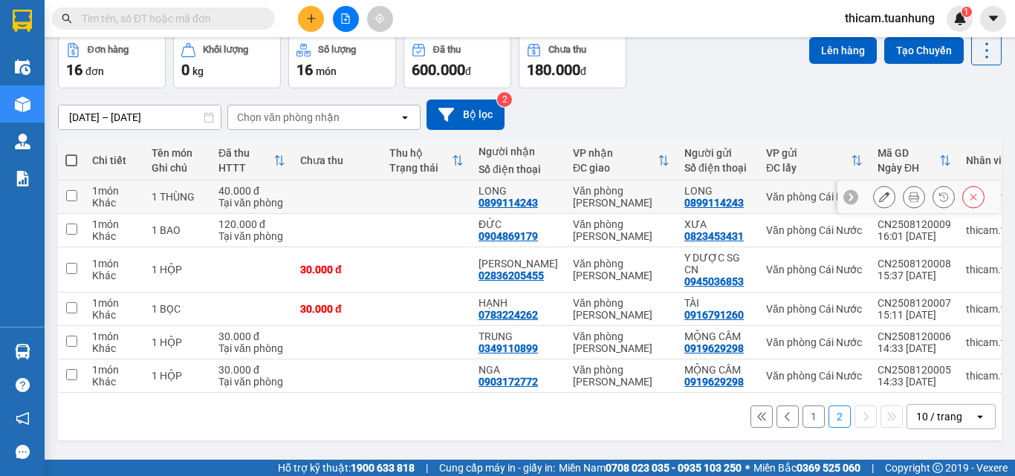
click at [76, 195] on input "checkbox" at bounding box center [71, 195] width 11 height 11
checkbox input "true"
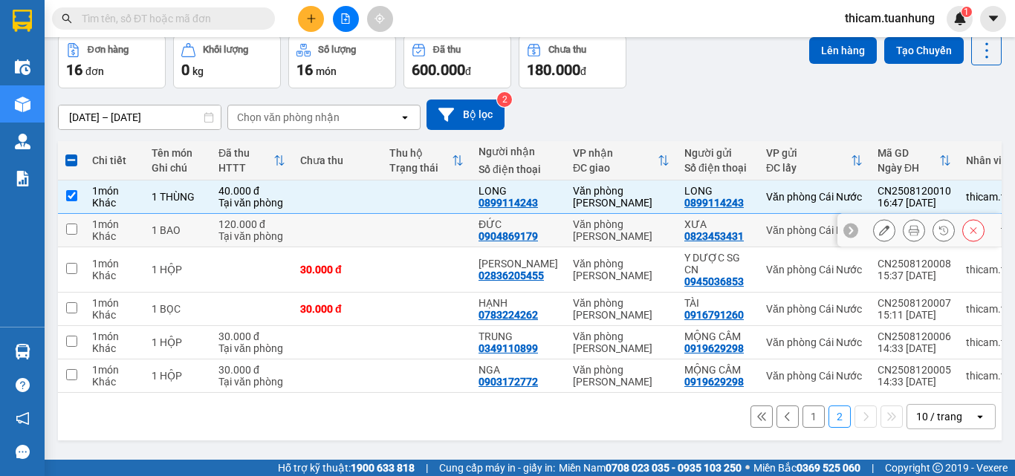
click at [71, 226] on input "checkbox" at bounding box center [71, 229] width 11 height 11
checkbox input "true"
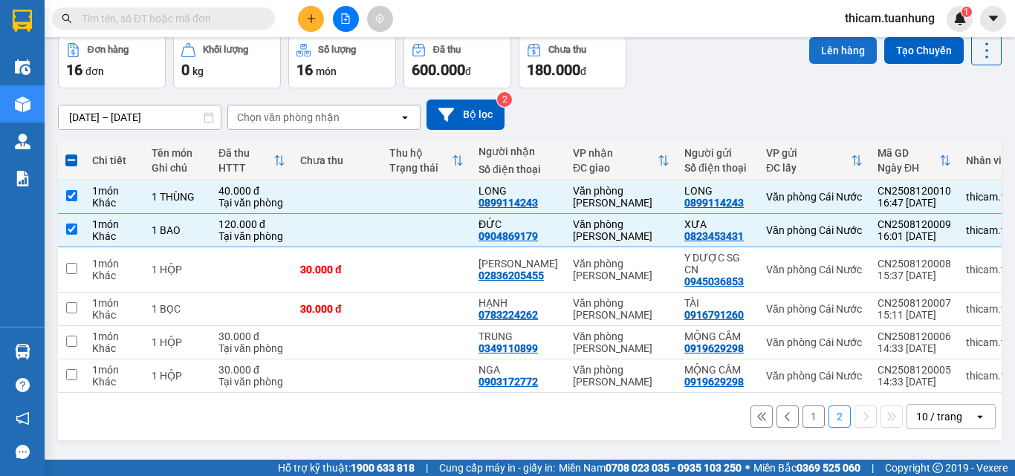
click at [828, 48] on button "Lên hàng" at bounding box center [843, 50] width 68 height 27
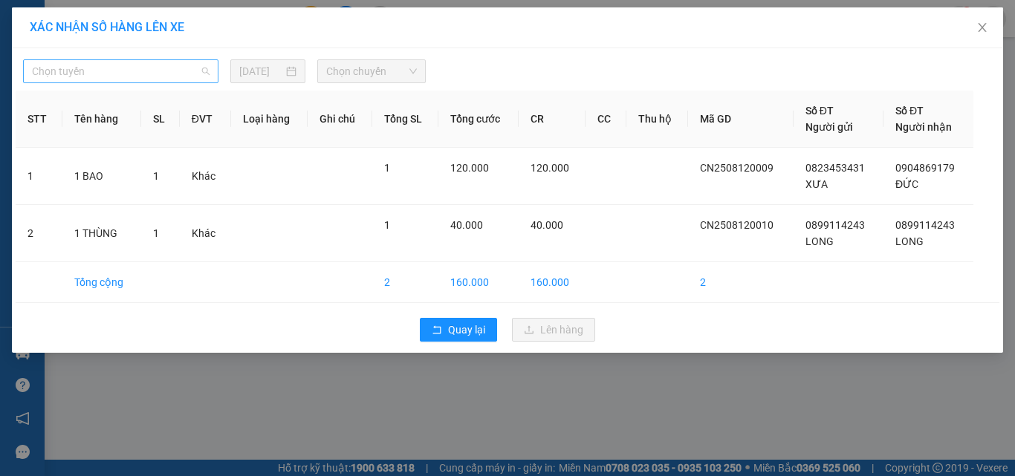
click at [198, 71] on span "Chọn tuyến" at bounding box center [121, 71] width 178 height 22
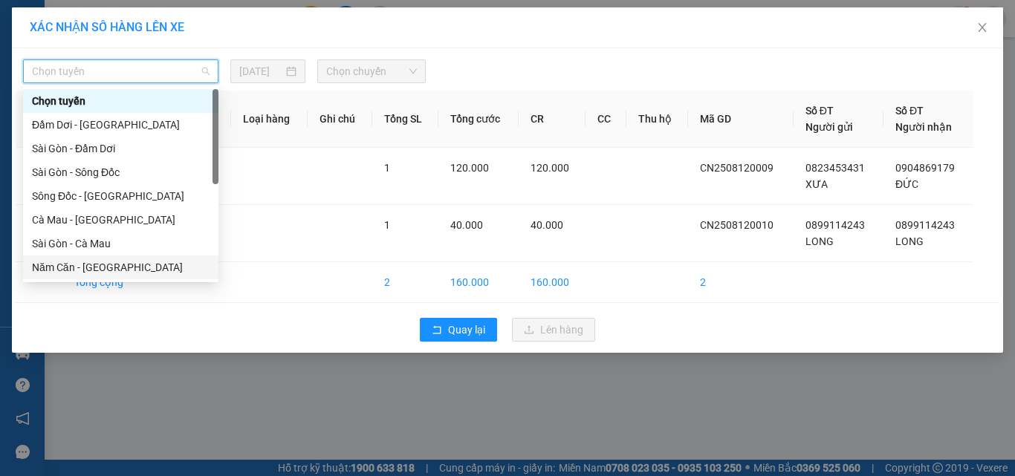
click at [87, 262] on div "Năm Căn - Sài Gòn" at bounding box center [121, 267] width 178 height 16
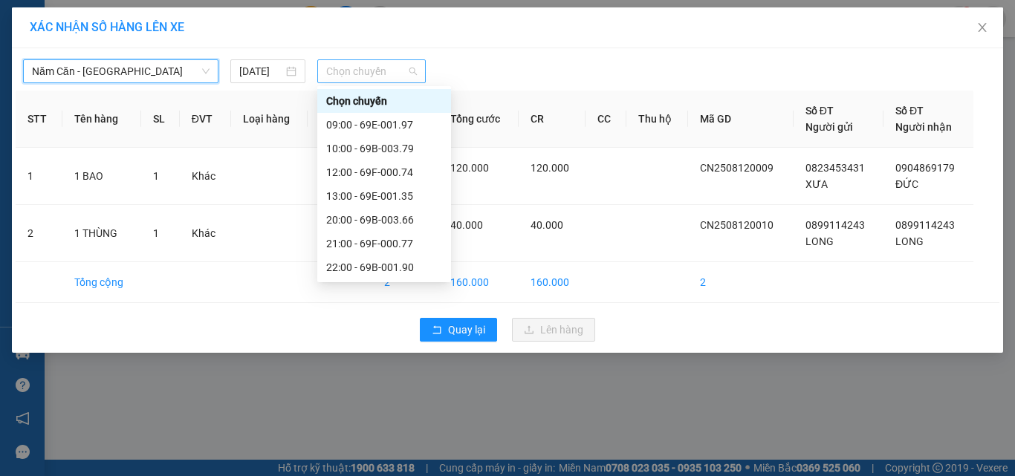
click at [418, 71] on div "Chọn chuyến" at bounding box center [371, 71] width 109 height 24
click at [386, 220] on div "20:00 - 69B-003.66" at bounding box center [384, 220] width 116 height 16
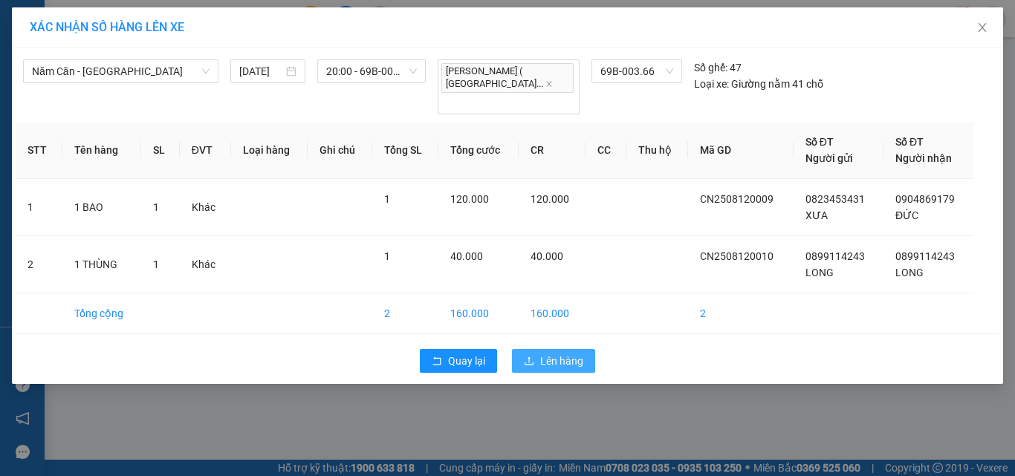
click at [554, 353] on span "Lên hàng" at bounding box center [561, 361] width 43 height 16
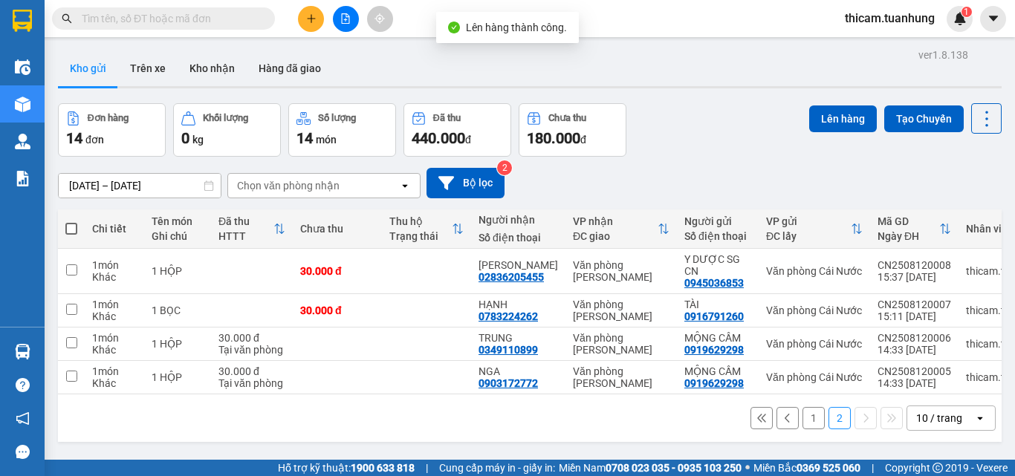
scroll to position [68, 0]
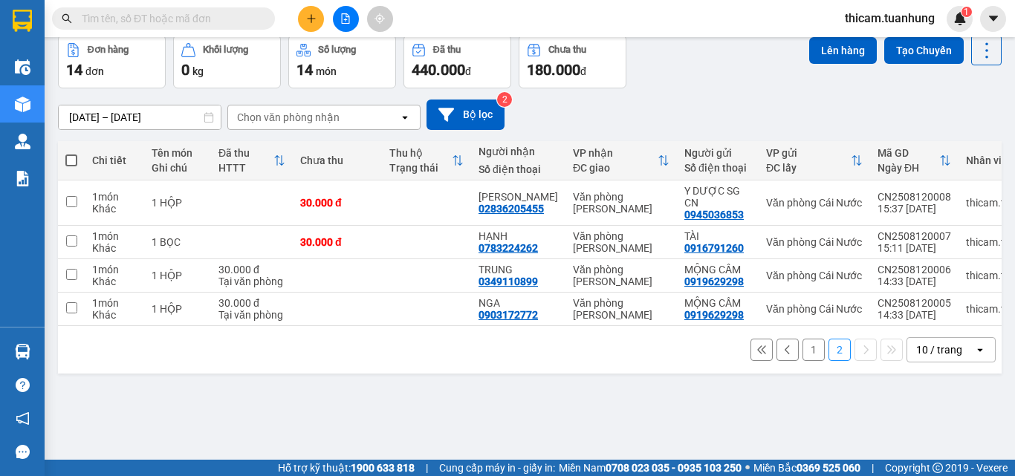
click at [802, 357] on button "1" at bounding box center [813, 350] width 22 height 22
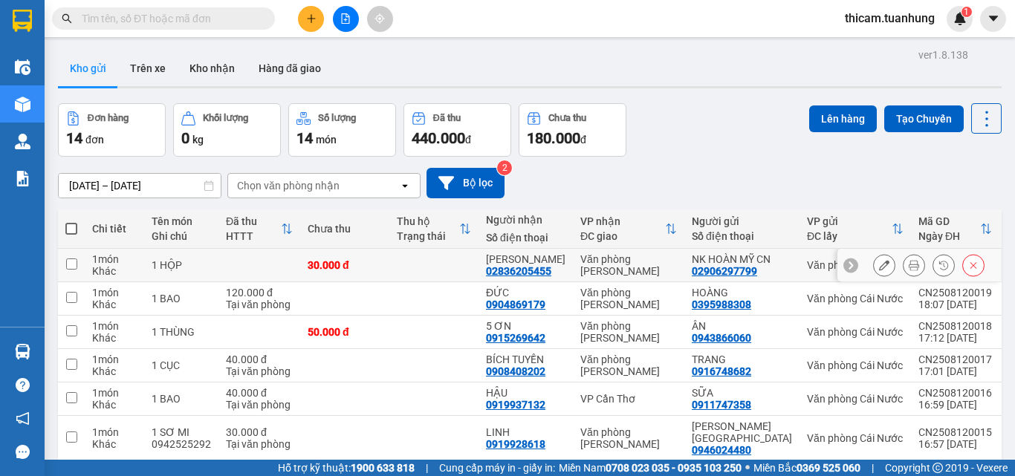
scroll to position [149, 0]
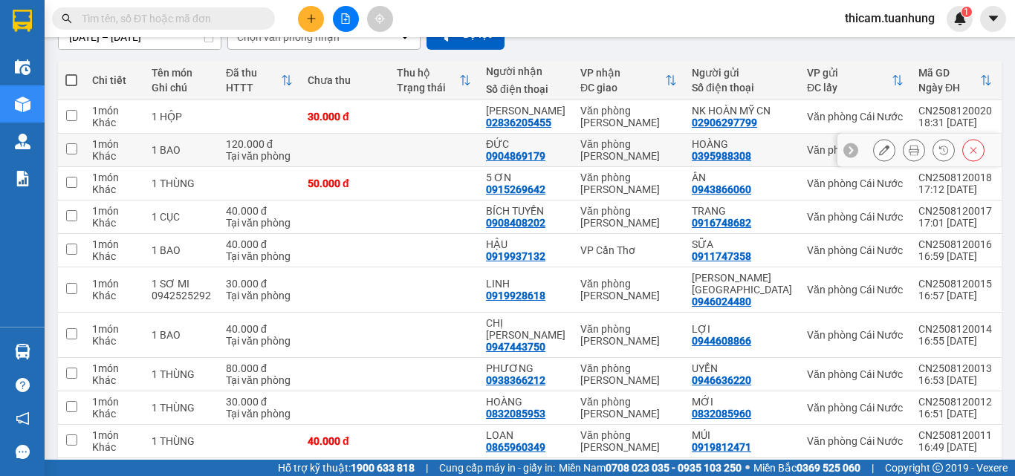
click at [71, 155] on input "checkbox" at bounding box center [71, 148] width 11 height 11
checkbox input "true"
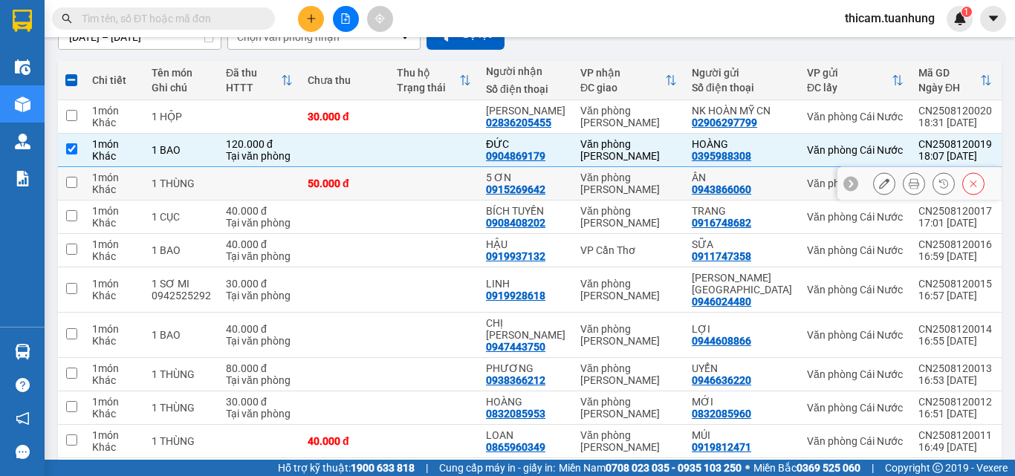
click at [71, 188] on input "checkbox" at bounding box center [71, 182] width 11 height 11
checkbox input "true"
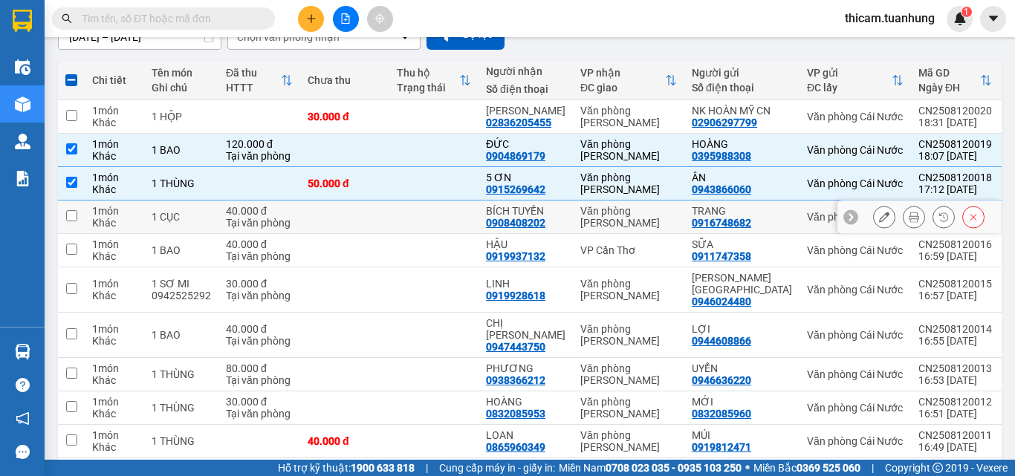
click at [71, 221] on input "checkbox" at bounding box center [71, 215] width 11 height 11
checkbox input "true"
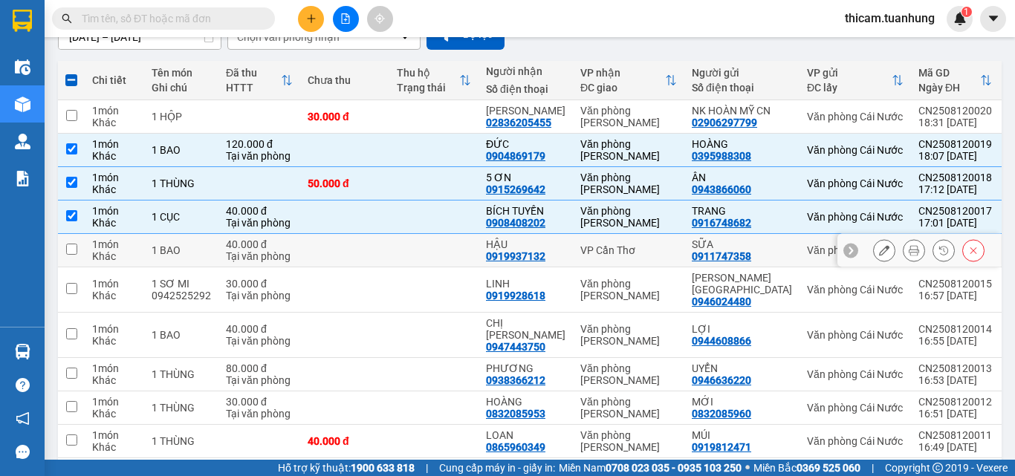
click at [74, 255] on input "checkbox" at bounding box center [71, 249] width 11 height 11
checkbox input "true"
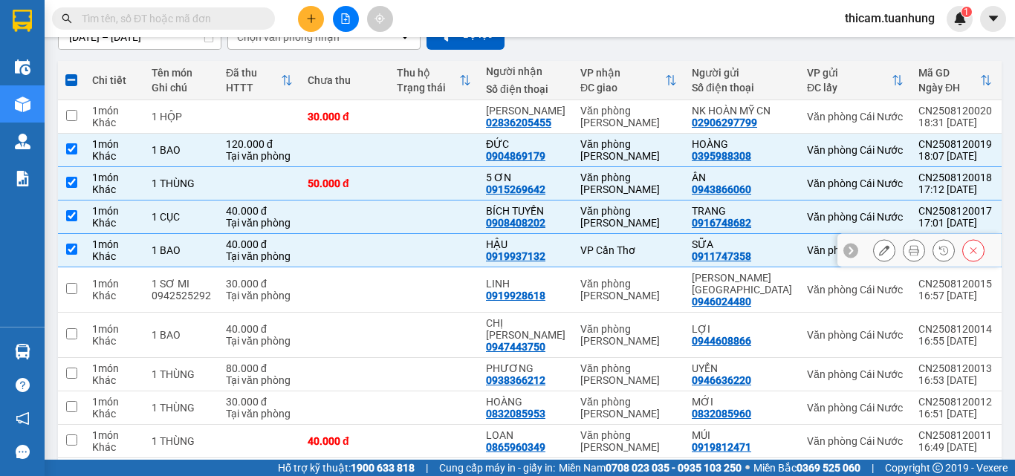
scroll to position [214, 0]
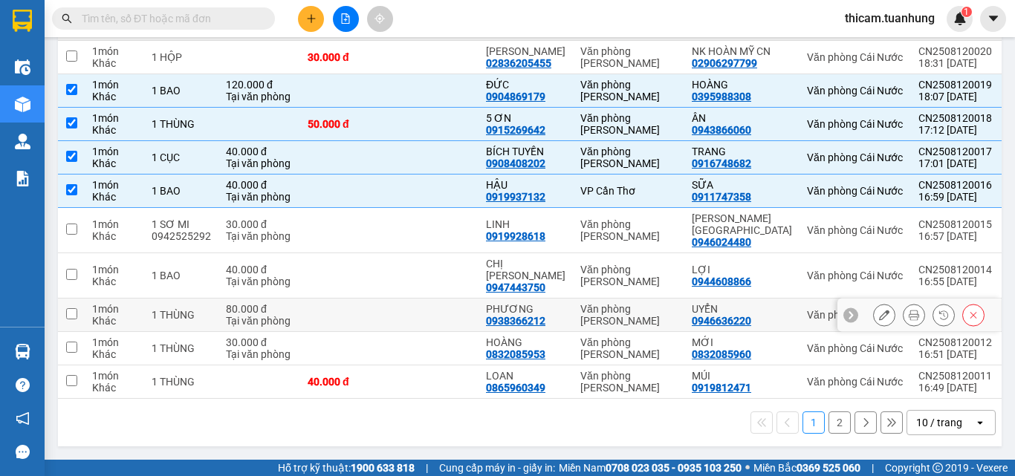
click at [76, 308] on input "checkbox" at bounding box center [71, 313] width 11 height 11
checkbox input "true"
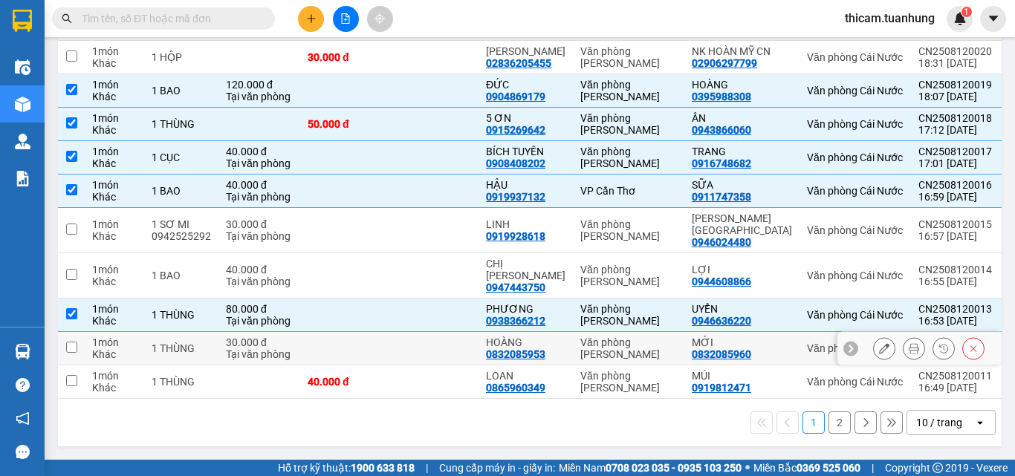
click at [77, 347] on td at bounding box center [71, 348] width 27 height 33
checkbox input "true"
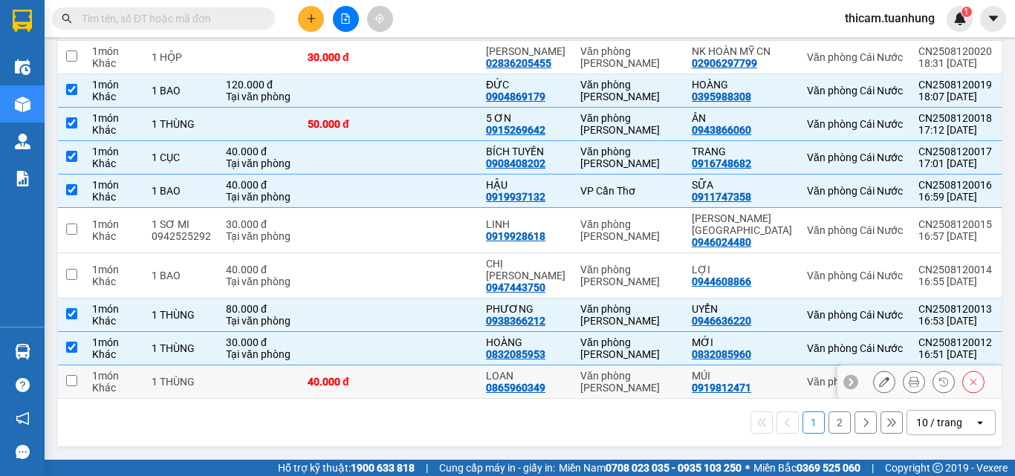
click at [74, 375] on input "checkbox" at bounding box center [71, 380] width 11 height 11
checkbox input "true"
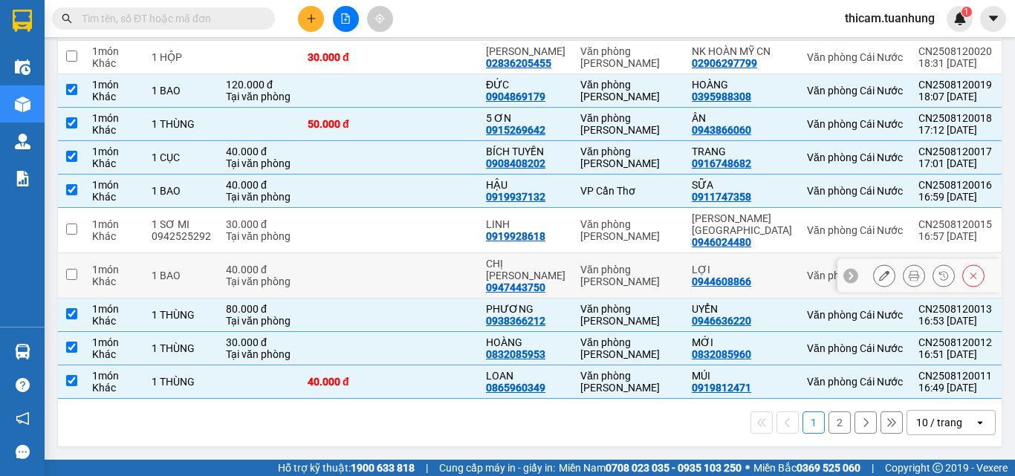
scroll to position [0, 0]
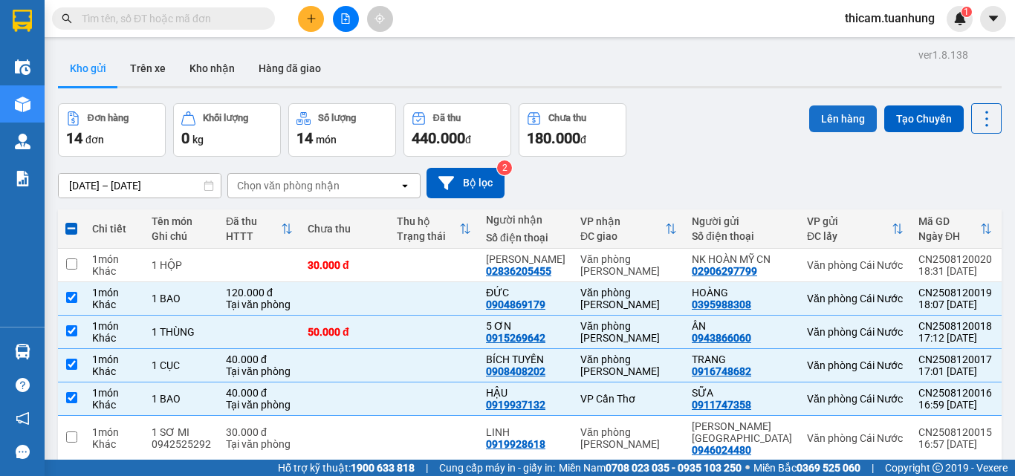
click at [809, 122] on button "Lên hàng" at bounding box center [843, 119] width 68 height 27
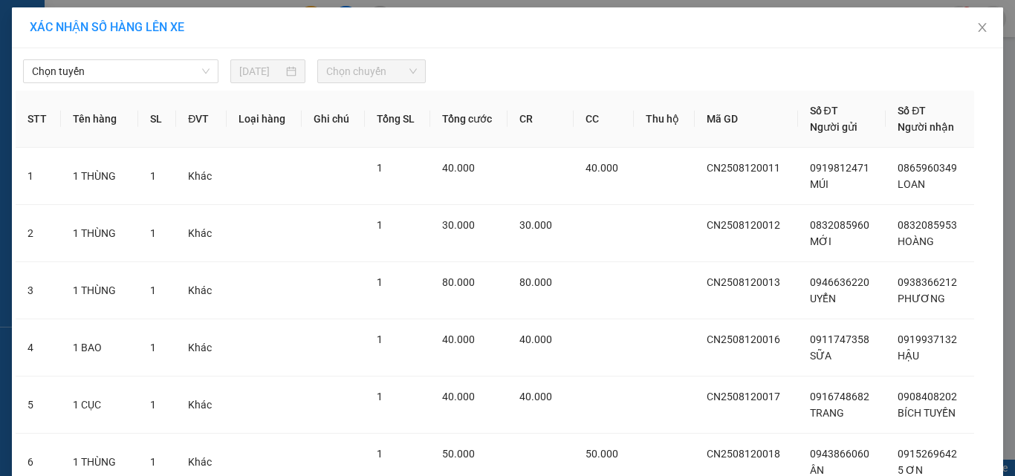
click at [128, 56] on div "Chọn tuyến 12/08/2025 Chọn chuyến" at bounding box center [508, 67] width 984 height 31
click at [208, 74] on div "Chọn tuyến" at bounding box center [120, 71] width 195 height 24
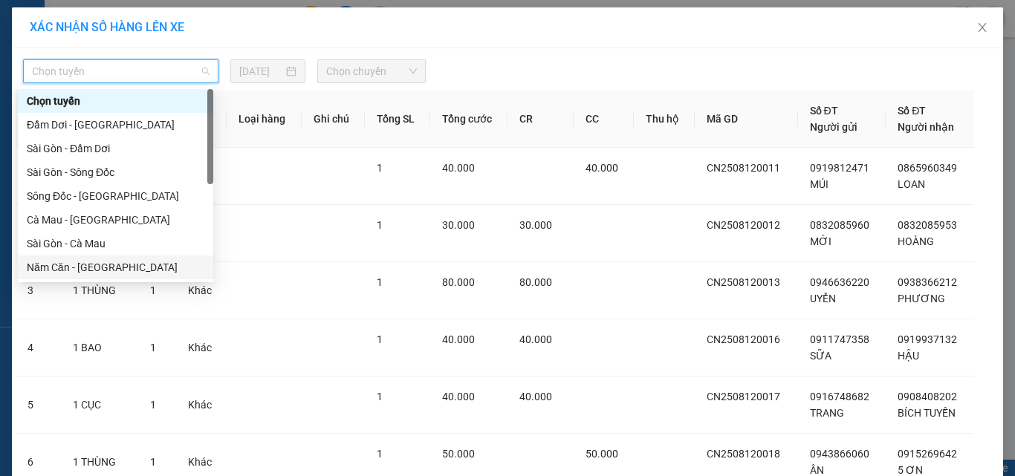
click at [93, 260] on div "Năm Căn - Sài Gòn" at bounding box center [116, 267] width 178 height 16
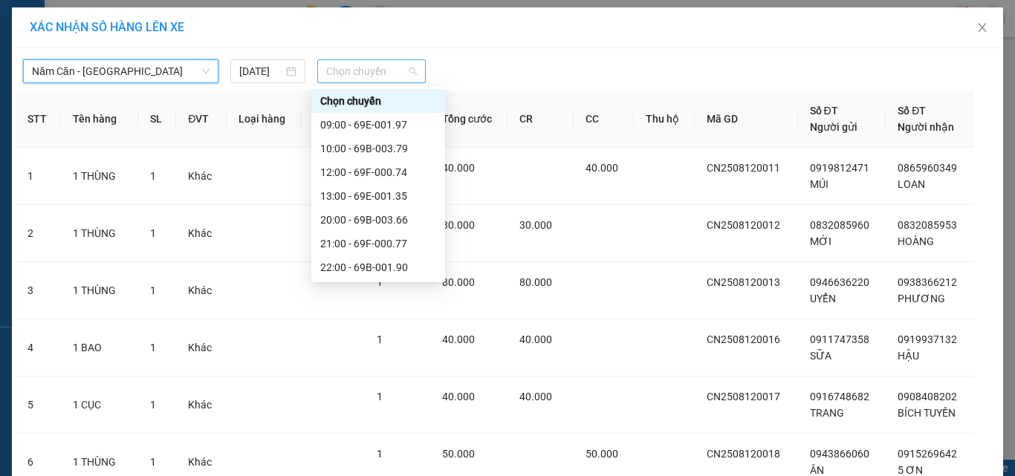
click at [417, 73] on div "Chọn chuyến" at bounding box center [371, 71] width 109 height 24
click at [389, 218] on div "20:00 - 69B-003.66" at bounding box center [378, 220] width 116 height 16
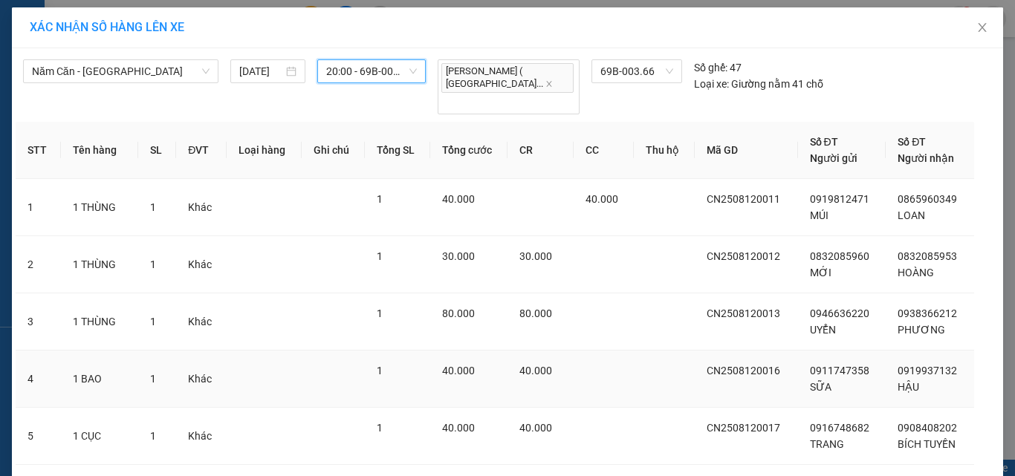
scroll to position [189, 0]
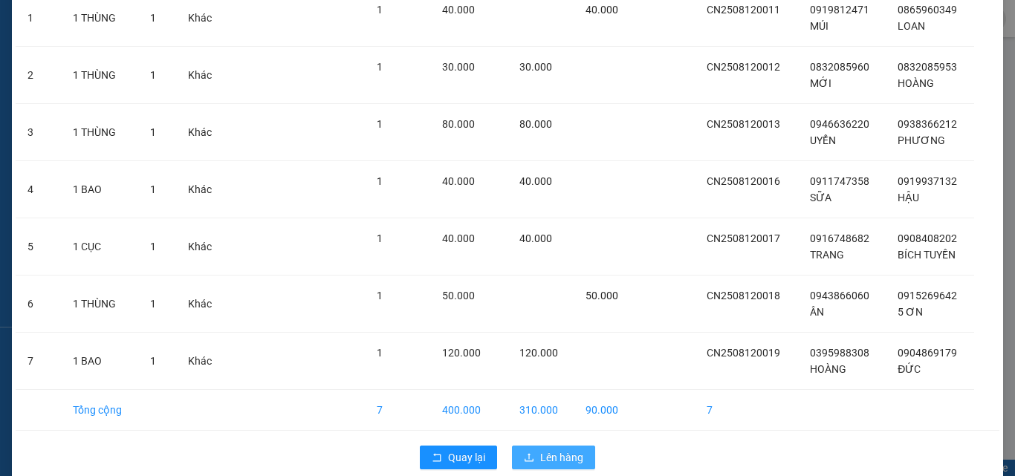
click at [548, 449] on span "Lên hàng" at bounding box center [561, 457] width 43 height 16
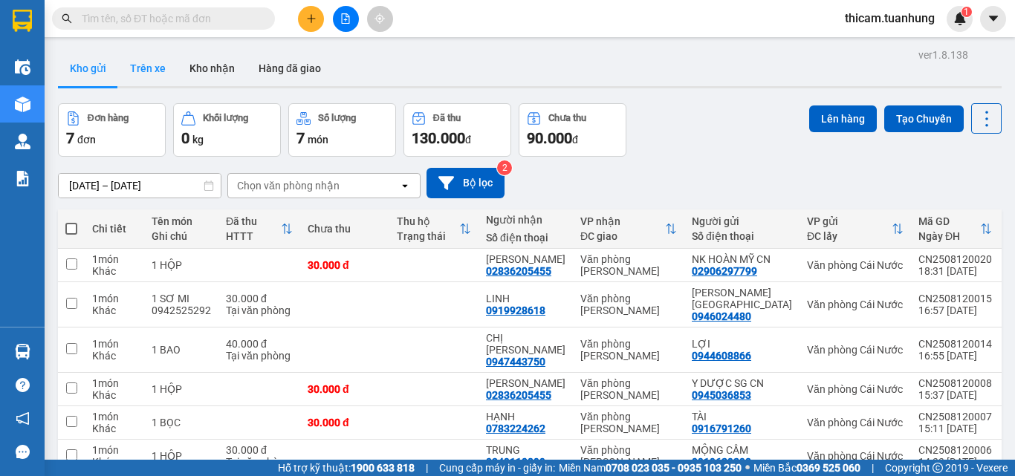
click at [159, 66] on button "Trên xe" at bounding box center [147, 69] width 59 height 36
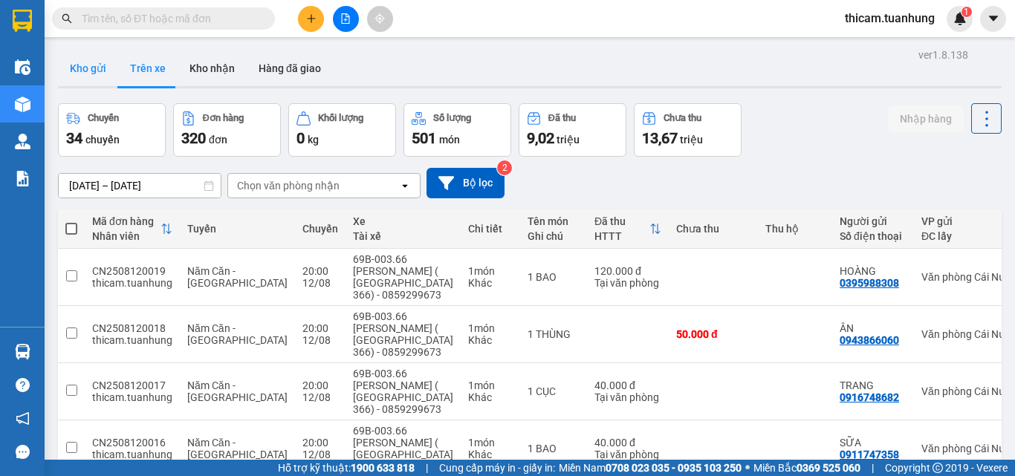
click at [90, 74] on button "Kho gửi" at bounding box center [88, 69] width 60 height 36
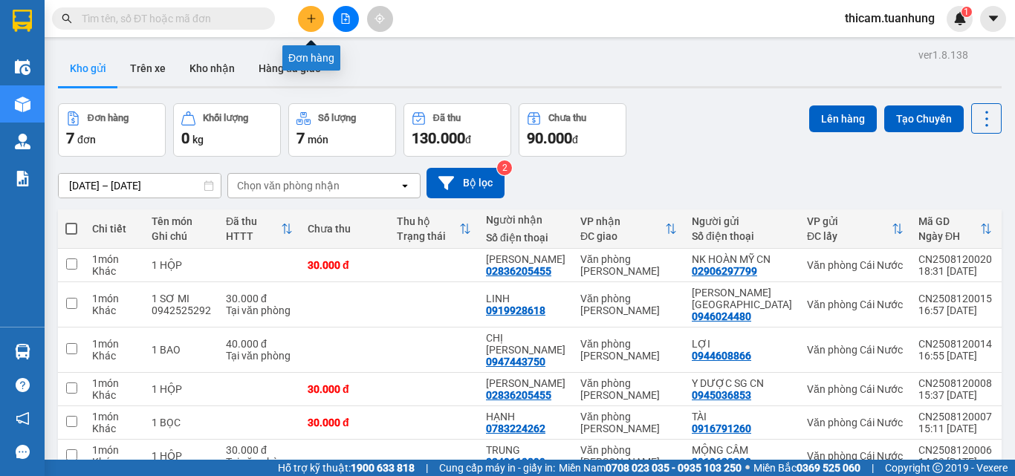
click at [311, 19] on icon "plus" at bounding box center [311, 18] width 8 height 1
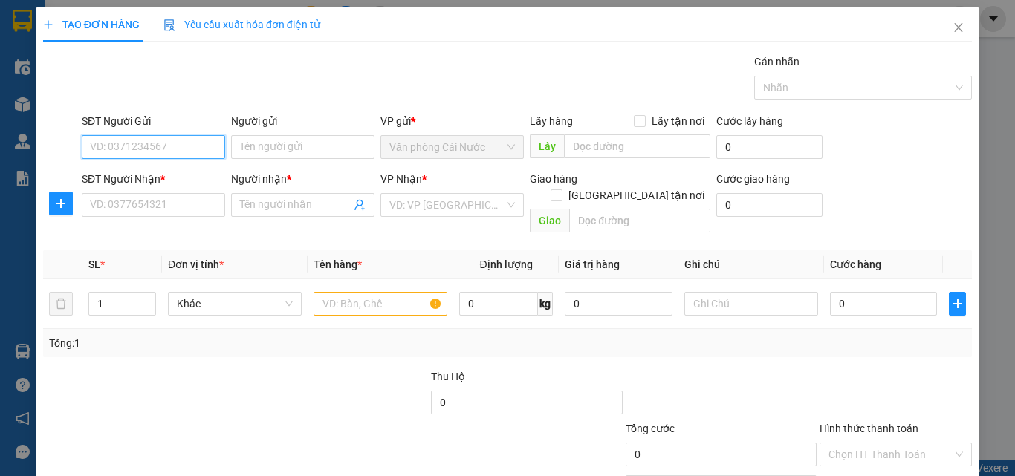
click at [188, 150] on input "SĐT Người Gửi" at bounding box center [153, 147] width 143 height 24
type input "0858808747"
click at [169, 179] on div "0858808747 - CHỊ MỤI" at bounding box center [152, 177] width 124 height 16
type input "CHỊ MỤI"
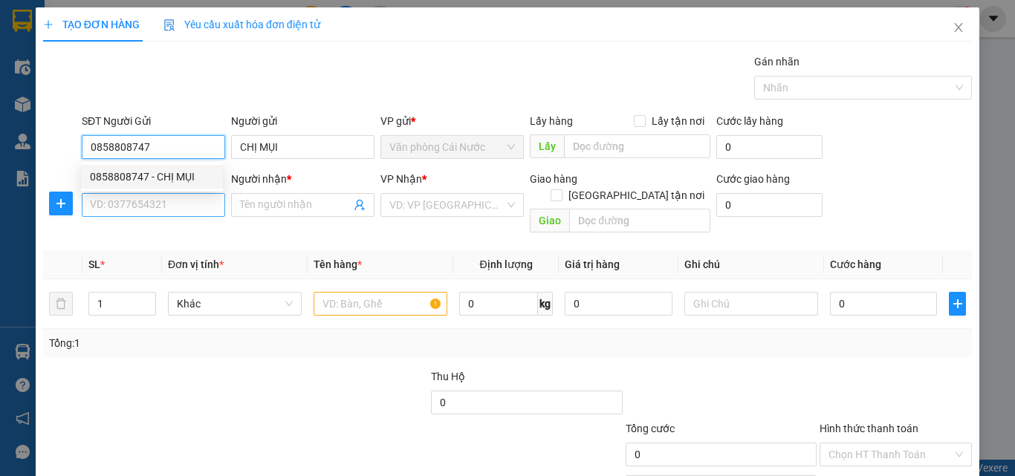
type input "0858808747"
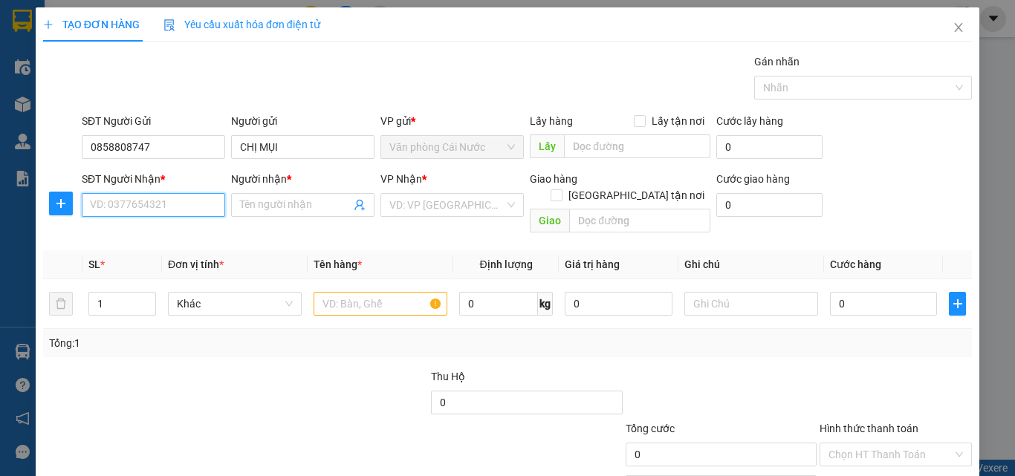
click at [143, 215] on input "SĐT Người Nhận *" at bounding box center [153, 205] width 143 height 24
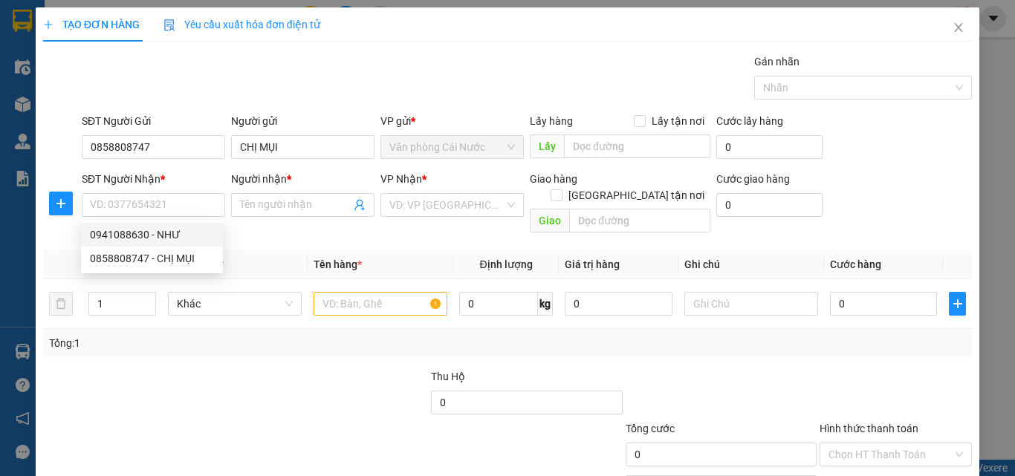
click at [165, 221] on div "0941088630 0858808747 0941088630 - NHƯ 0858808747 - CHỊ MỤI" at bounding box center [152, 246] width 142 height 53
click at [167, 231] on div "Transit Pickup Surcharge Ids Transit Deliver Surcharge Ids Transit Deliver Surc…" at bounding box center [507, 295] width 929 height 484
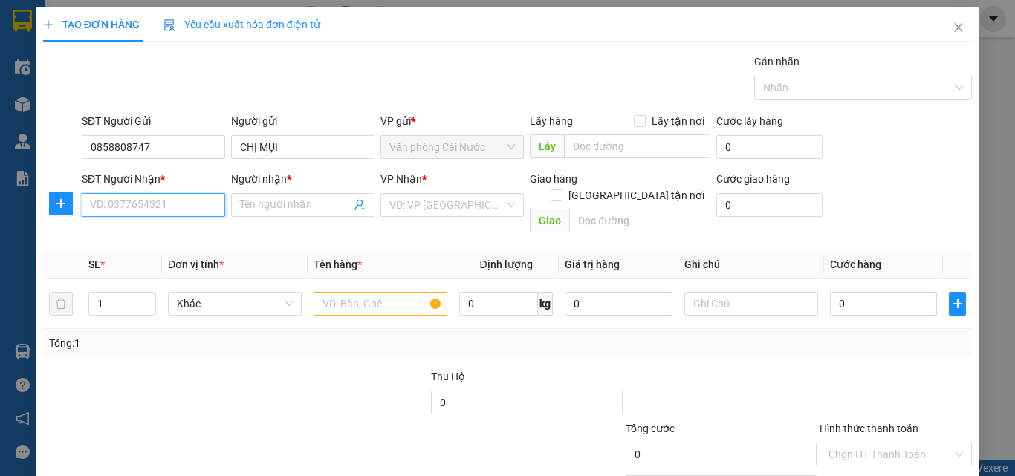
click at [165, 203] on input "SĐT Người Nhận *" at bounding box center [153, 205] width 143 height 24
click at [159, 230] on div "0941088630 - NHƯ" at bounding box center [152, 235] width 124 height 16
type input "0941088630"
type input "NHƯ"
click at [364, 292] on input "text" at bounding box center [381, 304] width 134 height 24
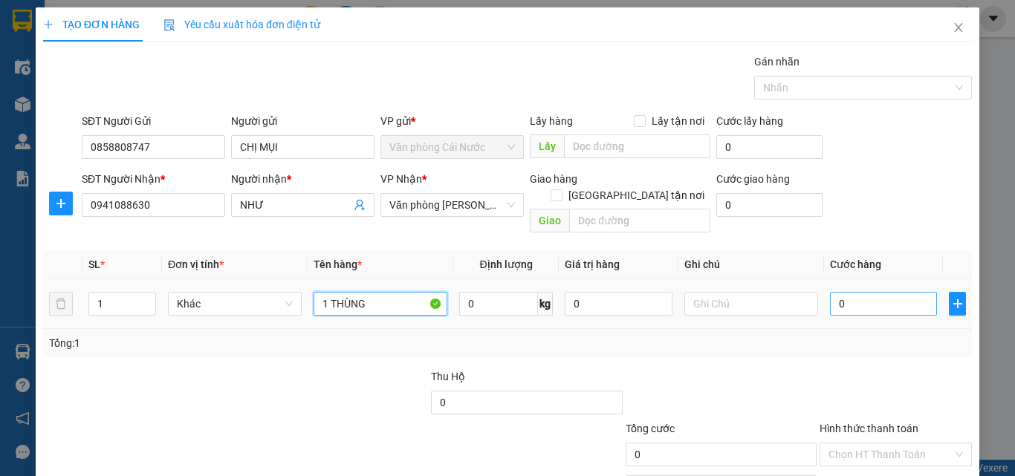
type input "1 THÙNG"
click at [850, 293] on input "0" at bounding box center [883, 304] width 107 height 24
type input "6"
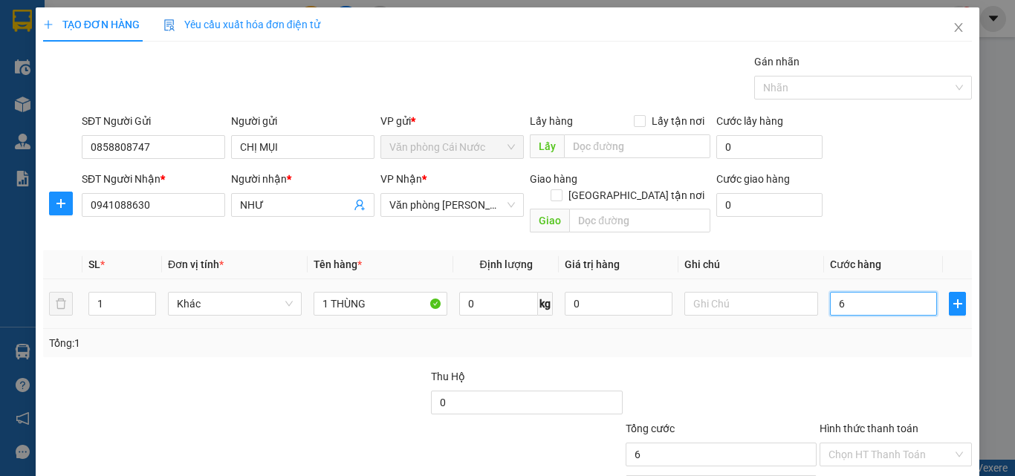
type input "60"
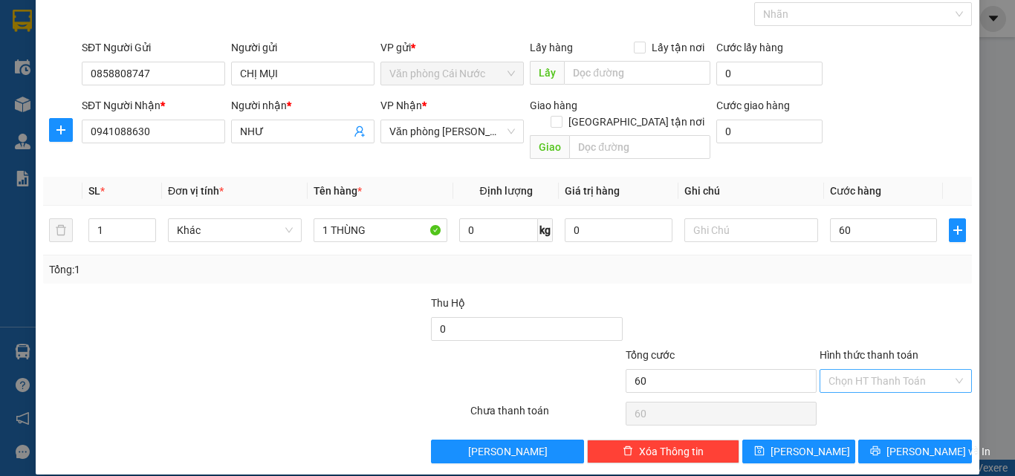
type input "60.000"
click at [883, 370] on input "Hình thức thanh toán" at bounding box center [890, 381] width 124 height 22
click at [860, 393] on div "Tại văn phòng" at bounding box center [886, 394] width 133 height 16
type input "0"
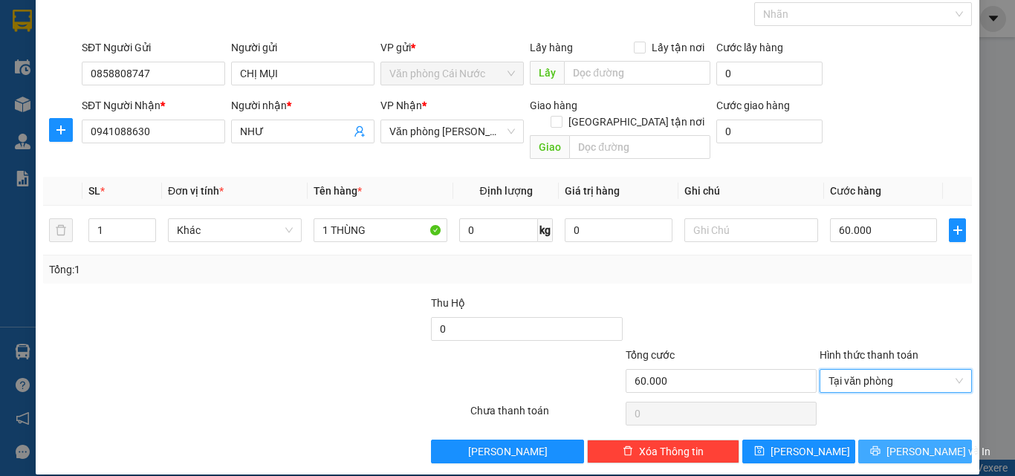
click at [915, 444] on span "Lưu và In" at bounding box center [938, 452] width 104 height 16
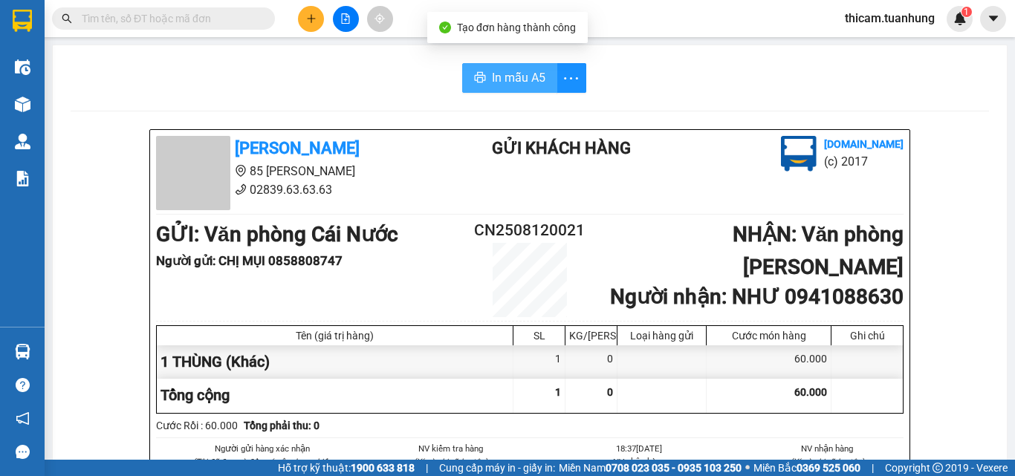
click at [530, 79] on span "In mẫu A5" at bounding box center [518, 77] width 53 height 19
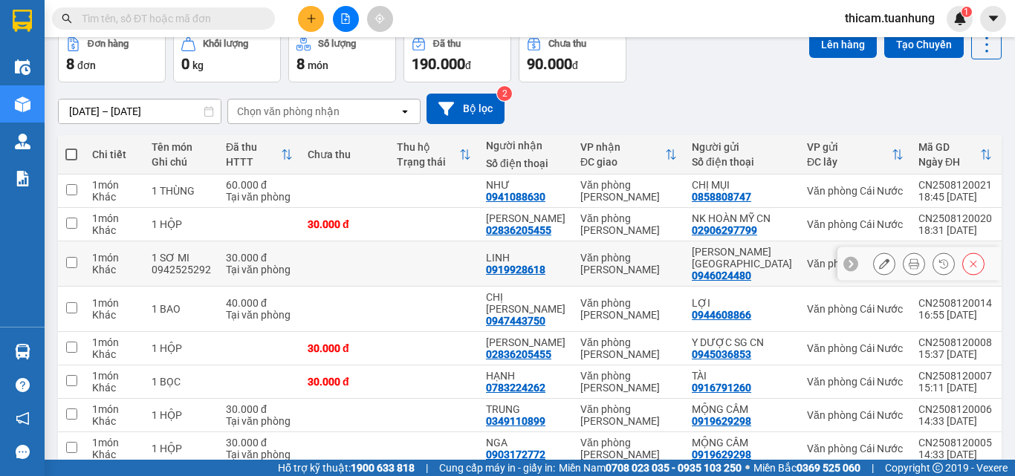
scroll to position [149, 0]
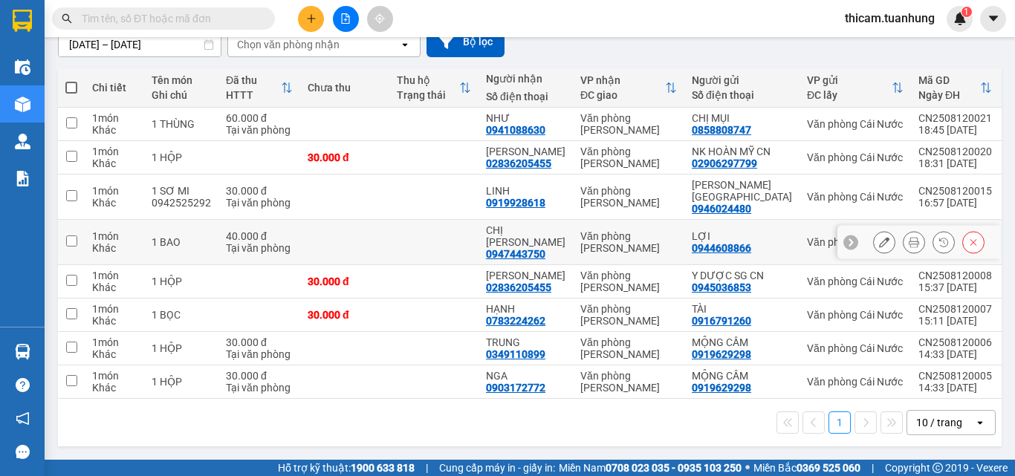
click at [70, 236] on input "checkbox" at bounding box center [71, 241] width 11 height 11
checkbox input "true"
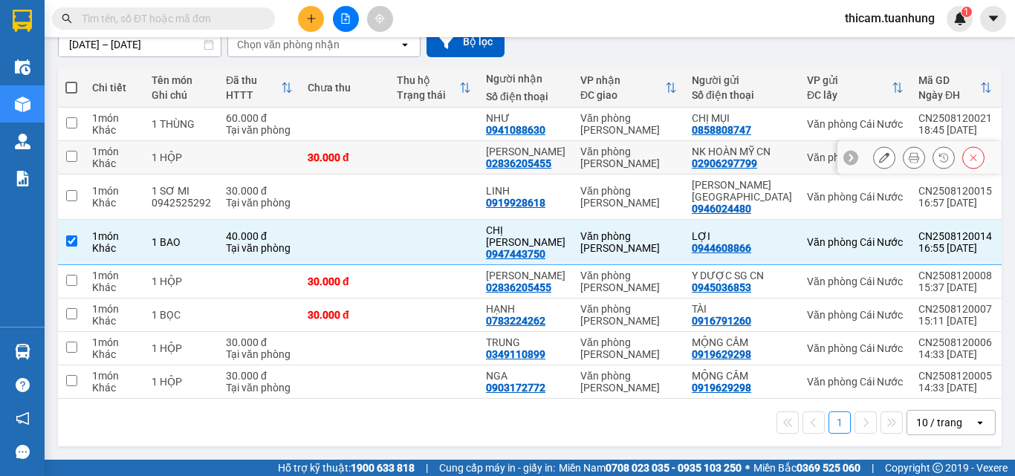
scroll to position [0, 0]
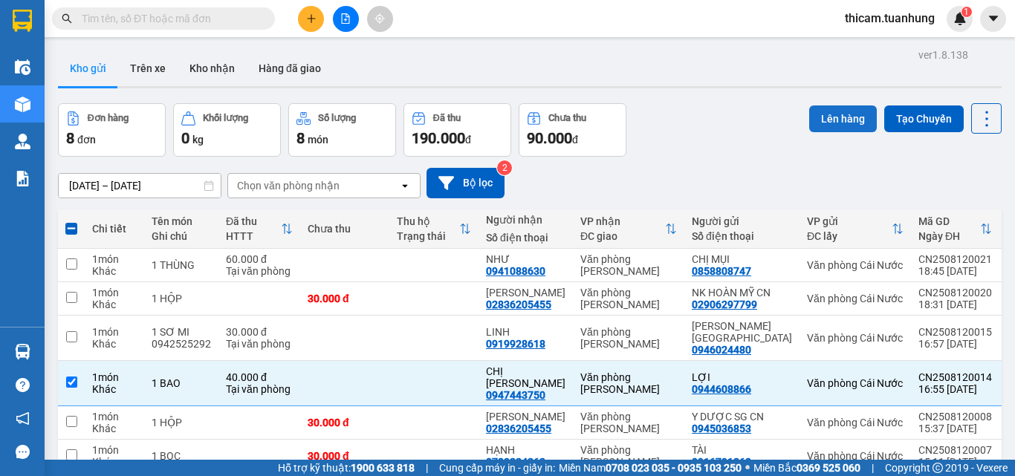
click at [824, 117] on button "Lên hàng" at bounding box center [843, 119] width 68 height 27
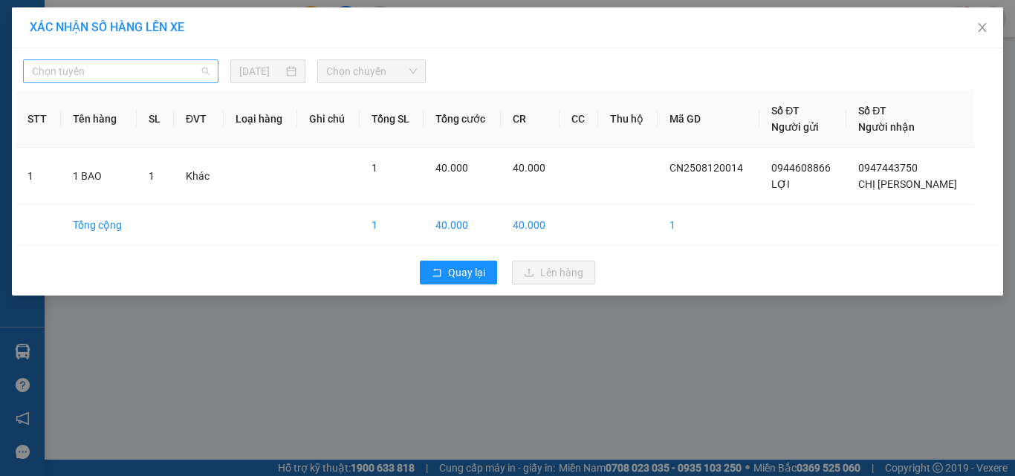
click at [199, 69] on span "Chọn tuyến" at bounding box center [121, 71] width 178 height 22
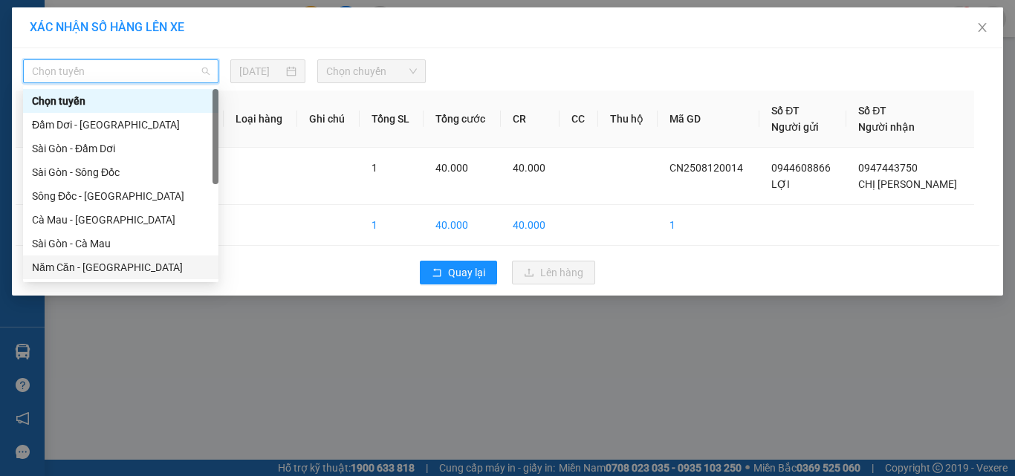
click at [111, 272] on div "Năm Căn - Sài Gòn" at bounding box center [121, 267] width 178 height 16
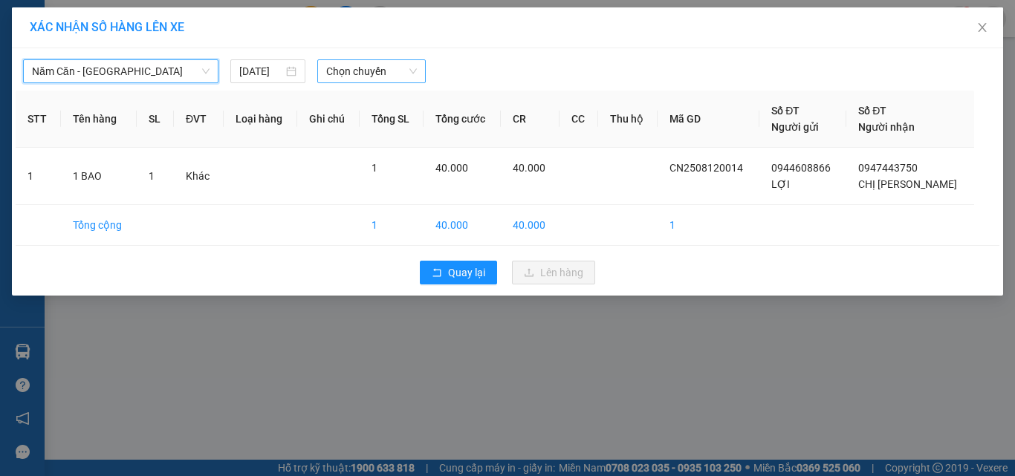
click at [402, 77] on span "Chọn chuyến" at bounding box center [371, 71] width 91 height 22
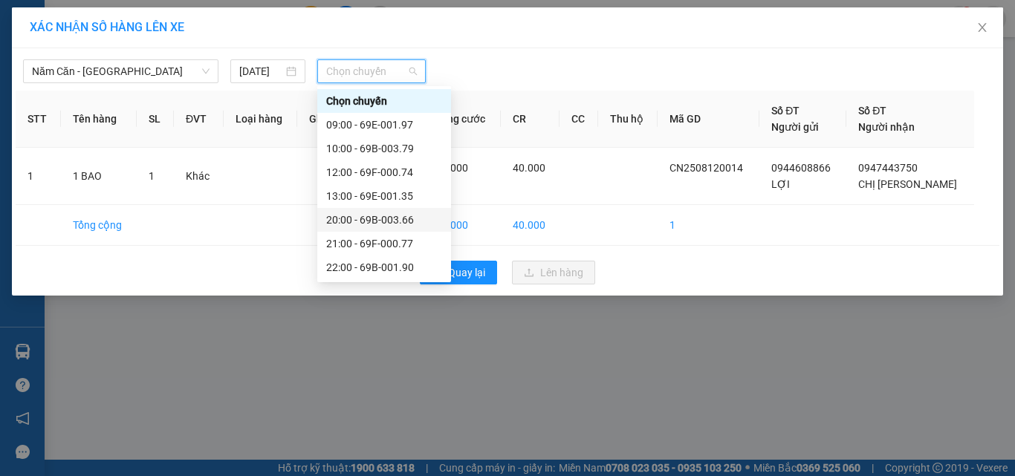
click at [389, 220] on div "20:00 - 69B-003.66" at bounding box center [384, 220] width 116 height 16
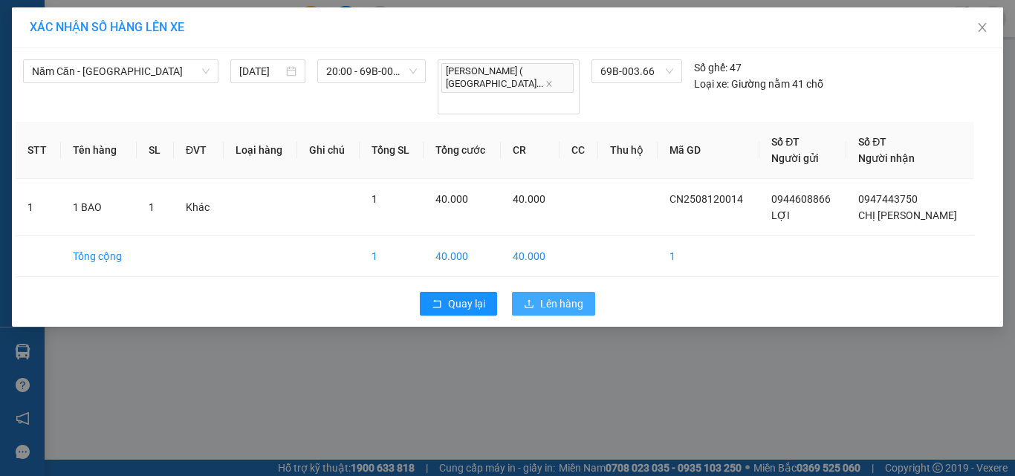
click at [532, 299] on icon "upload" at bounding box center [529, 304] width 10 height 10
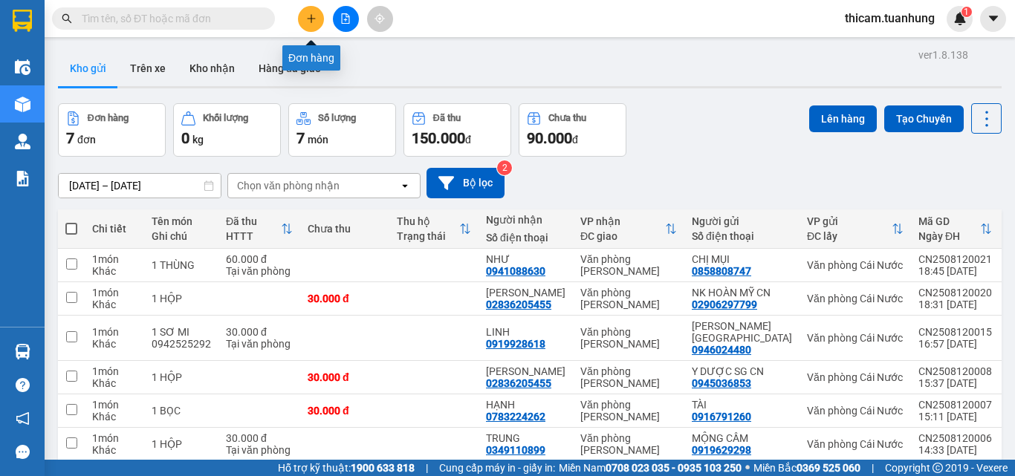
click at [305, 16] on button at bounding box center [311, 19] width 26 height 26
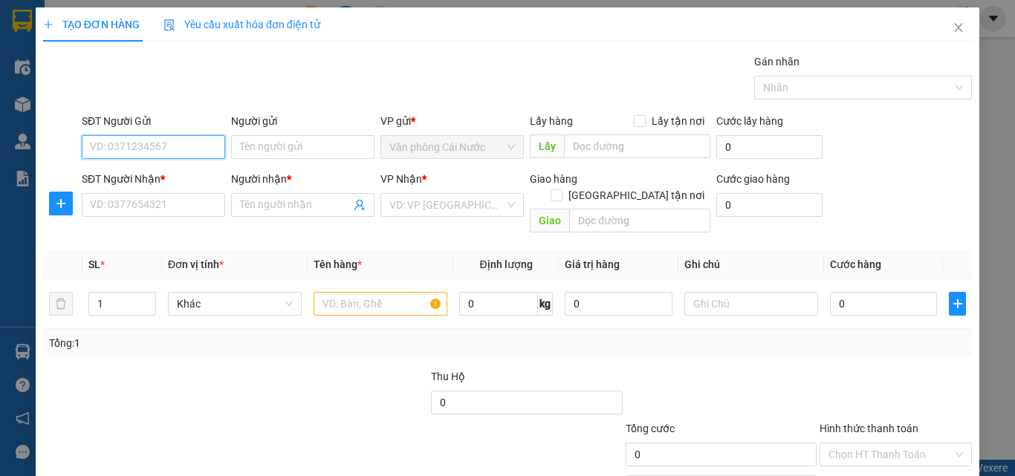
click at [209, 147] on input "SĐT Người Gửi" at bounding box center [153, 147] width 143 height 24
type input "0915692737"
click at [170, 175] on div "0915692737 - BÍCH" at bounding box center [152, 177] width 124 height 16
type input "BÍCH"
type input "0915692737"
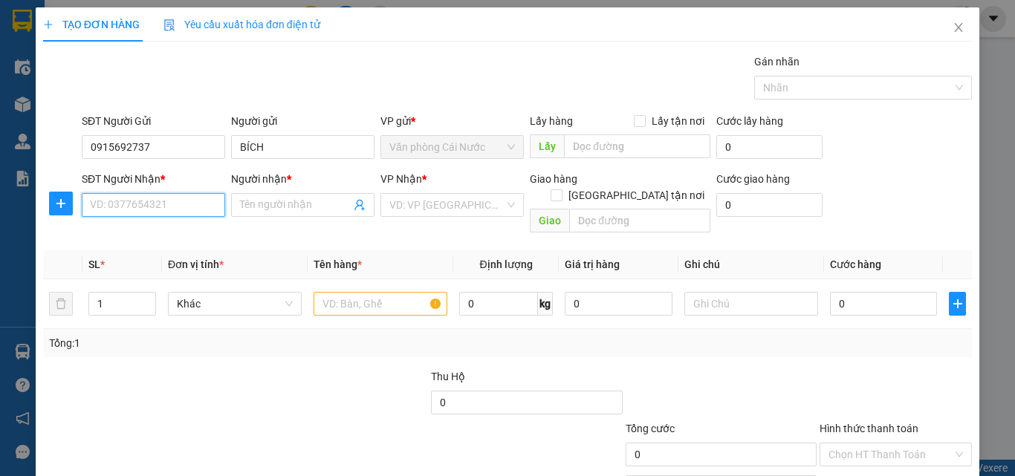
click at [180, 210] on input "SĐT Người Nhận *" at bounding box center [153, 205] width 143 height 24
click at [180, 207] on input "SĐT Người Nhận *" at bounding box center [153, 205] width 143 height 24
type input "0934005769"
drag, startPoint x: 165, startPoint y: 223, endPoint x: 348, endPoint y: 311, distance: 203.4
click at [166, 223] on div "0934005769 - HÀO" at bounding box center [152, 235] width 142 height 24
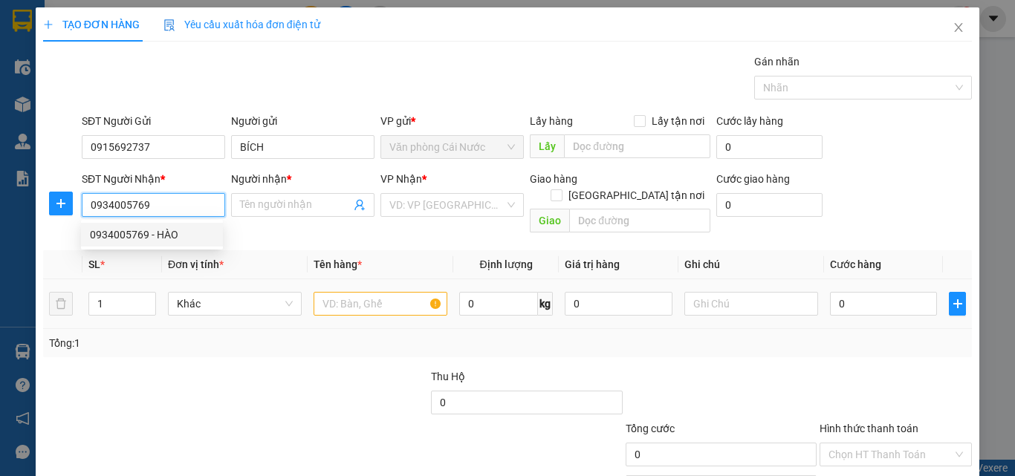
type input "HÀO"
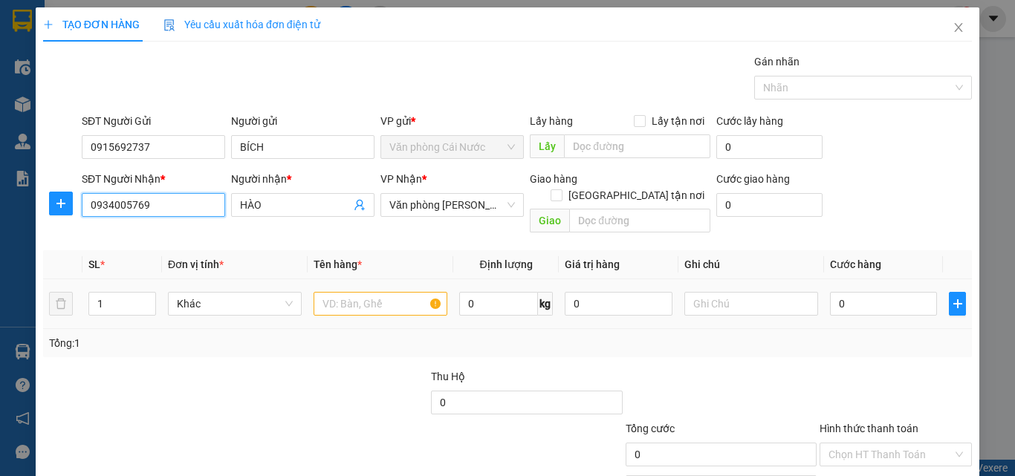
type input "0934005769"
click at [354, 293] on input "text" at bounding box center [381, 304] width 134 height 24
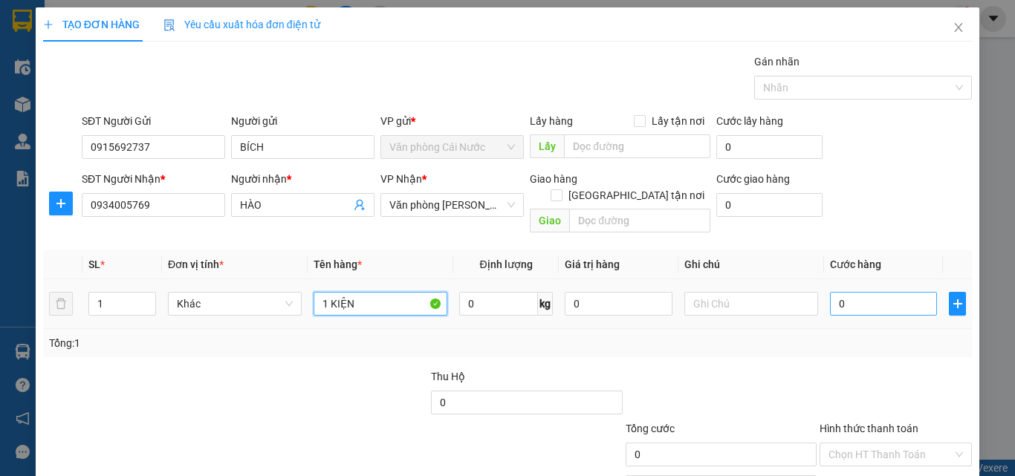
type input "1 KIỆN"
click at [887, 292] on input "0" at bounding box center [883, 304] width 107 height 24
type input "5"
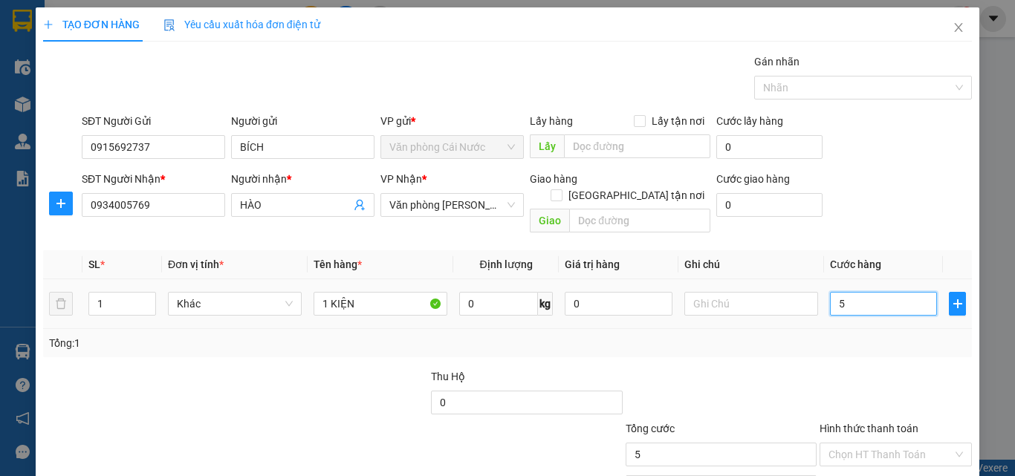
type input "50"
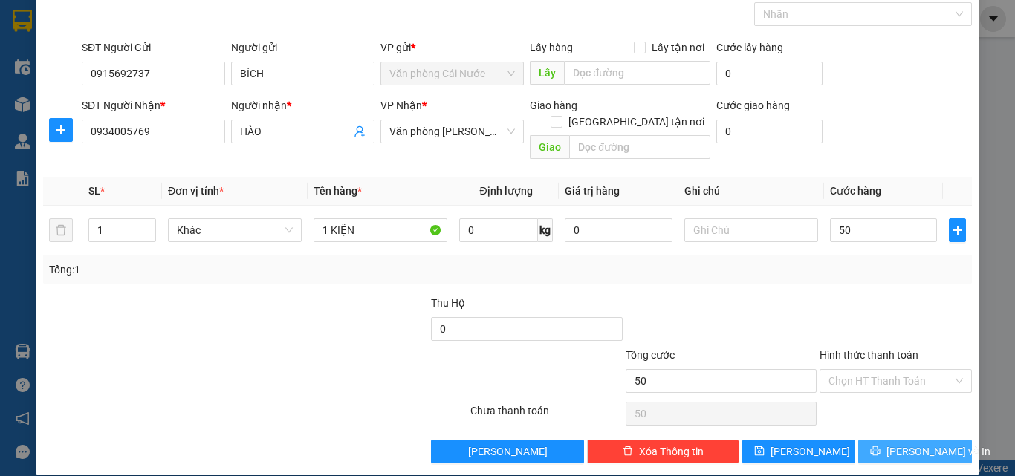
type input "50.000"
click at [870, 440] on button "Lưu và In" at bounding box center [915, 452] width 114 height 24
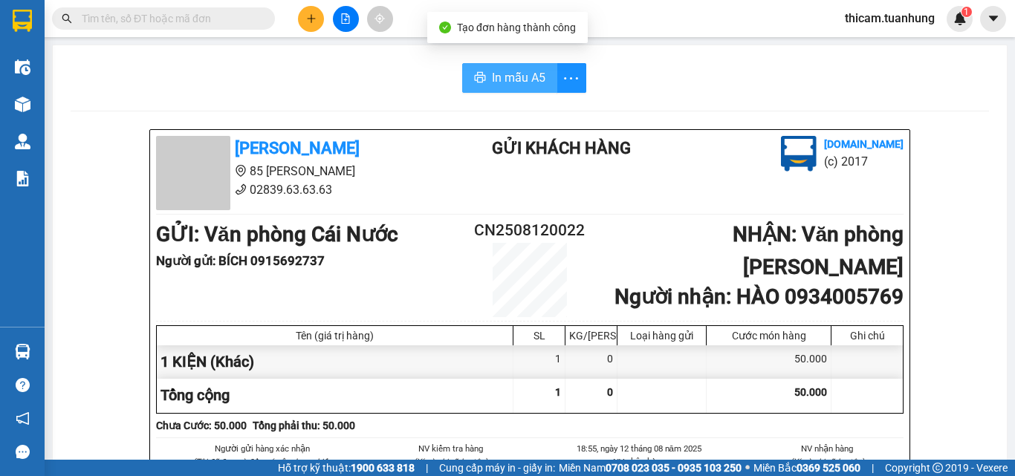
click at [536, 87] on span "In mẫu A5" at bounding box center [518, 77] width 53 height 19
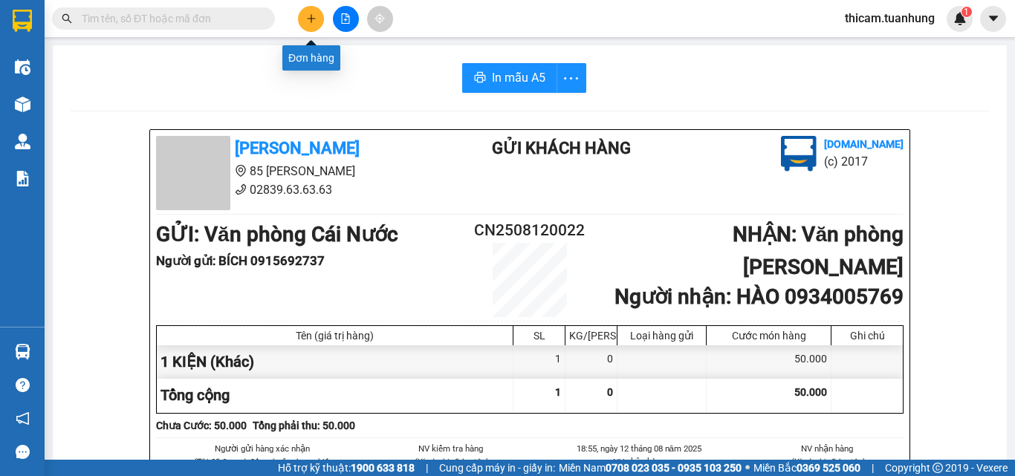
click at [317, 28] on button at bounding box center [311, 19] width 26 height 26
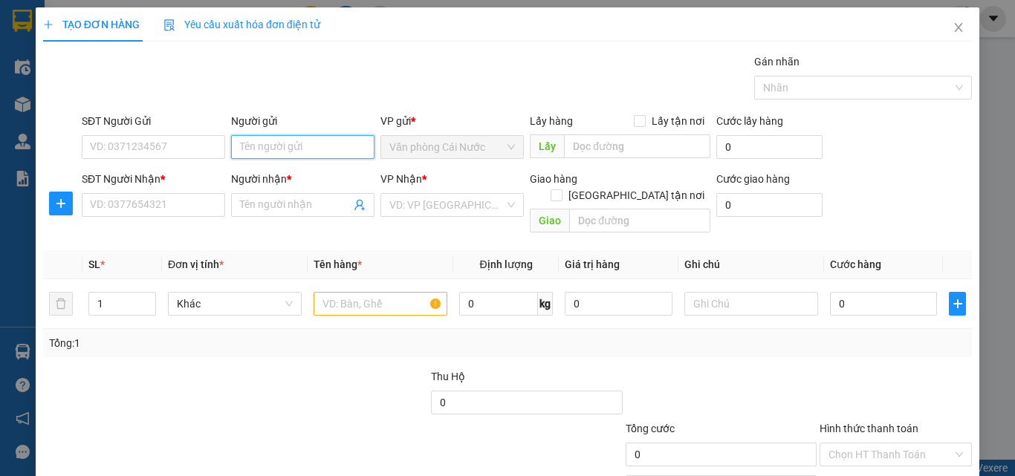
click at [282, 142] on input "Người gửi" at bounding box center [302, 147] width 143 height 24
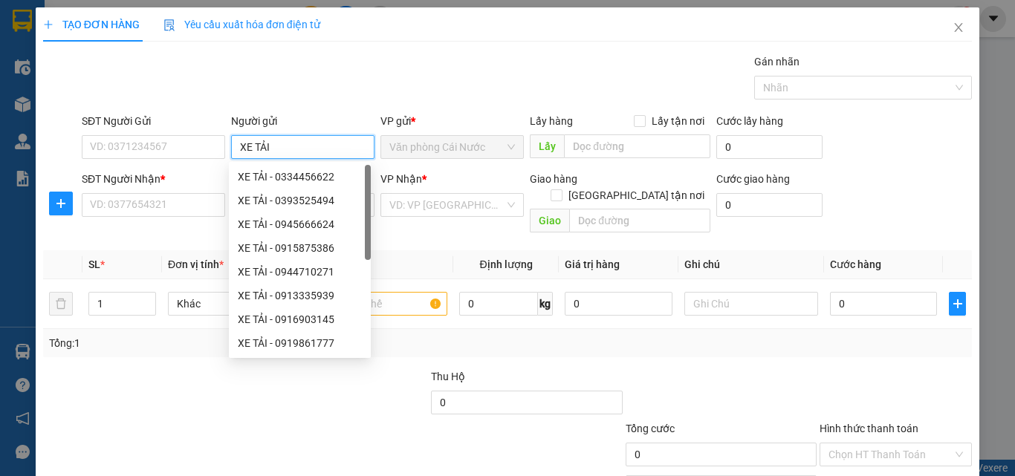
type input "XE TẢI"
click at [151, 228] on div "Transit Pickup Surcharge Ids Transit Deliver Surcharge Ids Transit Deliver Surc…" at bounding box center [507, 295] width 929 height 484
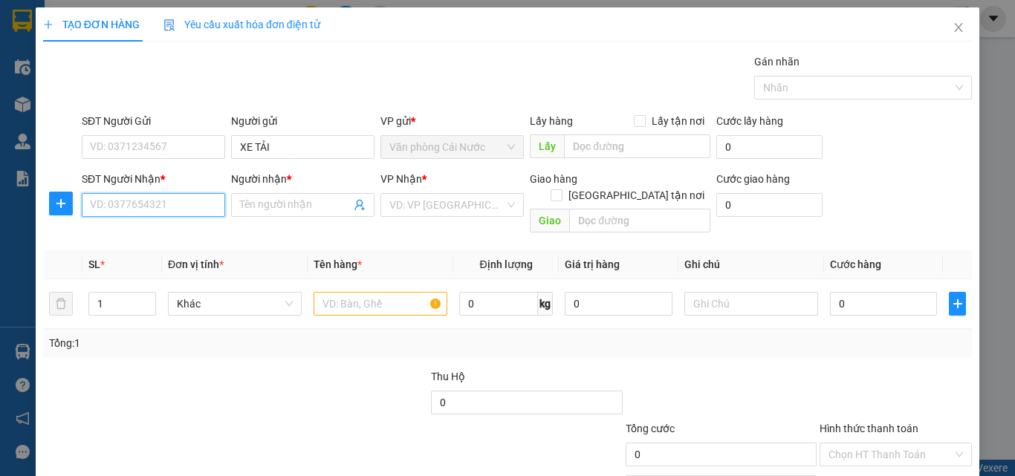
click at [169, 203] on input "SĐT Người Nhận *" at bounding box center [153, 205] width 143 height 24
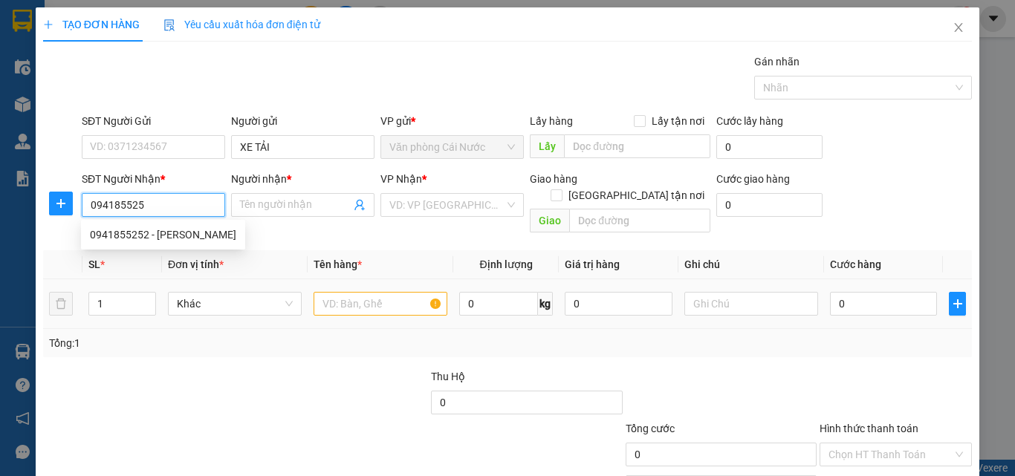
type input "0941855252"
click at [198, 233] on div "0941855252 - THANH QUÝ" at bounding box center [163, 235] width 146 height 16
type input "[PERSON_NAME]"
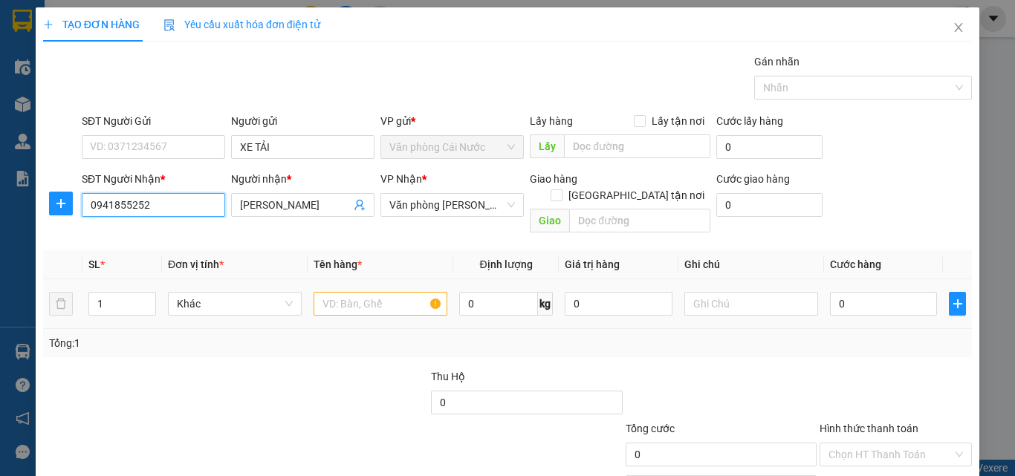
type input "0941855252"
click at [409, 295] on input "text" at bounding box center [381, 304] width 134 height 24
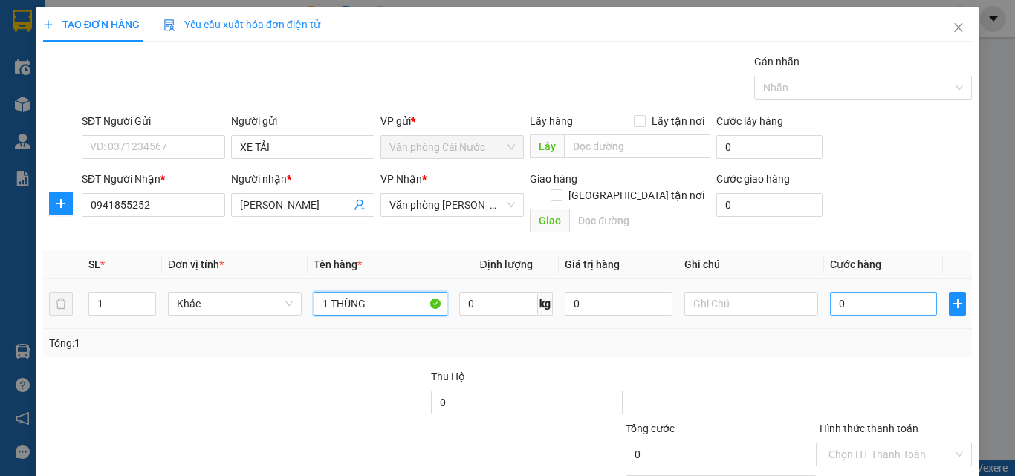
type input "1 THÙNG"
click at [870, 292] on input "0" at bounding box center [883, 304] width 107 height 24
type input "7"
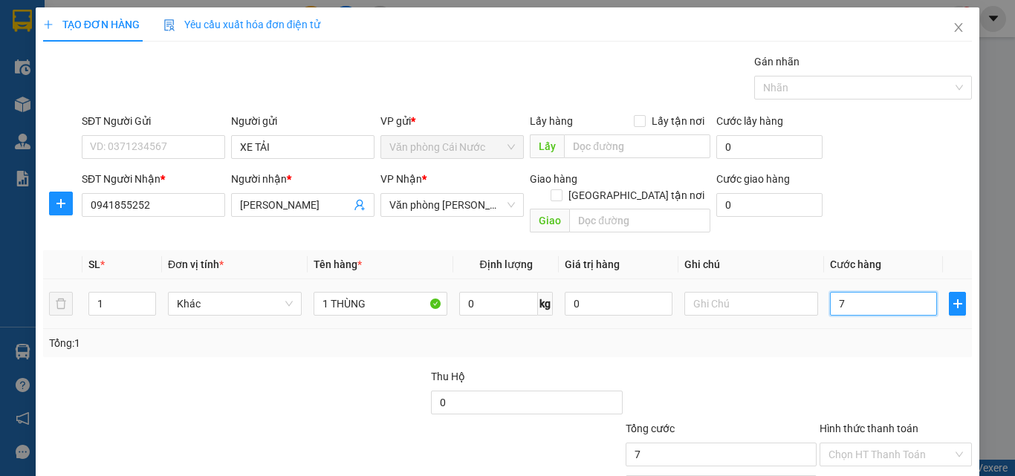
type input "70"
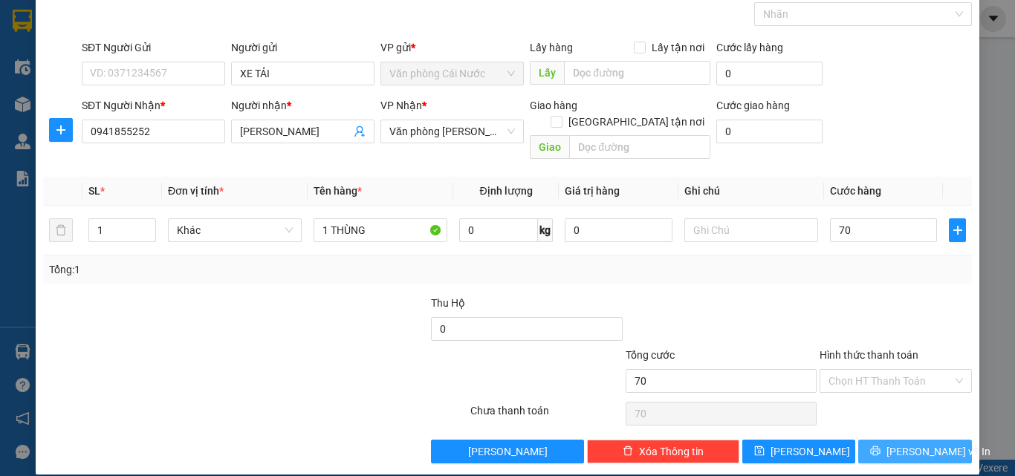
type input "70.000"
click at [863, 444] on button "Lưu và In" at bounding box center [915, 452] width 114 height 24
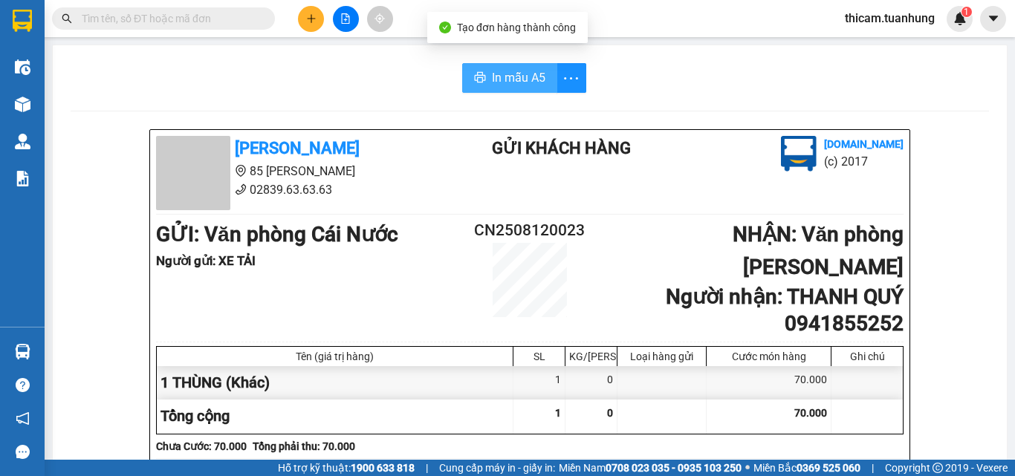
click at [503, 79] on span "In mẫu A5" at bounding box center [518, 77] width 53 height 19
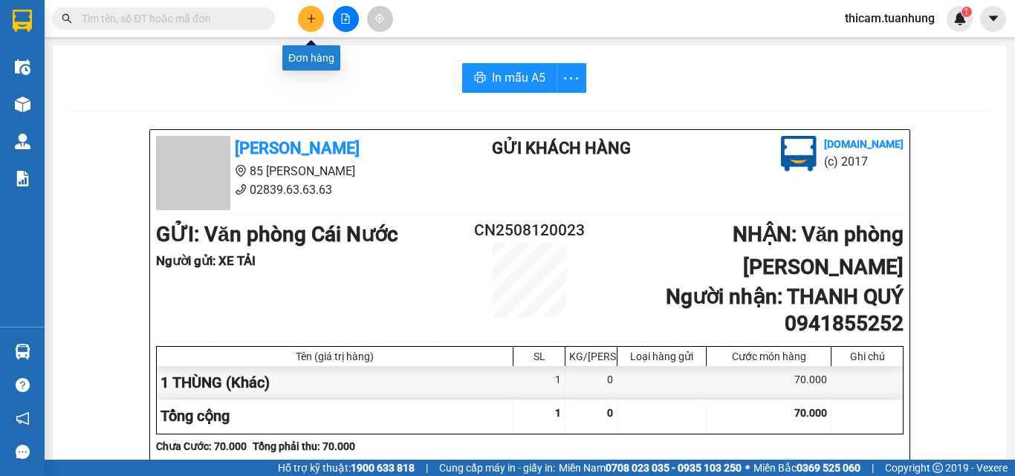
click at [315, 16] on icon "plus" at bounding box center [311, 18] width 10 height 10
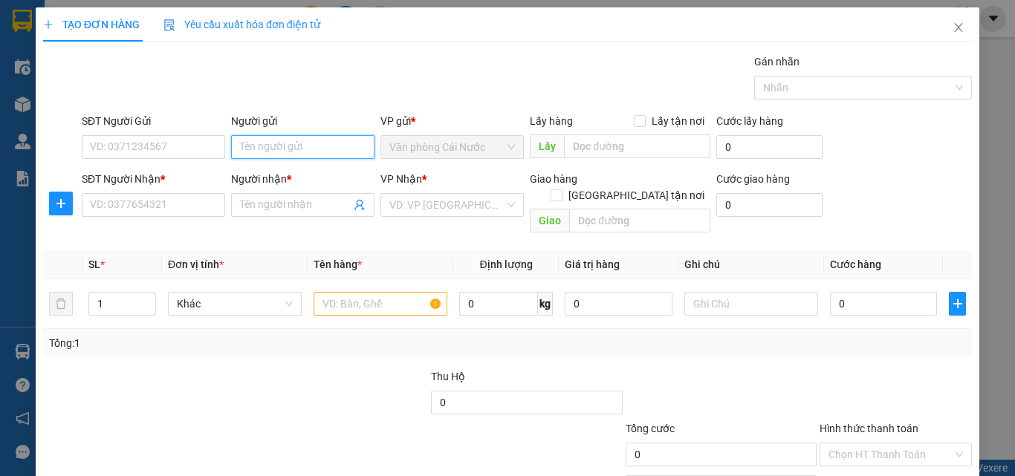
click at [282, 146] on input "Người gửi" at bounding box center [302, 147] width 143 height 24
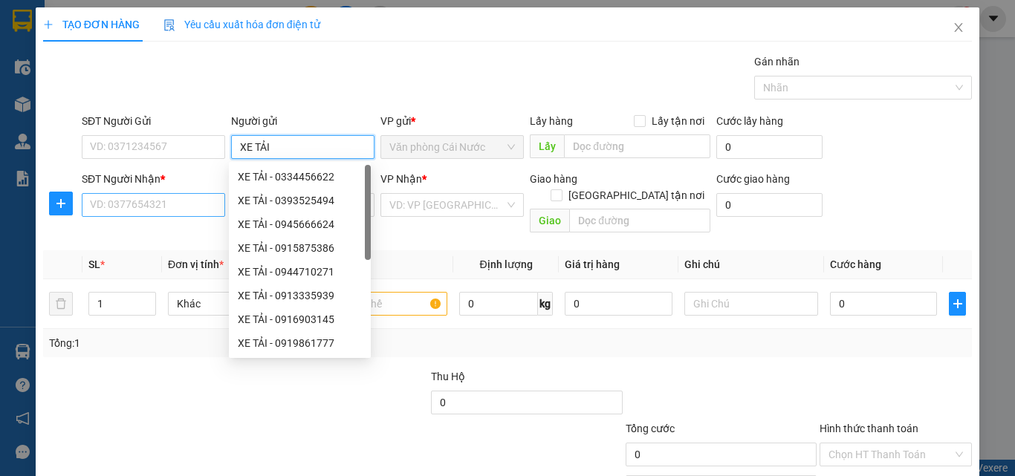
type input "XE TẢI"
click at [184, 210] on input "SĐT Người Nhận *" at bounding box center [153, 205] width 143 height 24
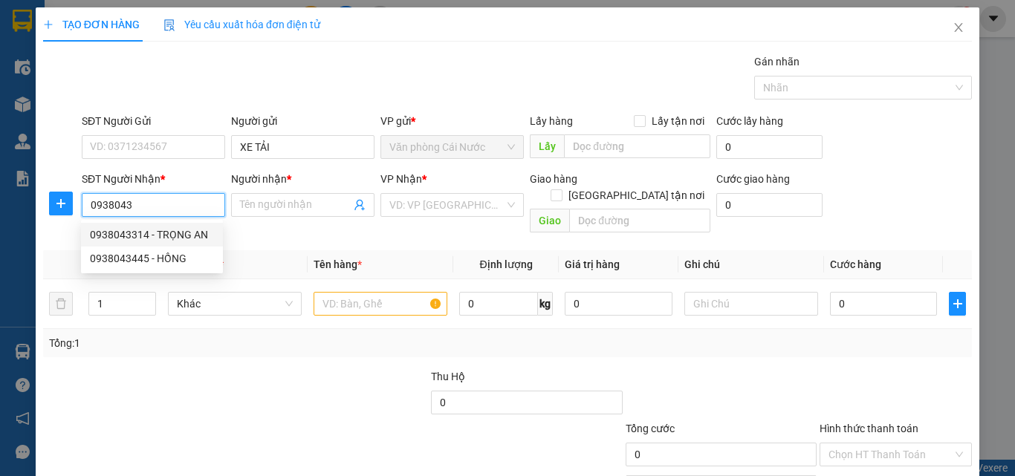
click at [167, 231] on div "0938043314 - TRỌNG AN" at bounding box center [152, 235] width 124 height 16
type input "0938043314"
type input "TRỌNG AN"
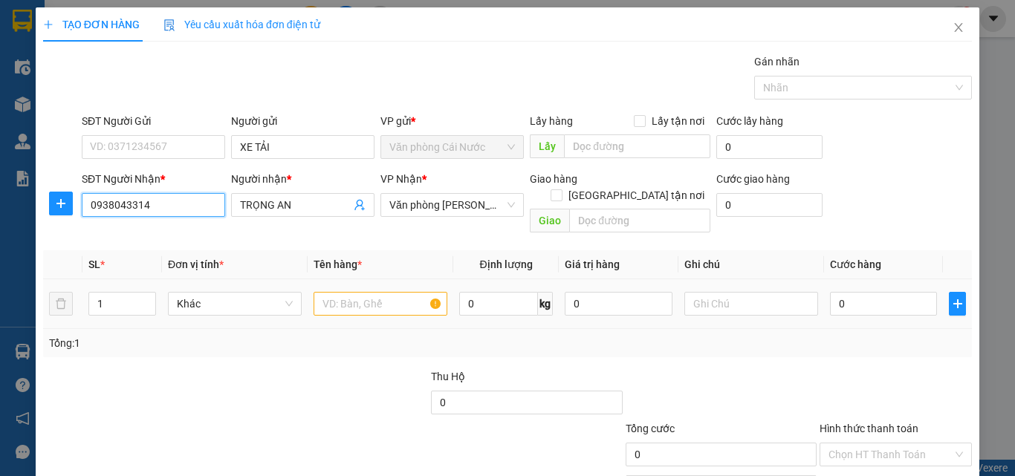
type input "0938043314"
drag, startPoint x: 355, startPoint y: 290, endPoint x: 345, endPoint y: 290, distance: 10.4
click at [354, 292] on input "text" at bounding box center [381, 304] width 134 height 24
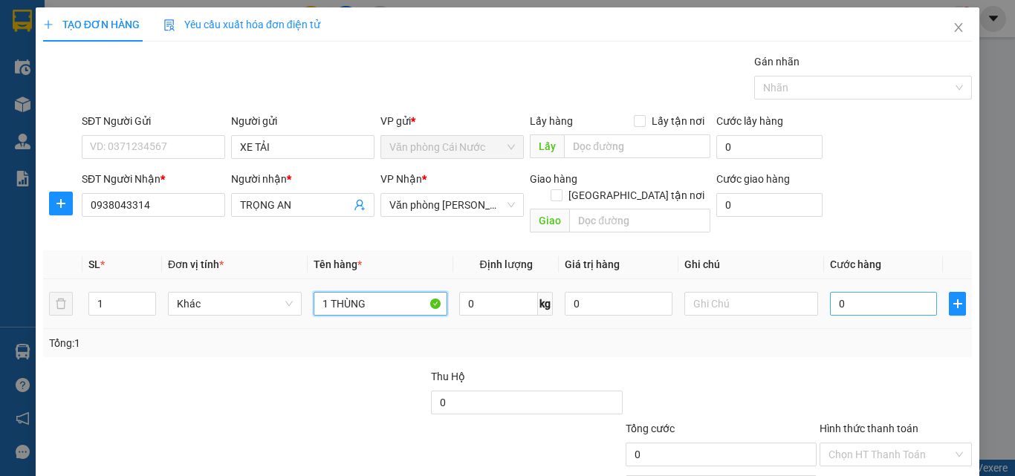
type input "1 THÙNG"
click at [860, 292] on input "0" at bounding box center [883, 304] width 107 height 24
type input "1"
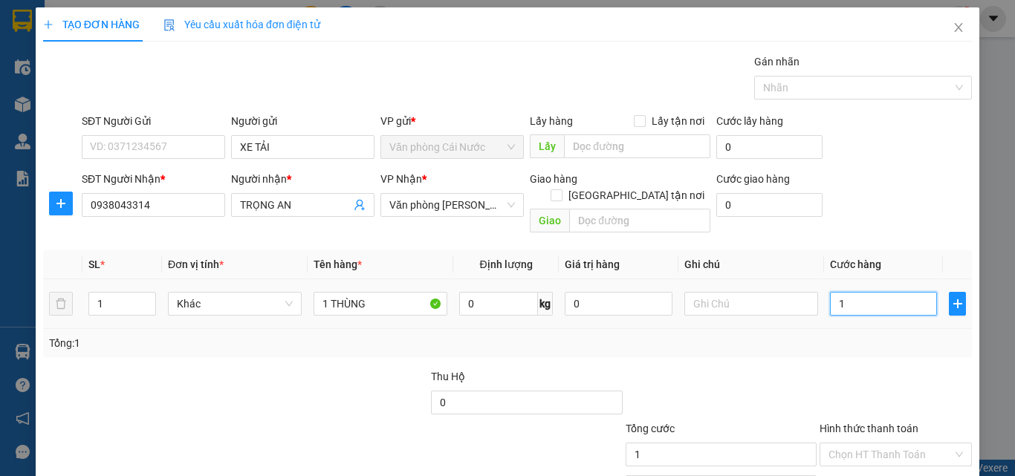
type input "1 T"
type input "0"
click at [889, 292] on input "1 THÙNG" at bounding box center [883, 304] width 107 height 24
type input "0"
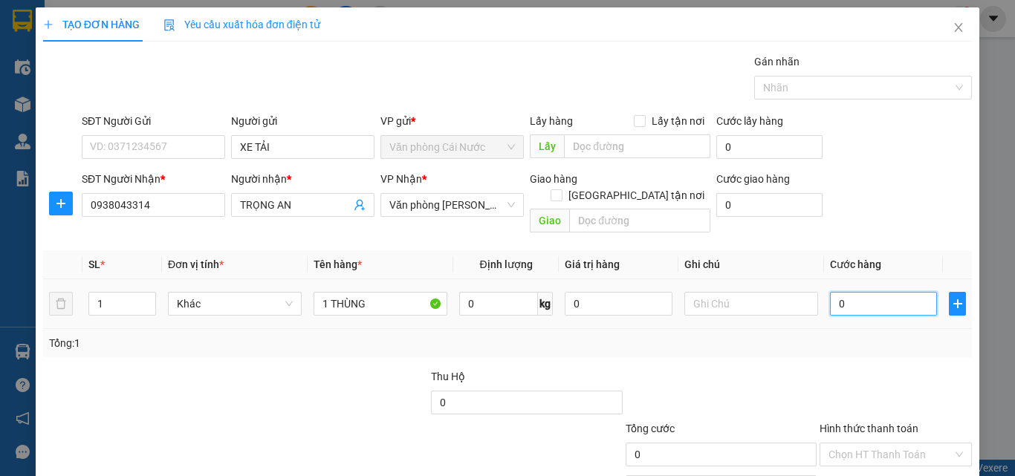
type input "0"
type input "03"
type input "3"
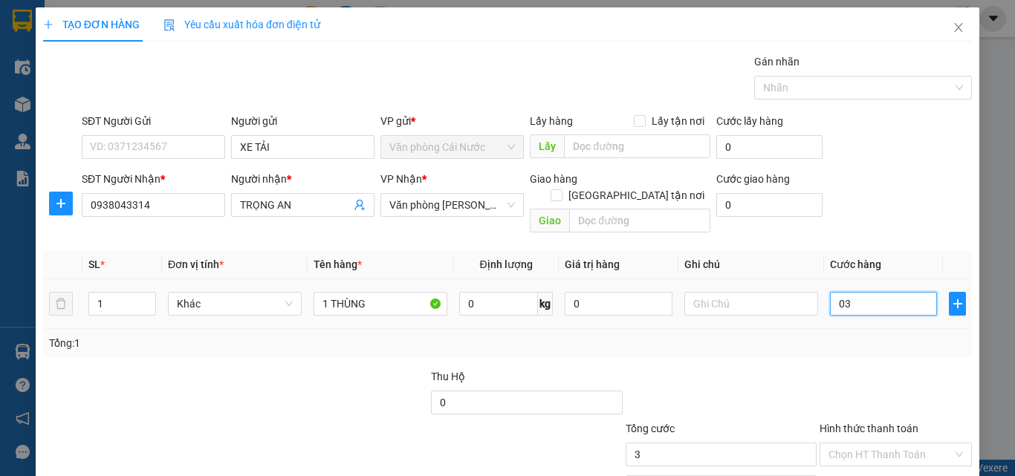
type input "030"
type input "30"
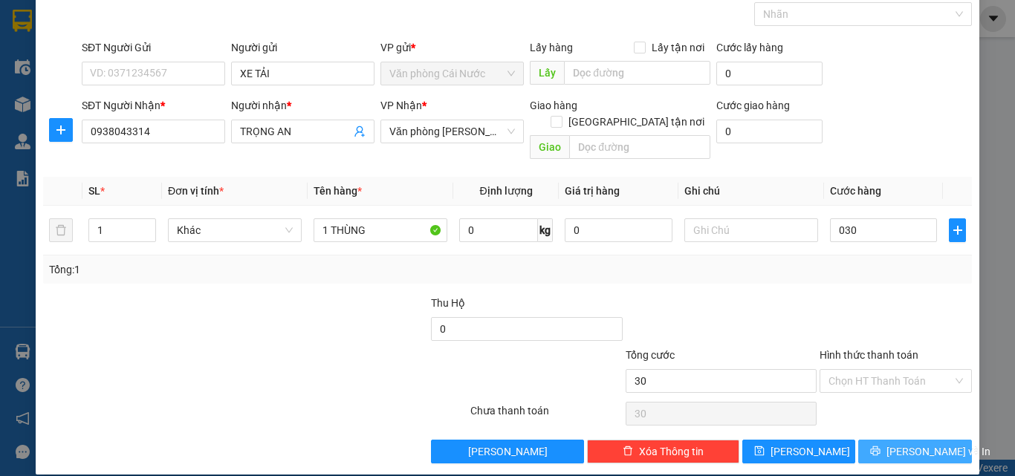
type input "30.000"
click at [880, 446] on icon "printer" at bounding box center [875, 451] width 10 height 10
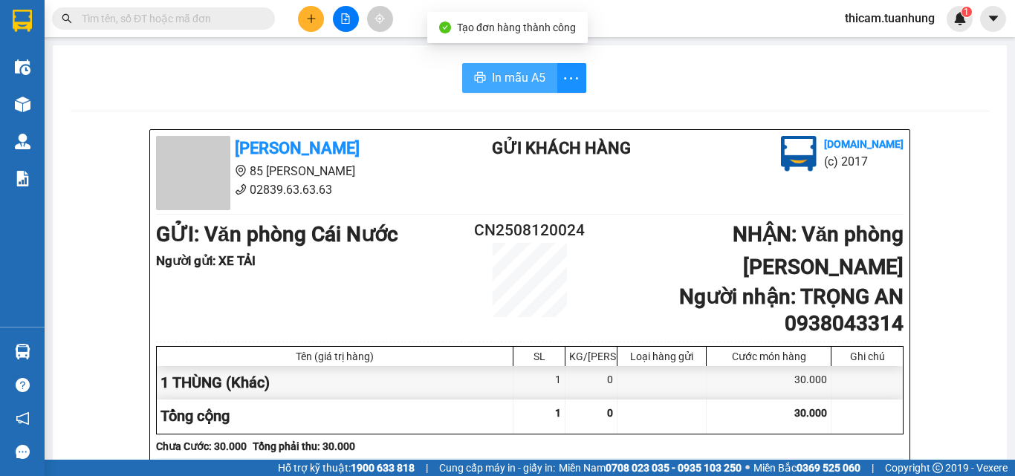
click at [502, 74] on span "In mẫu A5" at bounding box center [518, 77] width 53 height 19
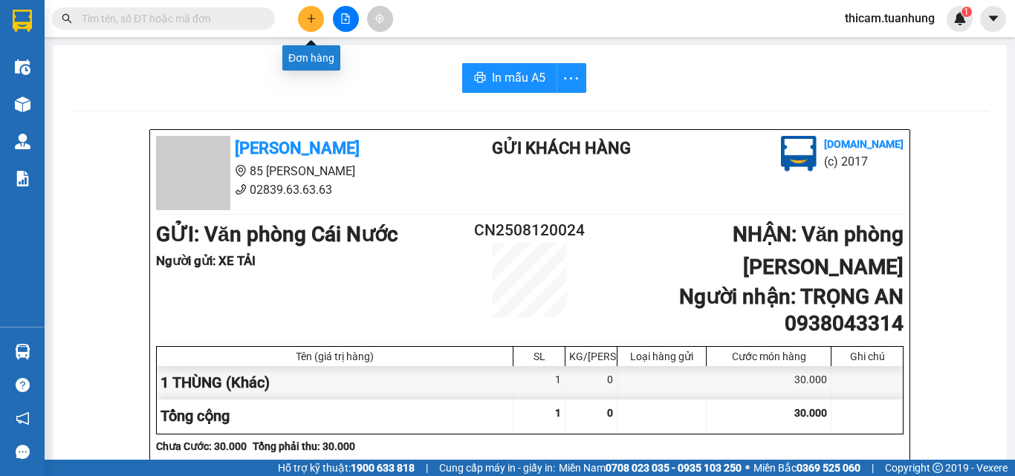
click at [308, 27] on button at bounding box center [311, 19] width 26 height 26
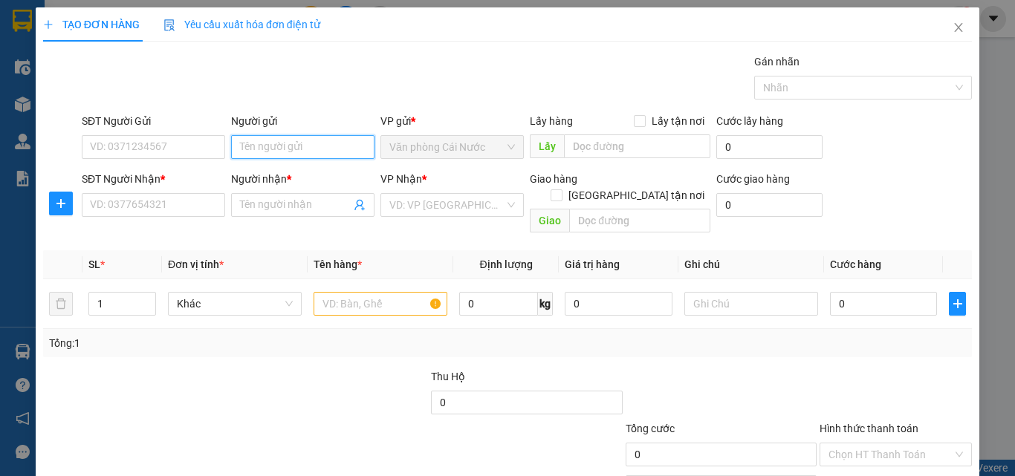
click at [328, 149] on input "Người gửi" at bounding box center [302, 147] width 143 height 24
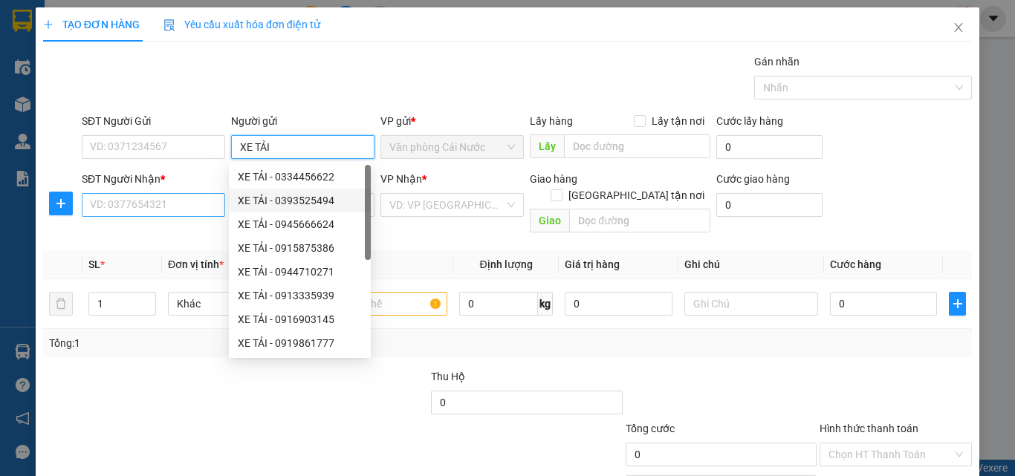
type input "XE TẢI"
click at [145, 208] on input "SĐT Người Nhận *" at bounding box center [153, 205] width 143 height 24
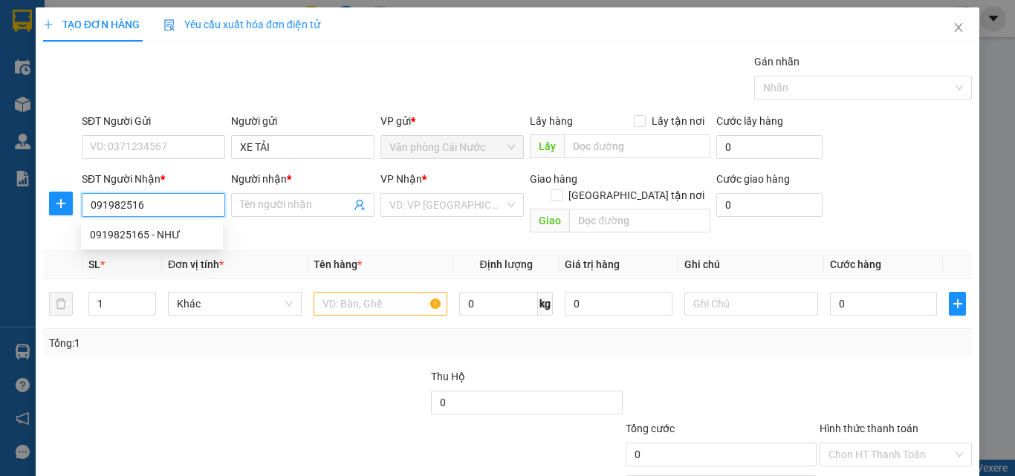
type input "0919825165"
click at [179, 236] on div "0919825165 - NHƯ" at bounding box center [152, 235] width 124 height 16
type input "NHƯ"
type input "0919825165"
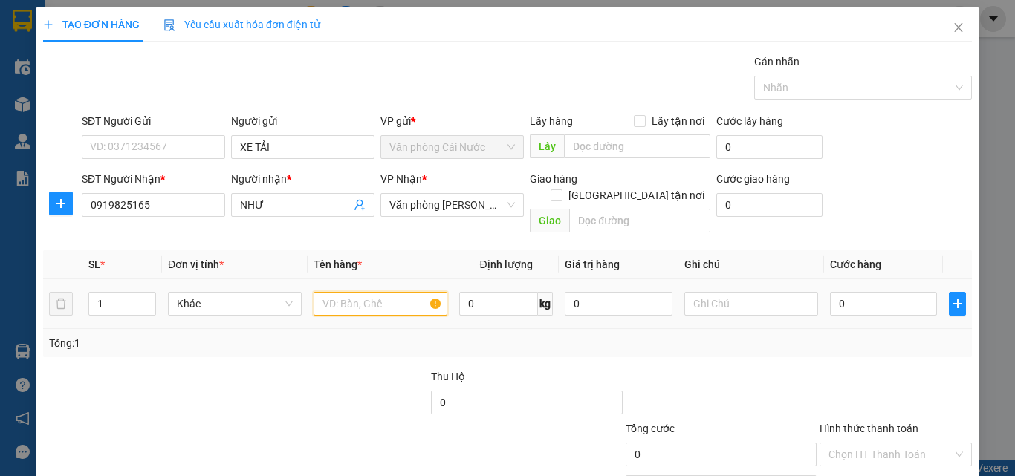
click at [409, 292] on input "text" at bounding box center [381, 304] width 134 height 24
type input "1 THÙND"
click at [117, 293] on input "1" at bounding box center [122, 304] width 66 height 22
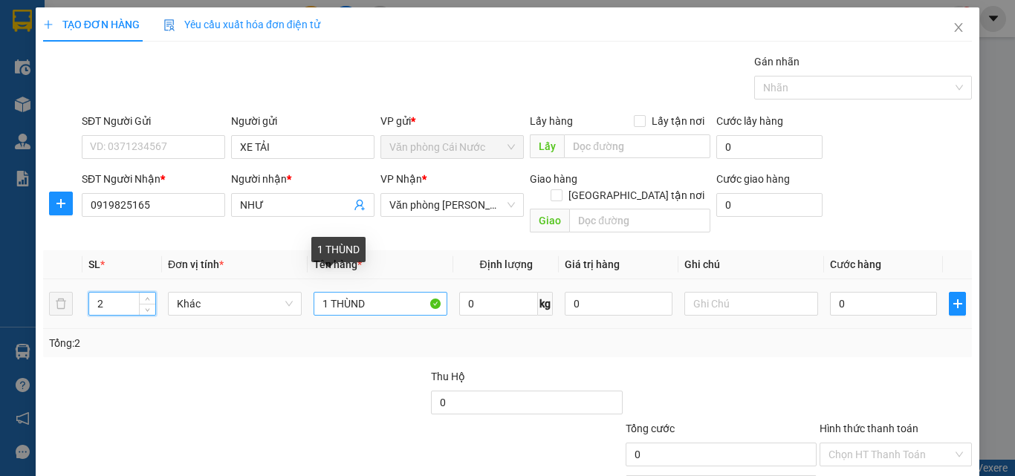
type input "2"
click at [383, 292] on input "1 THÙND" at bounding box center [381, 304] width 134 height 24
type input "1"
type input "1 THÙNG BỌC"
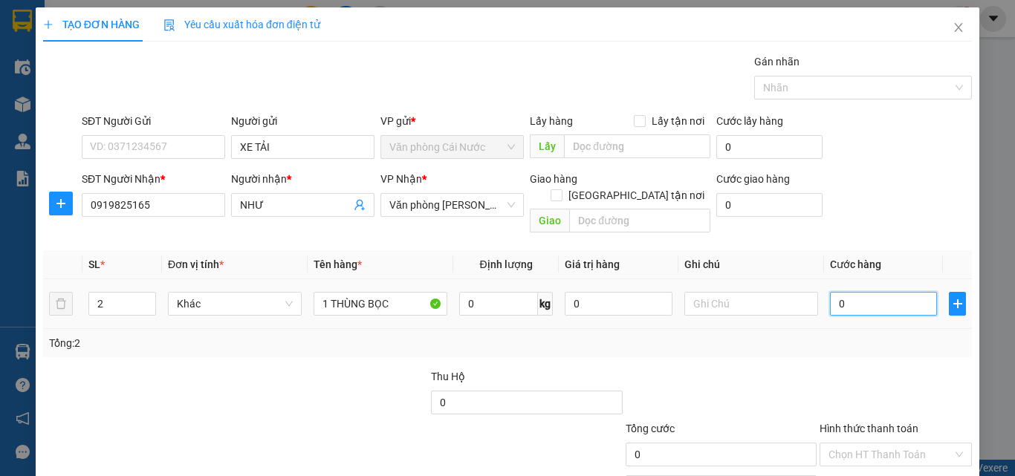
click at [884, 294] on input "0" at bounding box center [883, 304] width 107 height 24
type input "6"
type input "60"
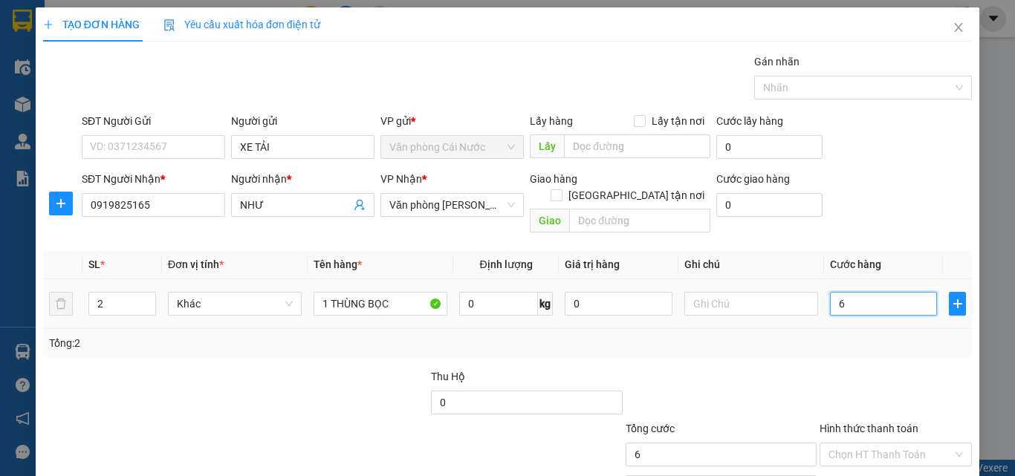
type input "60"
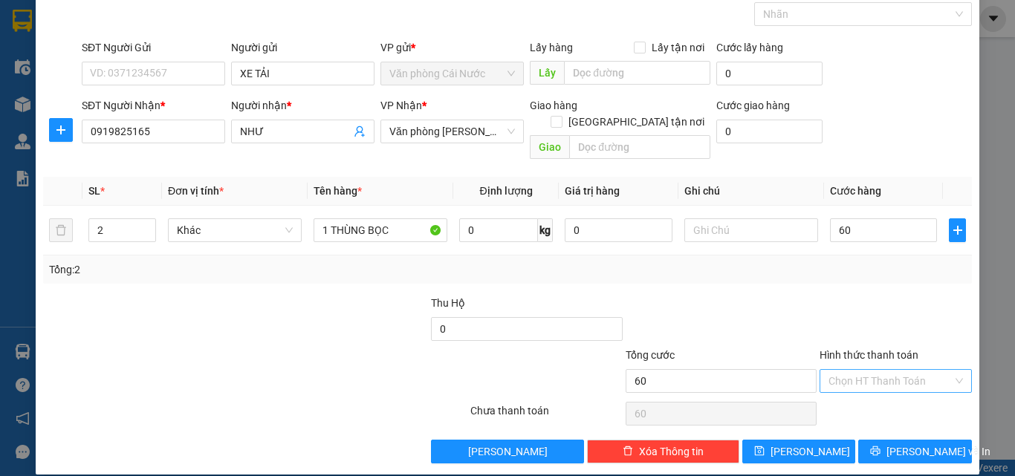
type input "60.000"
click at [869, 370] on input "Hình thức thanh toán" at bounding box center [890, 381] width 124 height 22
click at [858, 395] on div "Tại văn phòng" at bounding box center [886, 394] width 133 height 16
type input "0"
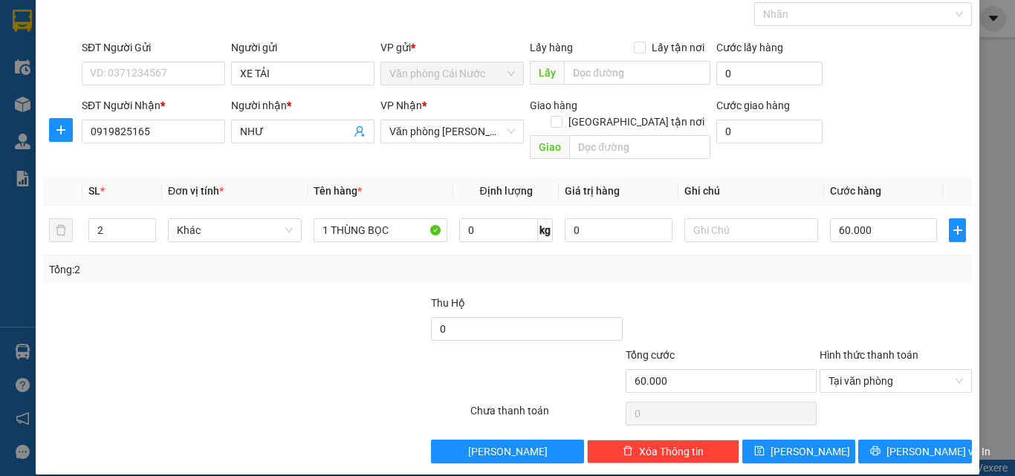
click at [880, 421] on div "Transit Pickup Surcharge Ids Transit Deliver Surcharge Ids Transit Deliver Surc…" at bounding box center [507, 222] width 929 height 484
click at [871, 440] on button "Lưu và In" at bounding box center [915, 452] width 114 height 24
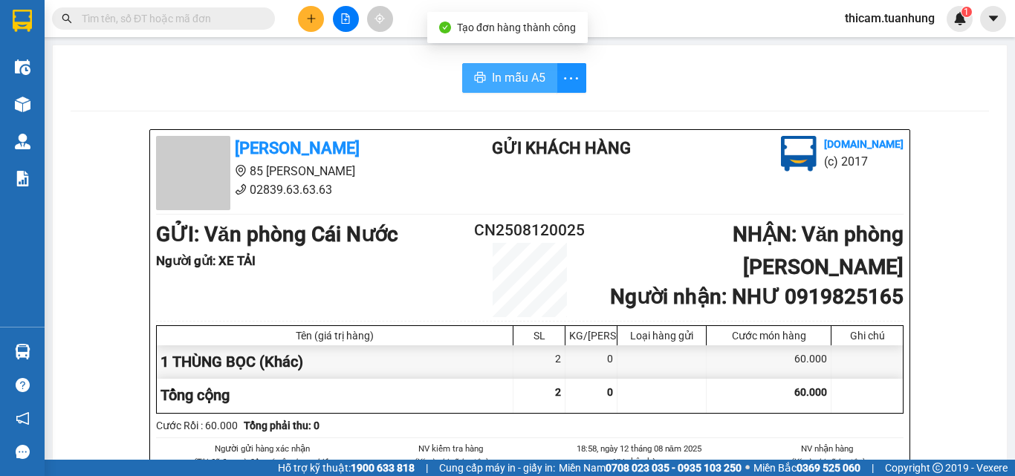
click at [531, 85] on span "In mẫu A5" at bounding box center [518, 77] width 53 height 19
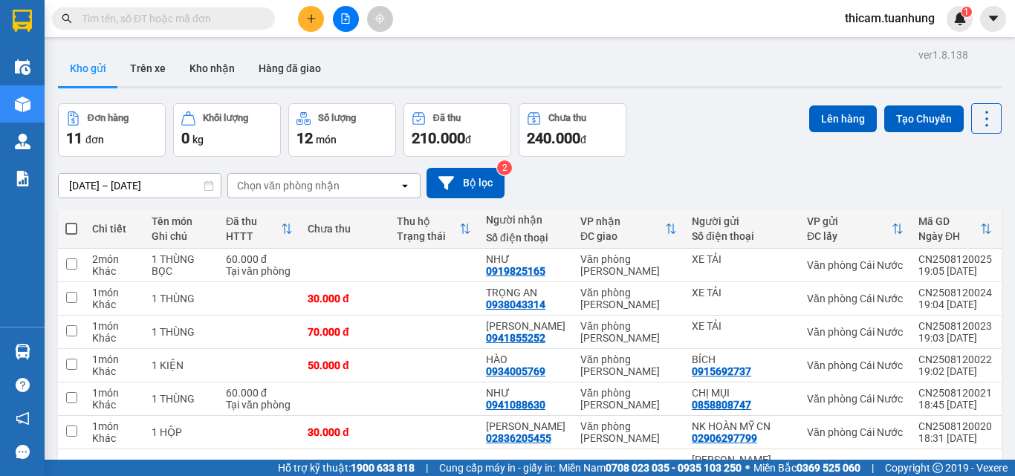
scroll to position [74, 0]
